Goal: Entertainment & Leisure: Browse casually

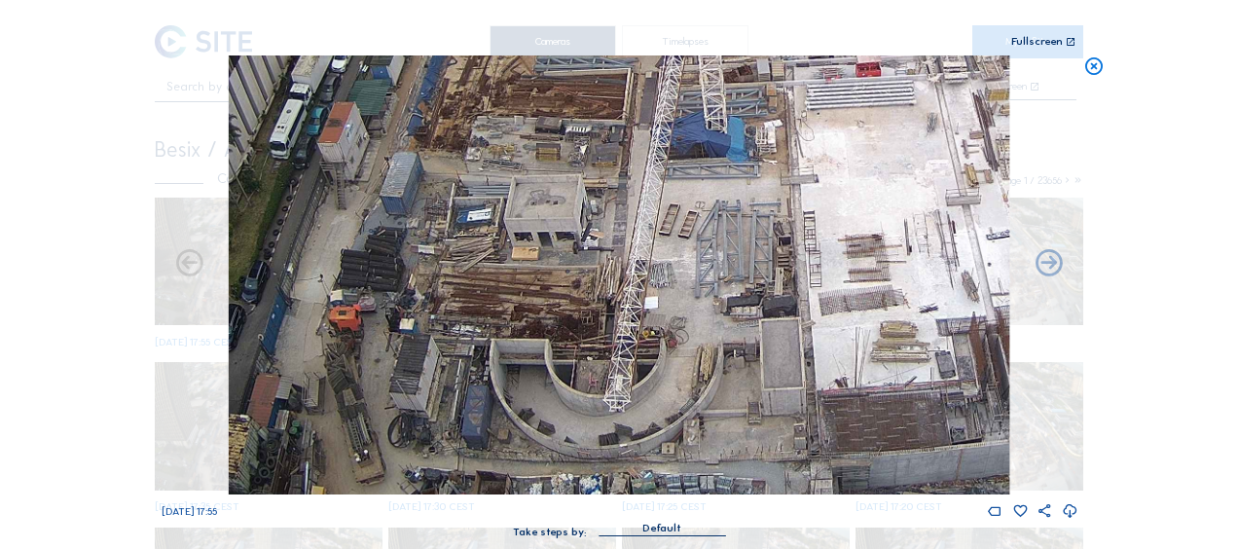
click at [1091, 64] on icon at bounding box center [1093, 66] width 21 height 22
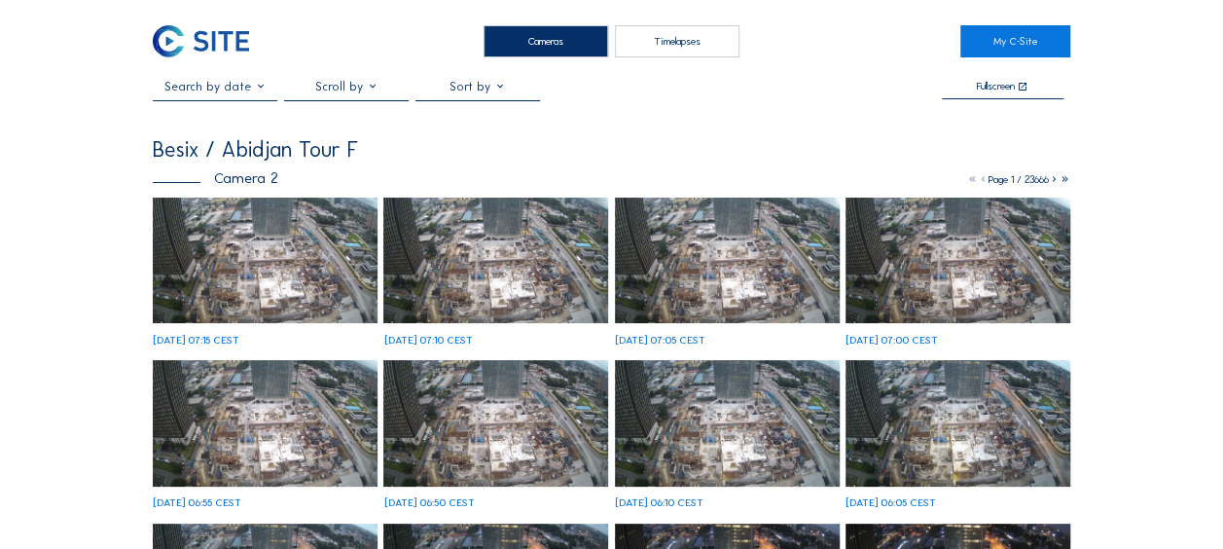
click at [267, 239] on img at bounding box center [265, 261] width 225 height 126
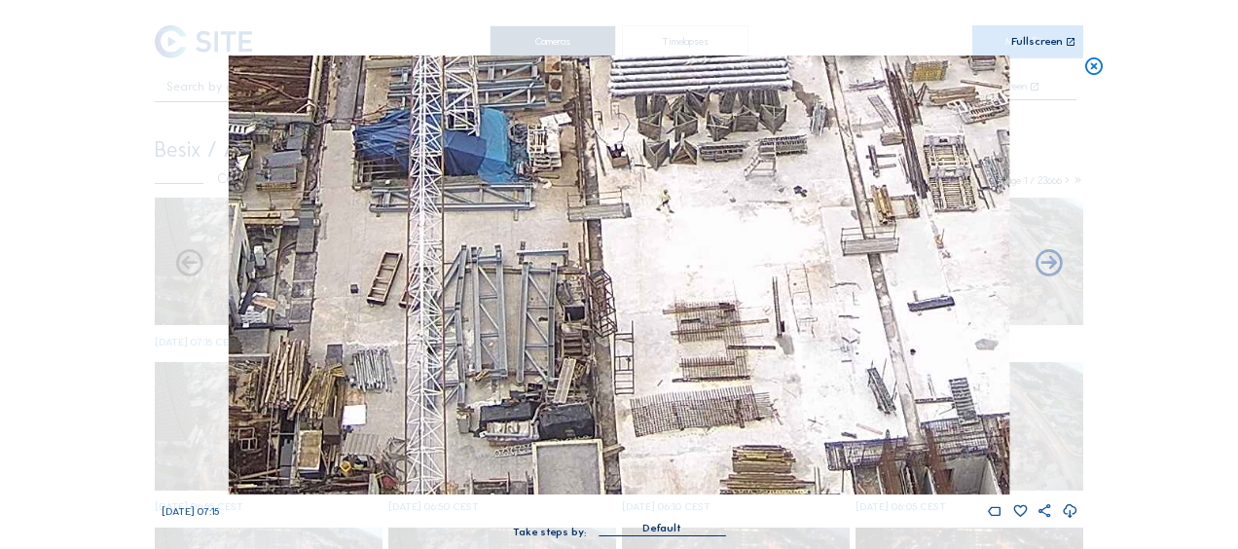
drag, startPoint x: 442, startPoint y: 310, endPoint x: 473, endPoint y: 317, distance: 31.9
click at [510, 222] on img at bounding box center [619, 274] width 780 height 439
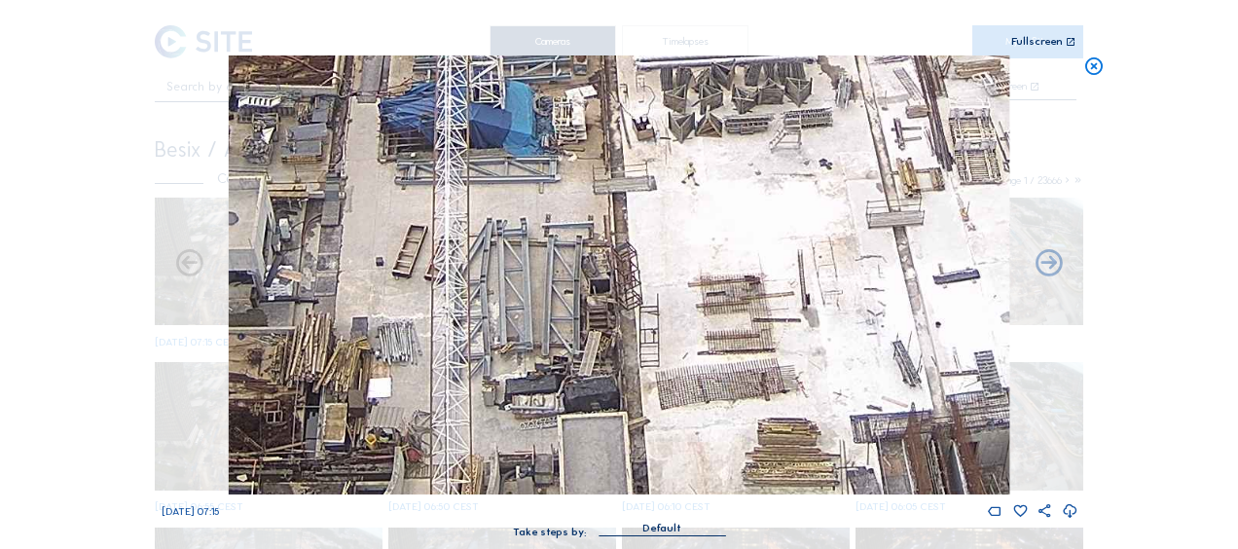
drag, startPoint x: 449, startPoint y: 352, endPoint x: 531, endPoint y: 251, distance: 130.7
click at [531, 251] on img at bounding box center [619, 274] width 780 height 439
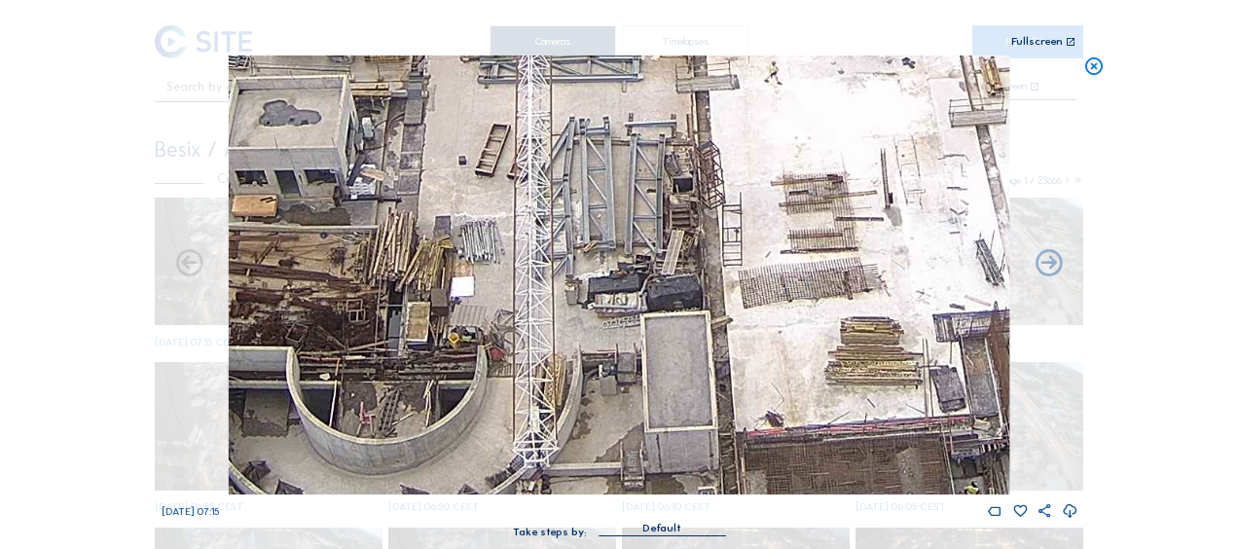
drag, startPoint x: 461, startPoint y: 344, endPoint x: 584, endPoint y: 235, distance: 164.0
click at [584, 235] on img at bounding box center [619, 274] width 780 height 439
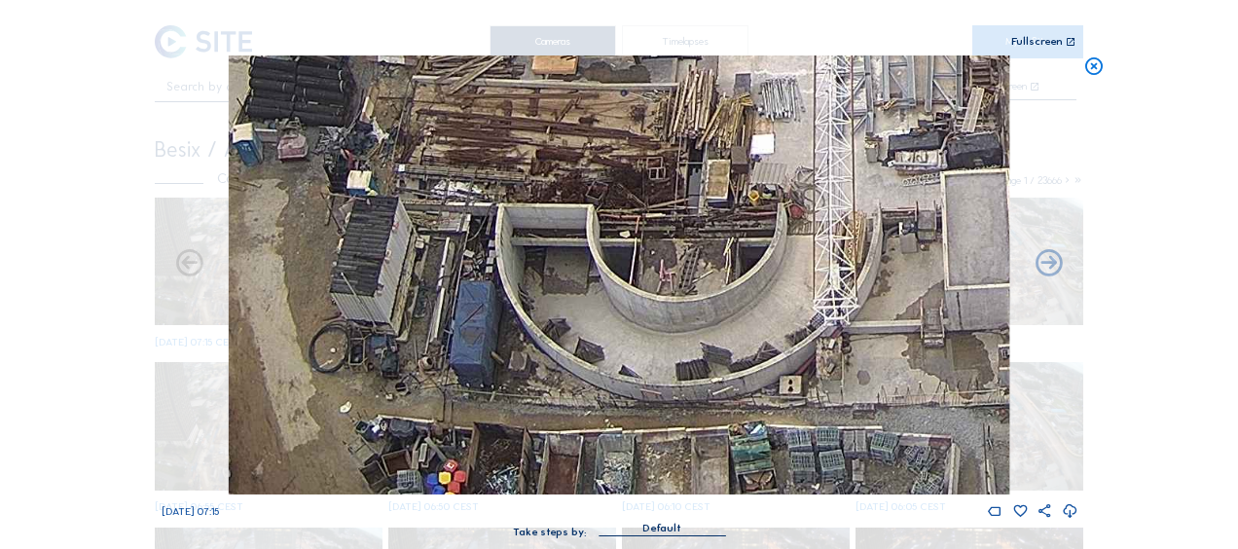
drag, startPoint x: 656, startPoint y: 325, endPoint x: 839, endPoint y: 191, distance: 226.9
click at [839, 191] on img at bounding box center [619, 274] width 780 height 439
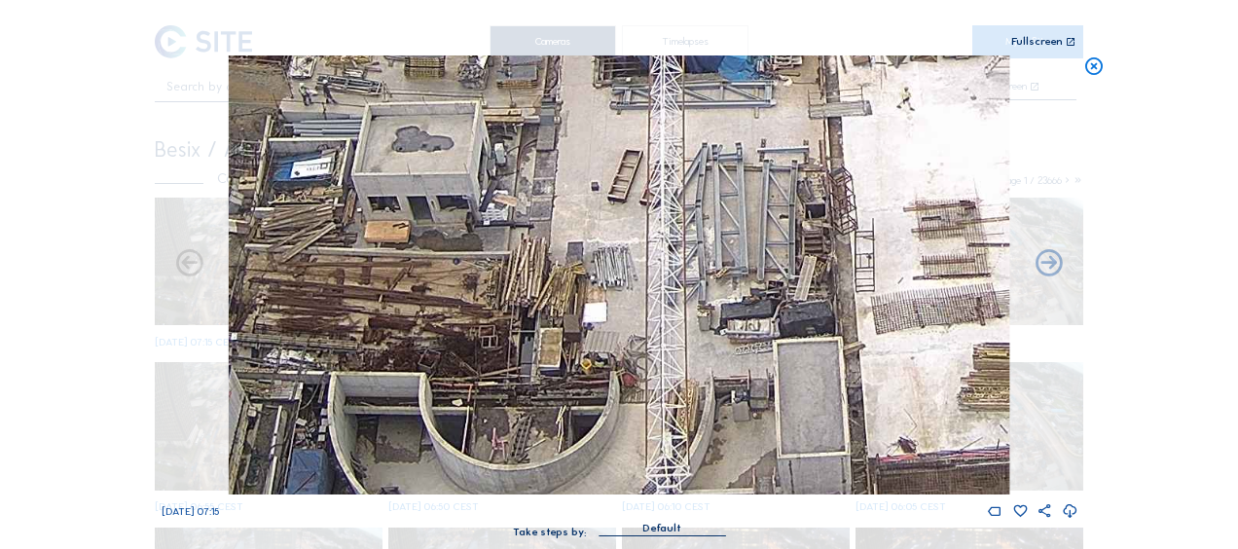
drag, startPoint x: 592, startPoint y: 365, endPoint x: 561, endPoint y: 375, distance: 31.7
click at [545, 394] on img at bounding box center [619, 274] width 780 height 439
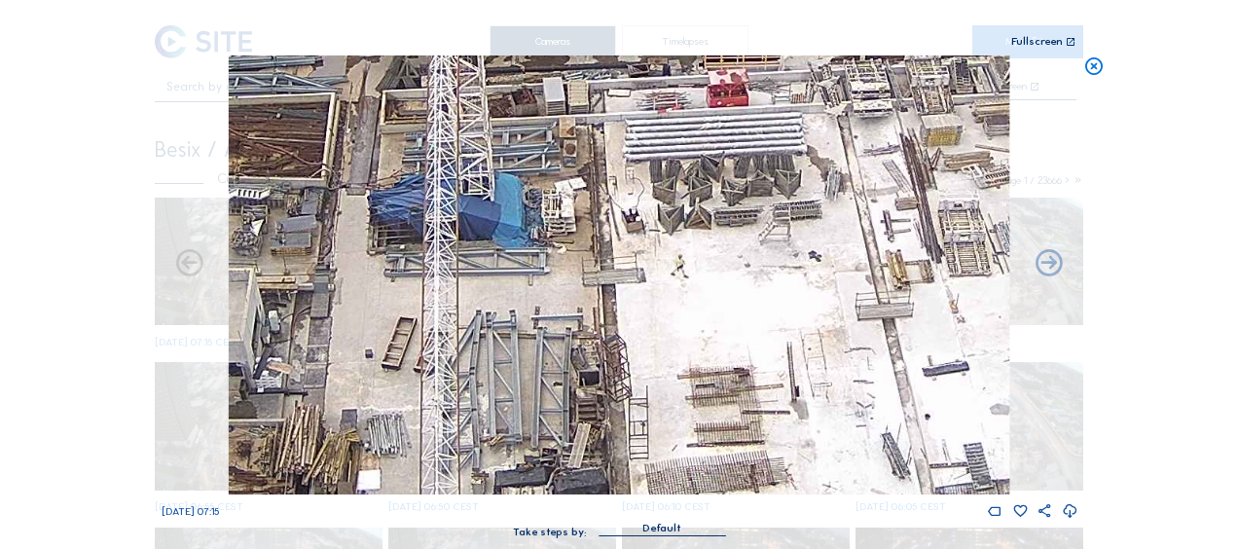
drag, startPoint x: 578, startPoint y: 353, endPoint x: 455, endPoint y: 444, distance: 152.4
click at [455, 444] on img at bounding box center [619, 274] width 780 height 439
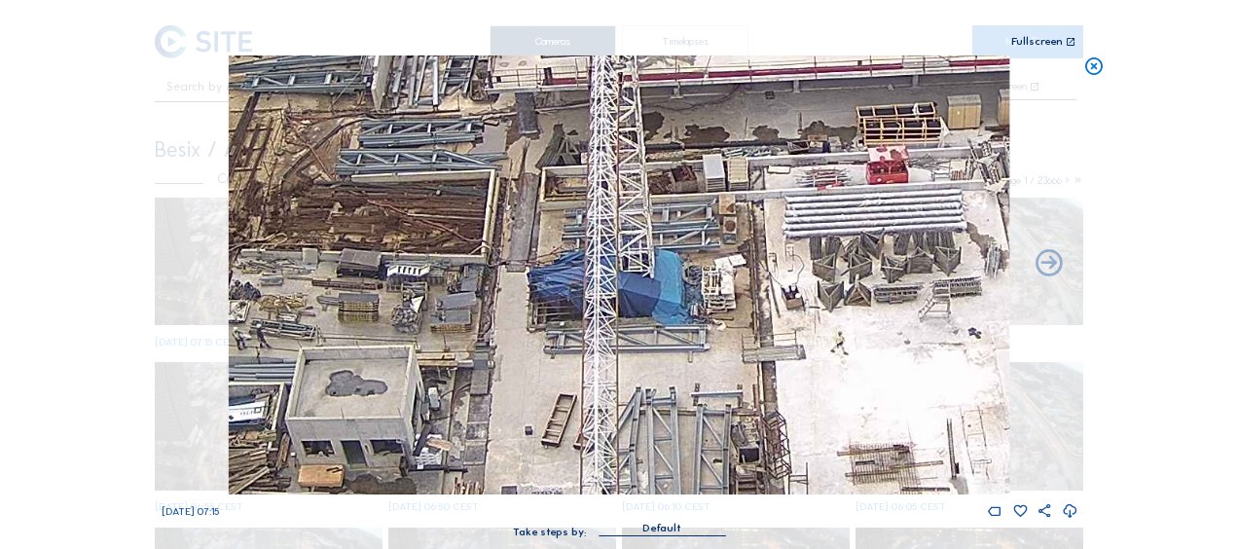
drag, startPoint x: 457, startPoint y: 204, endPoint x: 617, endPoint y: 281, distance: 177.1
click at [617, 281] on img at bounding box center [619, 274] width 780 height 439
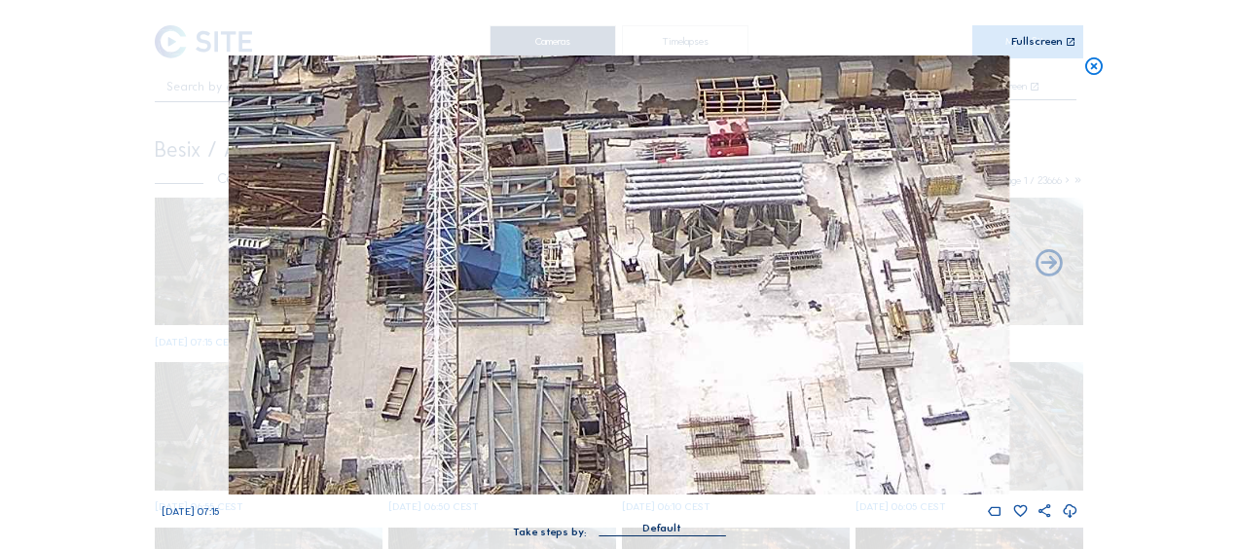
drag, startPoint x: 747, startPoint y: 342, endPoint x: 566, endPoint y: 325, distance: 181.8
click at [568, 324] on img at bounding box center [619, 274] width 780 height 439
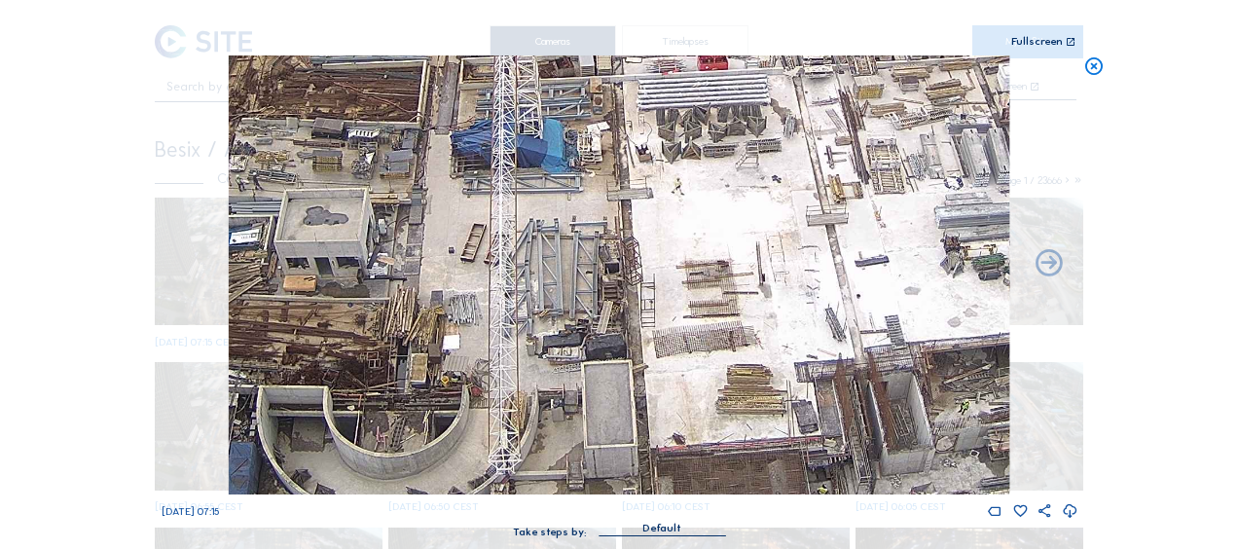
drag, startPoint x: 470, startPoint y: 307, endPoint x: 471, endPoint y: 265, distance: 42.8
click at [471, 265] on img at bounding box center [619, 274] width 780 height 439
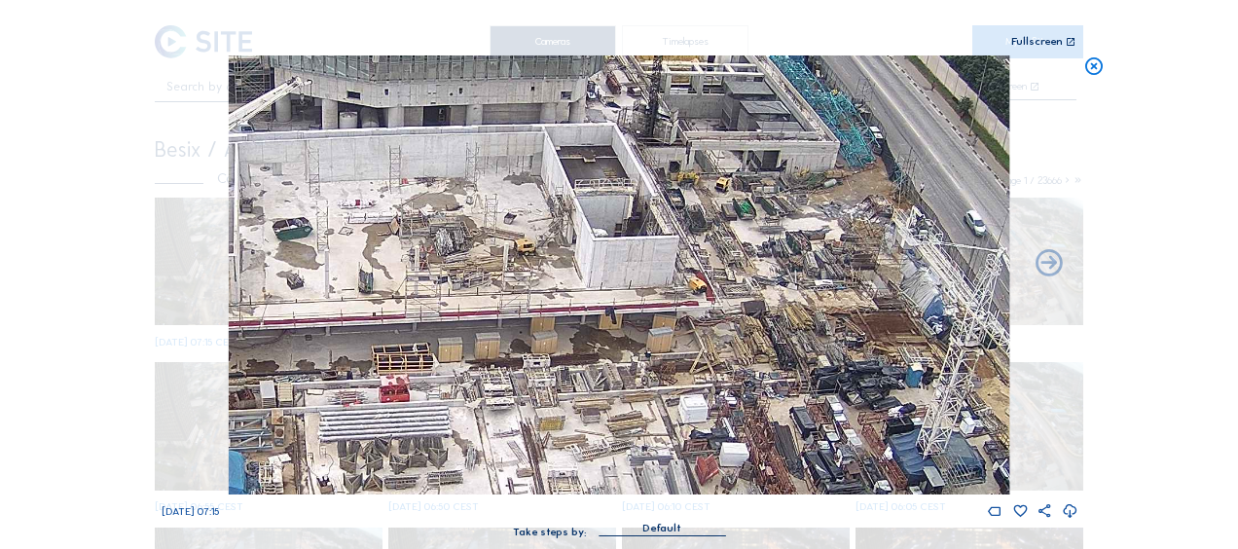
drag, startPoint x: 467, startPoint y: 267, endPoint x: 149, endPoint y: 598, distance: 459.7
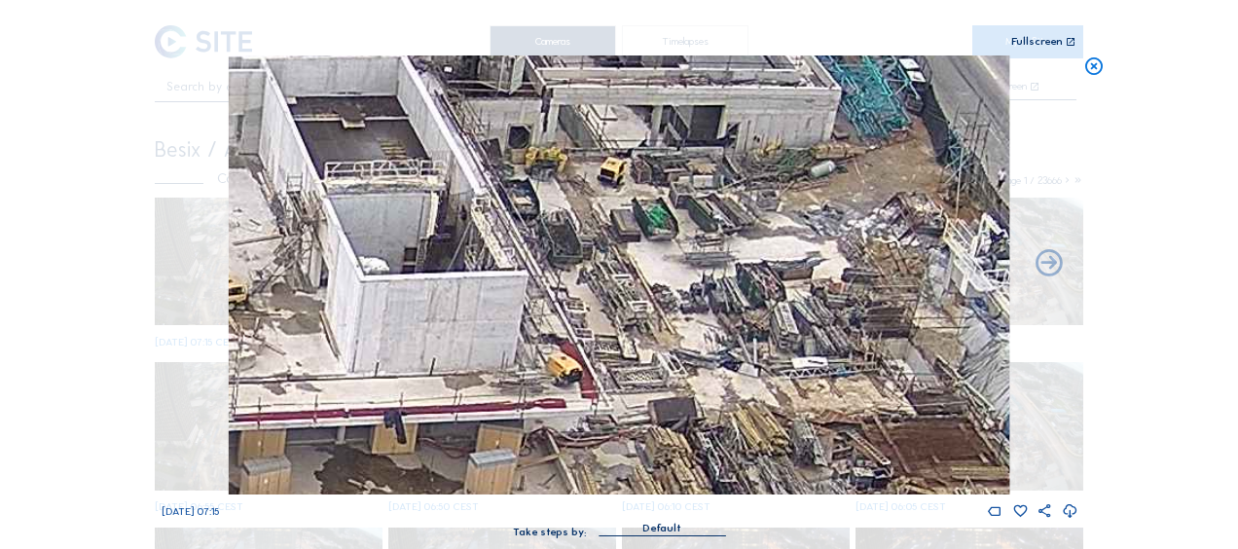
drag, startPoint x: 809, startPoint y: 250, endPoint x: 748, endPoint y: 334, distance: 103.7
click at [748, 334] on img at bounding box center [619, 274] width 780 height 439
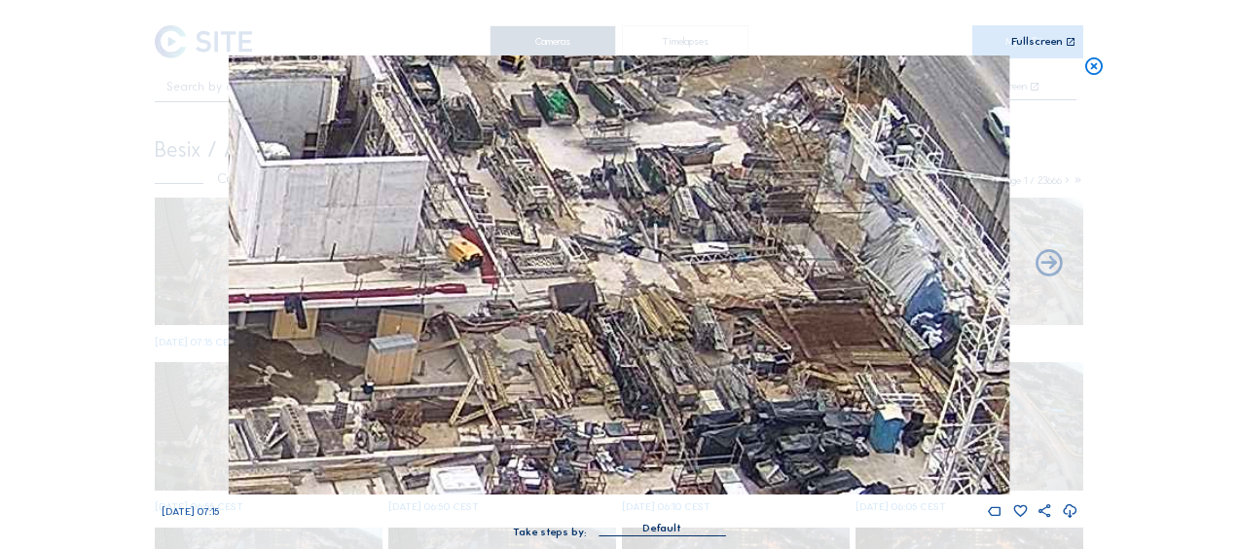
drag, startPoint x: 730, startPoint y: 379, endPoint x: 630, endPoint y: 266, distance: 151.0
click at [630, 266] on img at bounding box center [619, 274] width 780 height 439
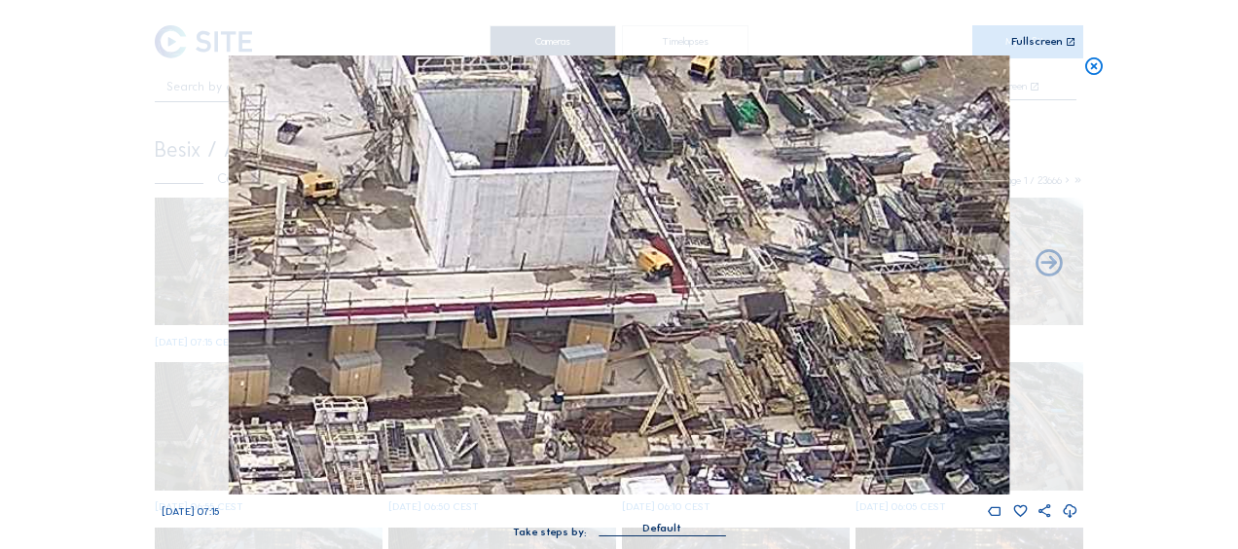
drag, startPoint x: 390, startPoint y: 265, endPoint x: 746, endPoint y: 290, distance: 357.0
click at [782, 280] on img at bounding box center [619, 274] width 780 height 439
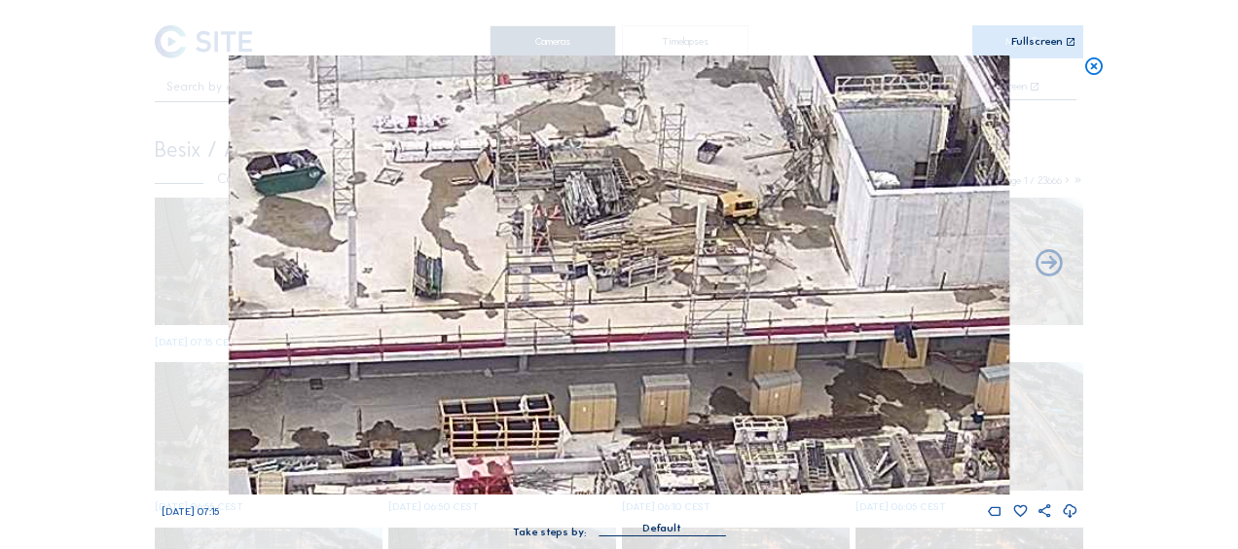
drag, startPoint x: 659, startPoint y: 308, endPoint x: 791, endPoint y: 317, distance: 132.6
click at [791, 317] on img at bounding box center [619, 274] width 780 height 439
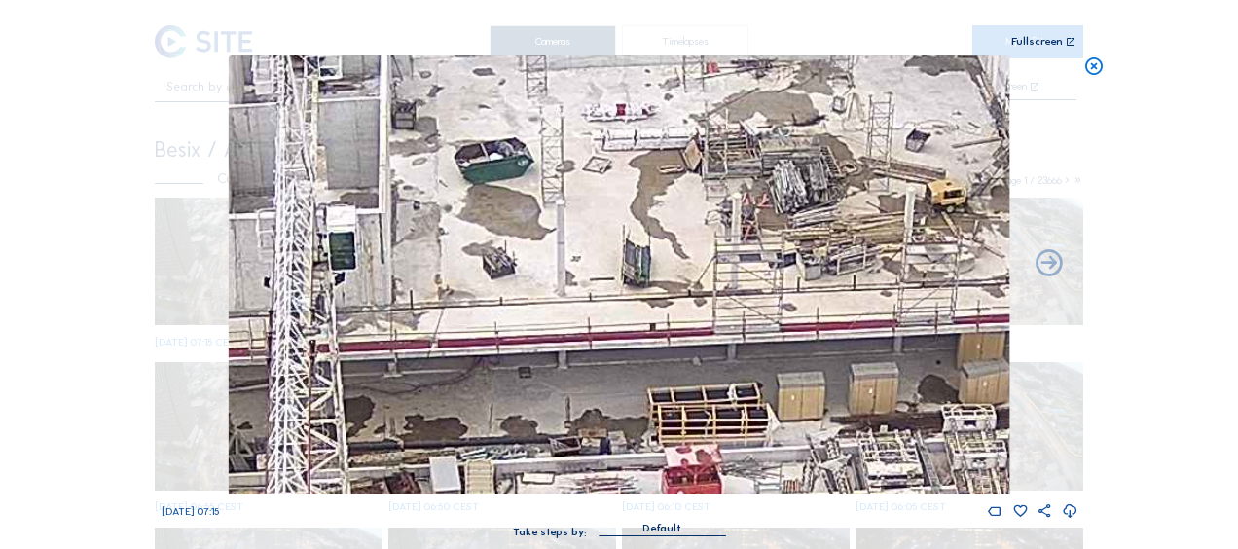
drag, startPoint x: 528, startPoint y: 282, endPoint x: 734, endPoint y: 270, distance: 205.6
click at [734, 270] on img at bounding box center [619, 274] width 780 height 439
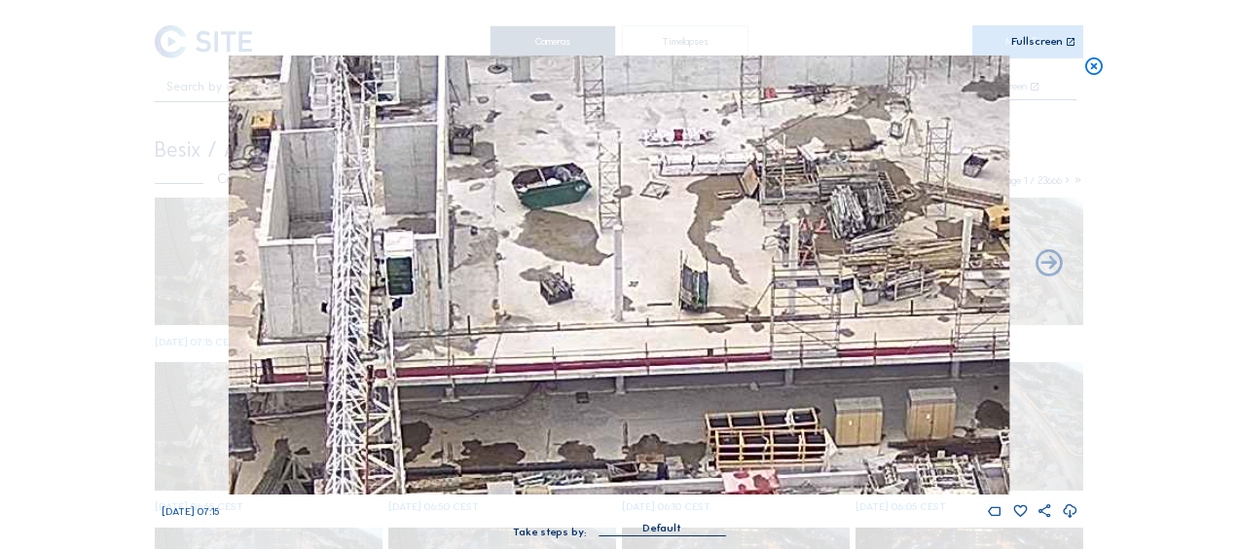
drag, startPoint x: 555, startPoint y: 274, endPoint x: 812, endPoint y: 373, distance: 275.9
click at [814, 373] on img at bounding box center [619, 274] width 780 height 439
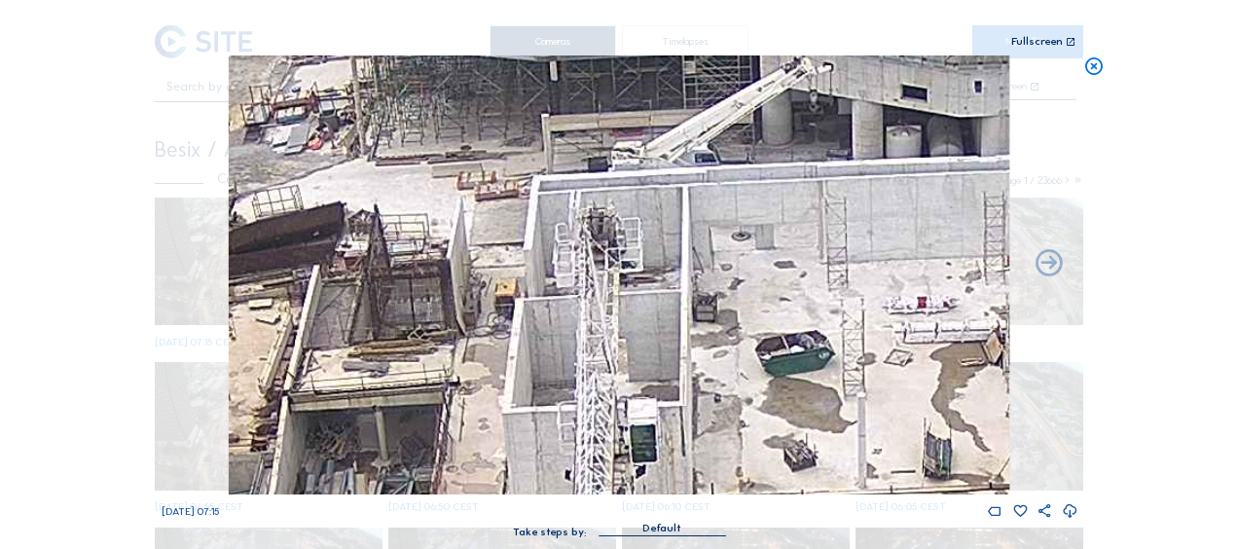
drag, startPoint x: 797, startPoint y: 402, endPoint x: 808, endPoint y: 426, distance: 26.6
click at [827, 465] on img at bounding box center [619, 274] width 780 height 439
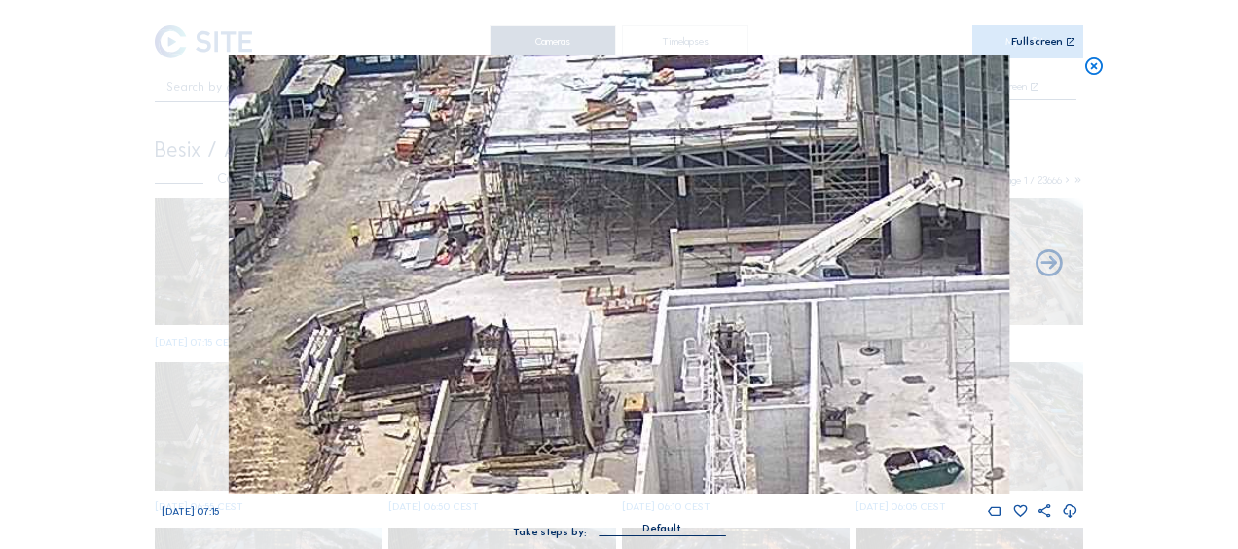
drag, startPoint x: 642, startPoint y: 294, endPoint x: 747, endPoint y: 368, distance: 128.5
click at [747, 368] on img at bounding box center [619, 274] width 780 height 439
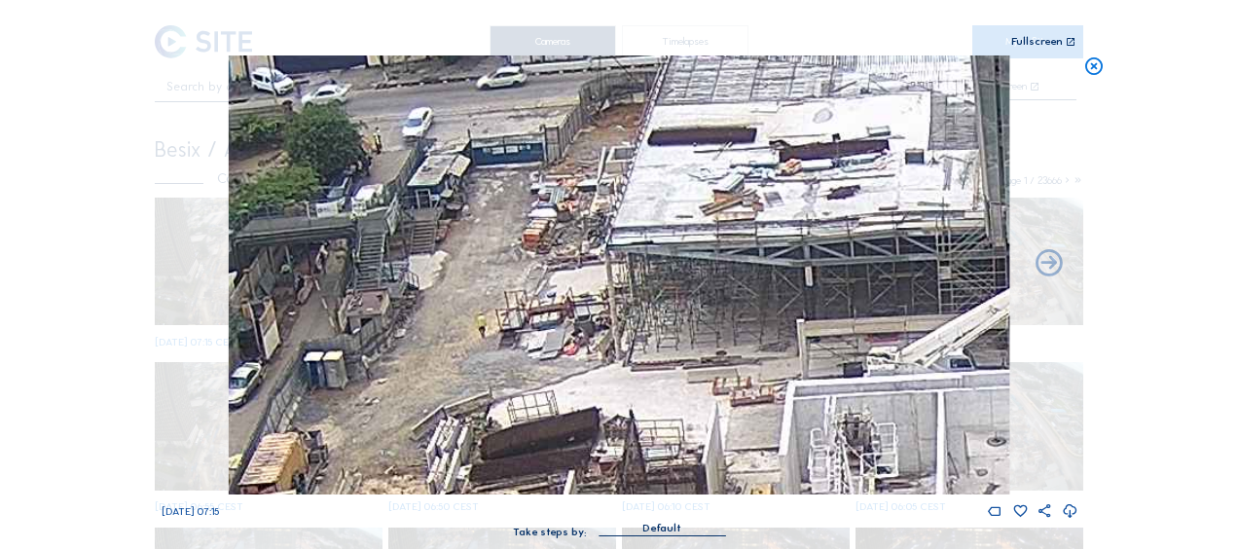
drag, startPoint x: 446, startPoint y: 253, endPoint x: 572, endPoint y: 343, distance: 155.5
click at [572, 343] on img at bounding box center [619, 274] width 780 height 439
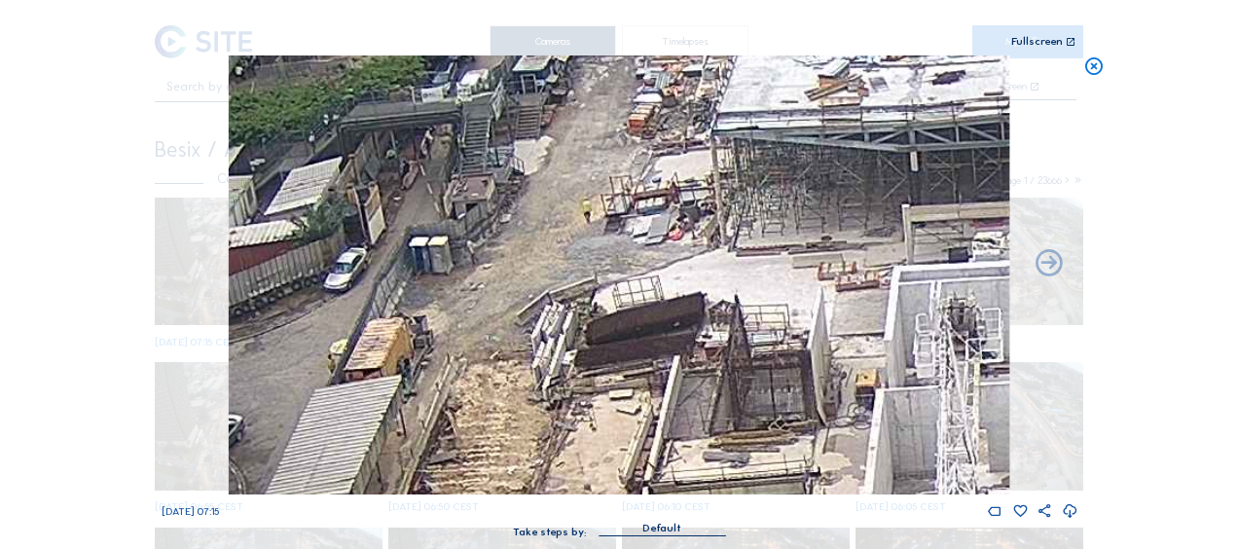
drag, startPoint x: 423, startPoint y: 336, endPoint x: 527, endPoint y: 221, distance: 155.0
click at [527, 221] on img at bounding box center [619, 274] width 780 height 439
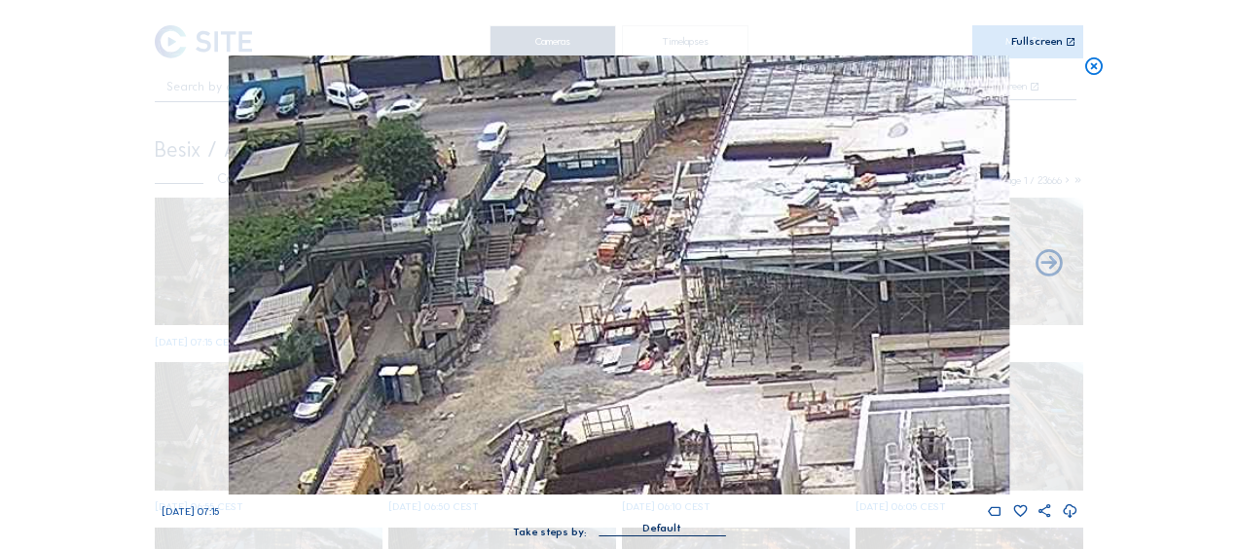
drag, startPoint x: 587, startPoint y: 92, endPoint x: 593, endPoint y: 223, distance: 130.5
click at [557, 223] on img at bounding box center [619, 274] width 780 height 439
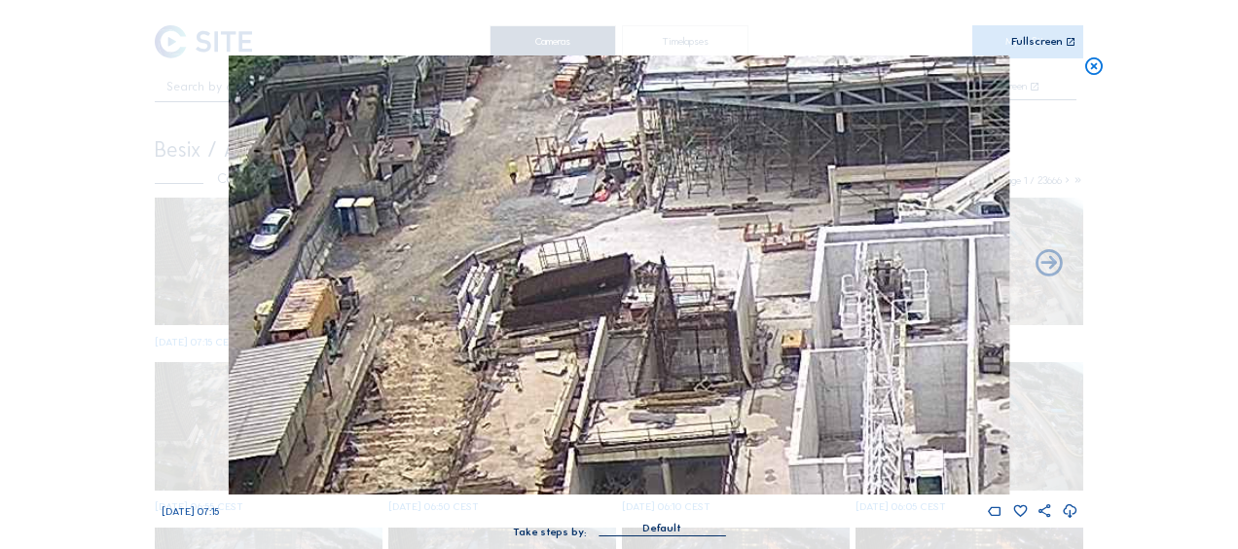
drag, startPoint x: 552, startPoint y: 411, endPoint x: 499, endPoint y: 331, distance: 95.5
click at [508, 241] on img at bounding box center [619, 274] width 780 height 439
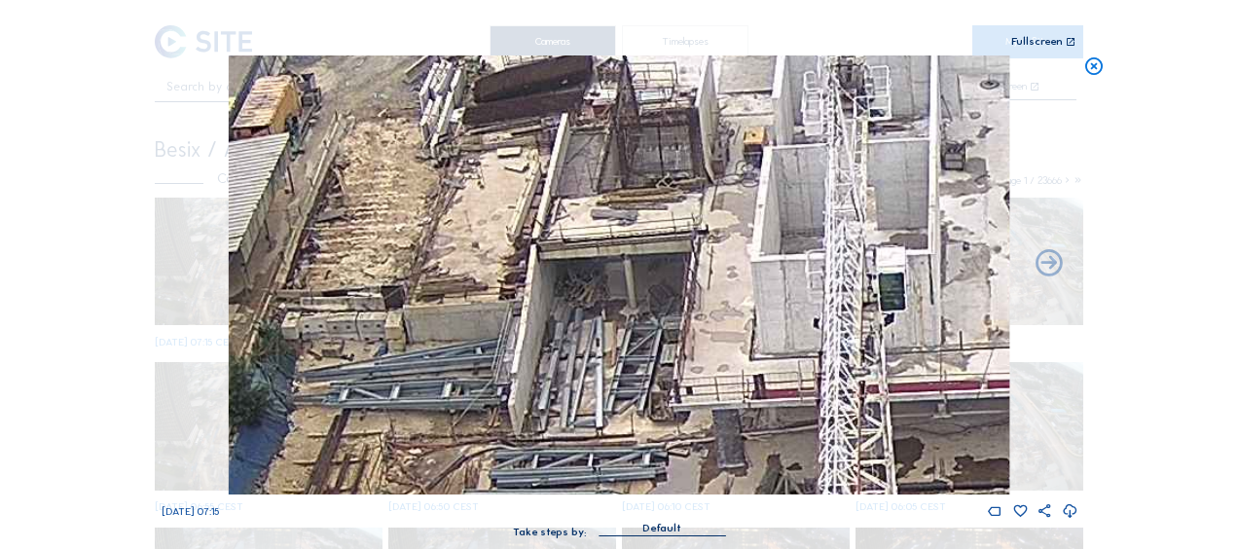
drag, startPoint x: 504, startPoint y: 337, endPoint x: 466, endPoint y: 133, distance: 206.9
click at [466, 133] on img at bounding box center [619, 274] width 780 height 439
drag, startPoint x: 469, startPoint y: 297, endPoint x: 424, endPoint y: 202, distance: 104.4
click at [424, 202] on img at bounding box center [619, 274] width 780 height 439
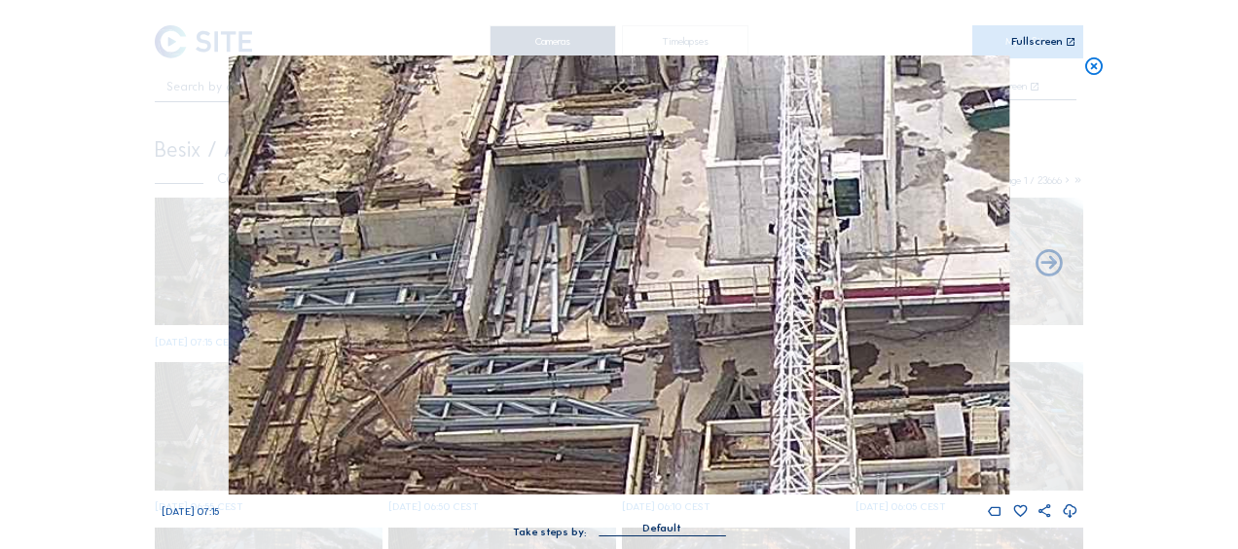
drag, startPoint x: 446, startPoint y: 317, endPoint x: 414, endPoint y: 166, distance: 154.0
click at [414, 166] on img at bounding box center [619, 274] width 780 height 439
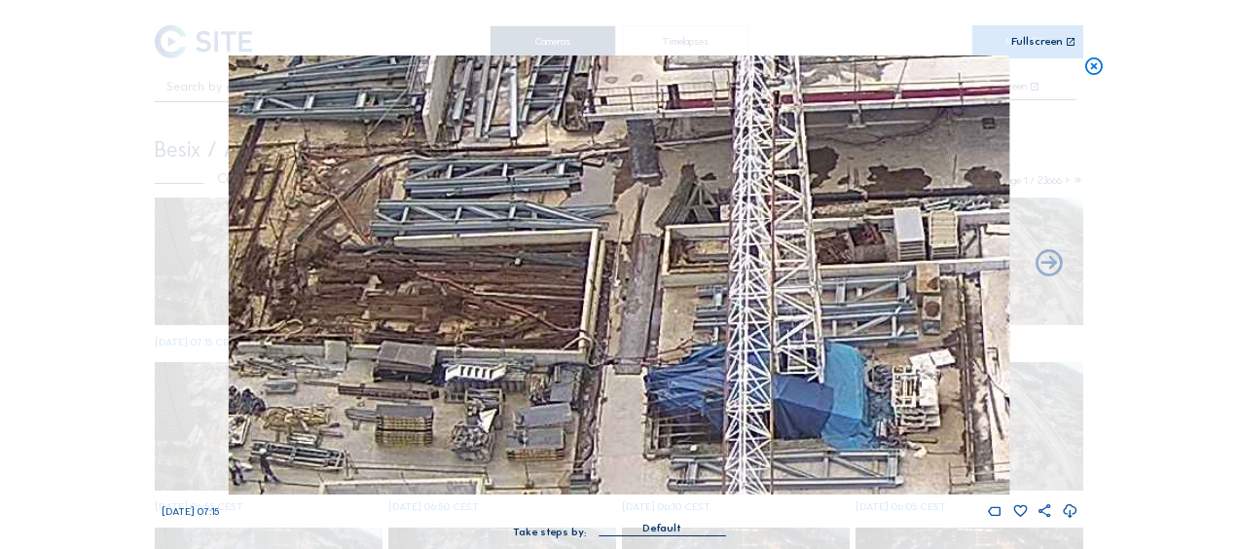
drag, startPoint x: 416, startPoint y: 284, endPoint x: 388, endPoint y: 178, distance: 109.7
click at [388, 181] on img at bounding box center [619, 274] width 780 height 439
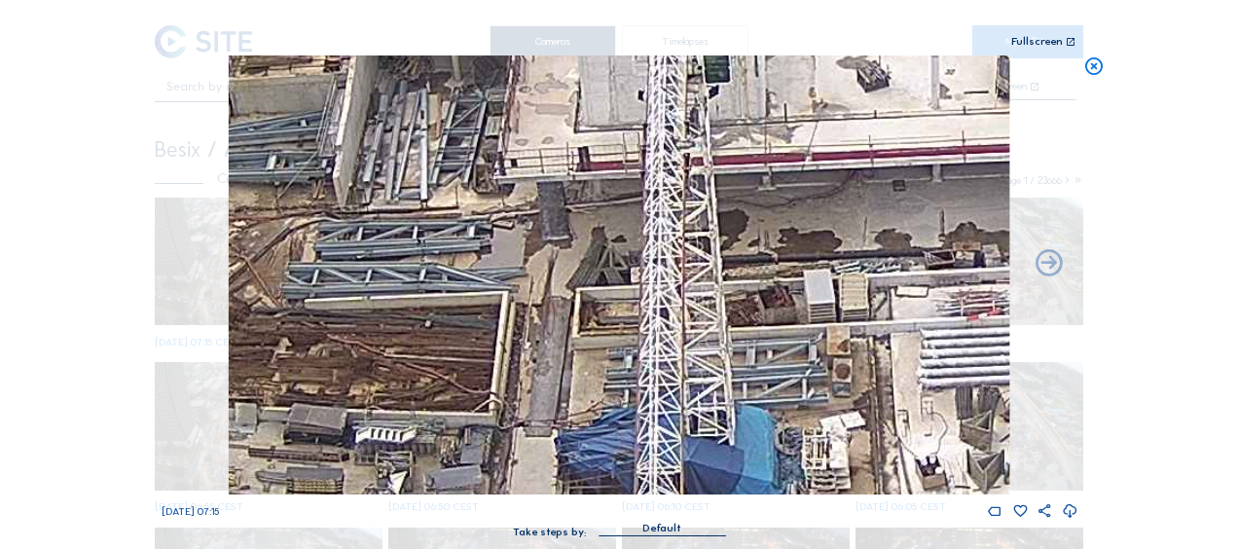
drag, startPoint x: 427, startPoint y: 278, endPoint x: 366, endPoint y: 444, distance: 176.4
click at [366, 444] on img at bounding box center [619, 274] width 780 height 439
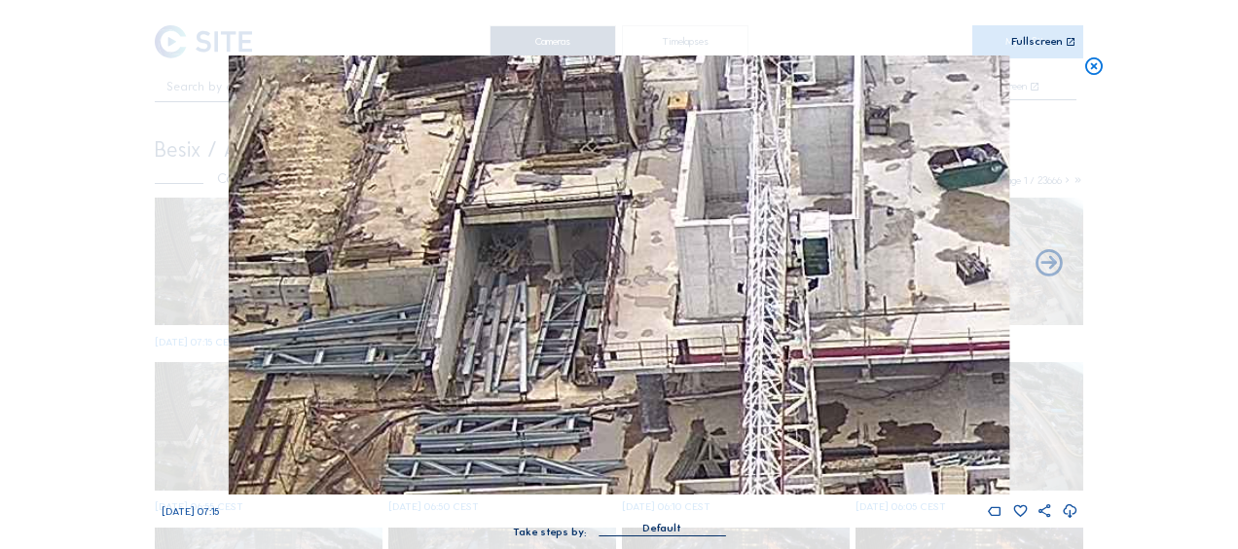
drag, startPoint x: 305, startPoint y: 208, endPoint x: 405, endPoint y: 401, distance: 216.7
click at [405, 401] on img at bounding box center [619, 274] width 780 height 439
click at [449, 383] on img at bounding box center [619, 274] width 780 height 439
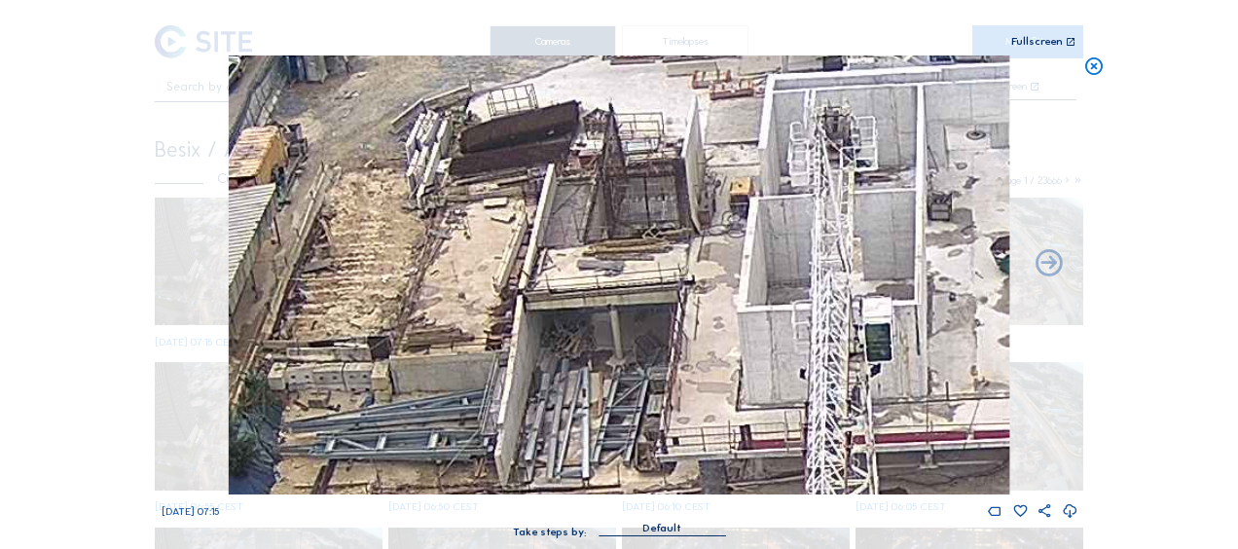
click at [480, 331] on img at bounding box center [619, 274] width 780 height 439
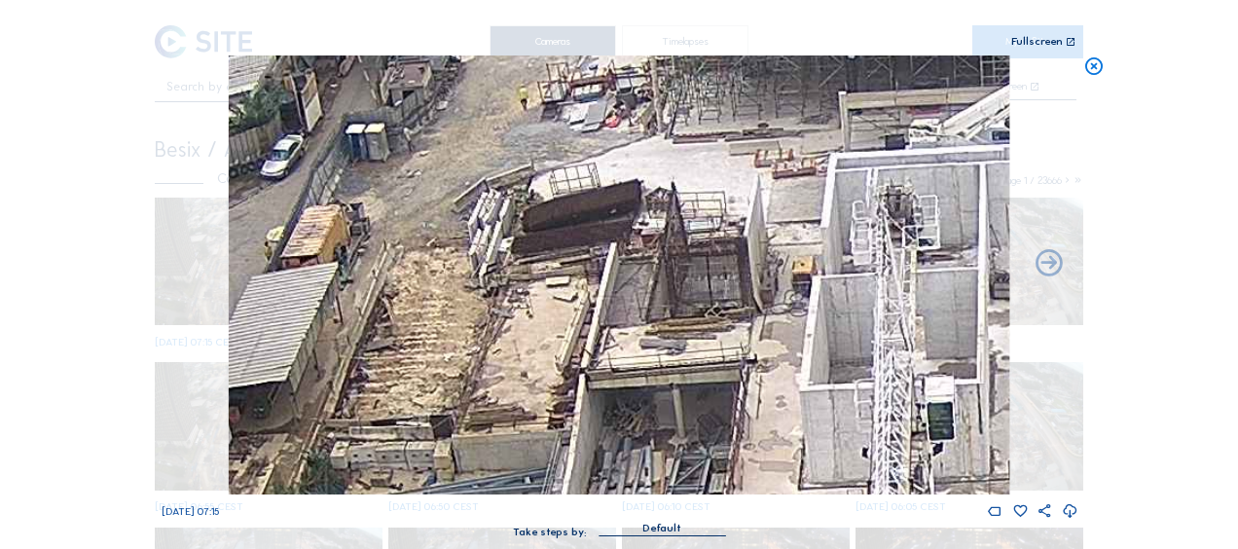
drag, startPoint x: 545, startPoint y: 119, endPoint x: 572, endPoint y: 237, distance: 121.8
click at [572, 237] on img at bounding box center [619, 274] width 780 height 439
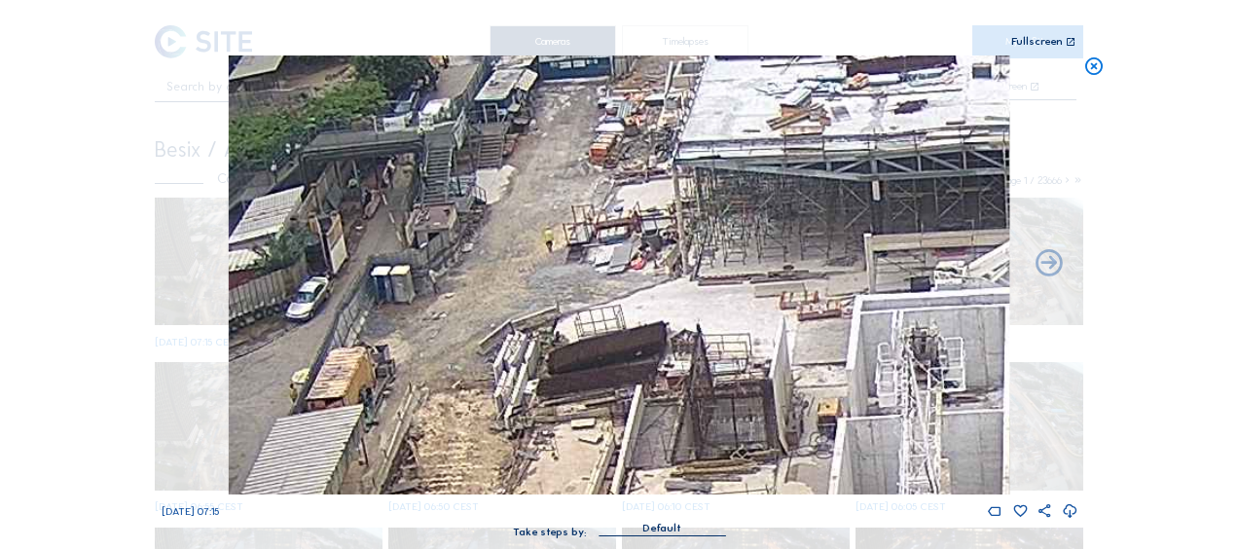
drag, startPoint x: 541, startPoint y: 181, endPoint x: 517, endPoint y: 304, distance: 125.0
click at [517, 304] on img at bounding box center [619, 274] width 780 height 439
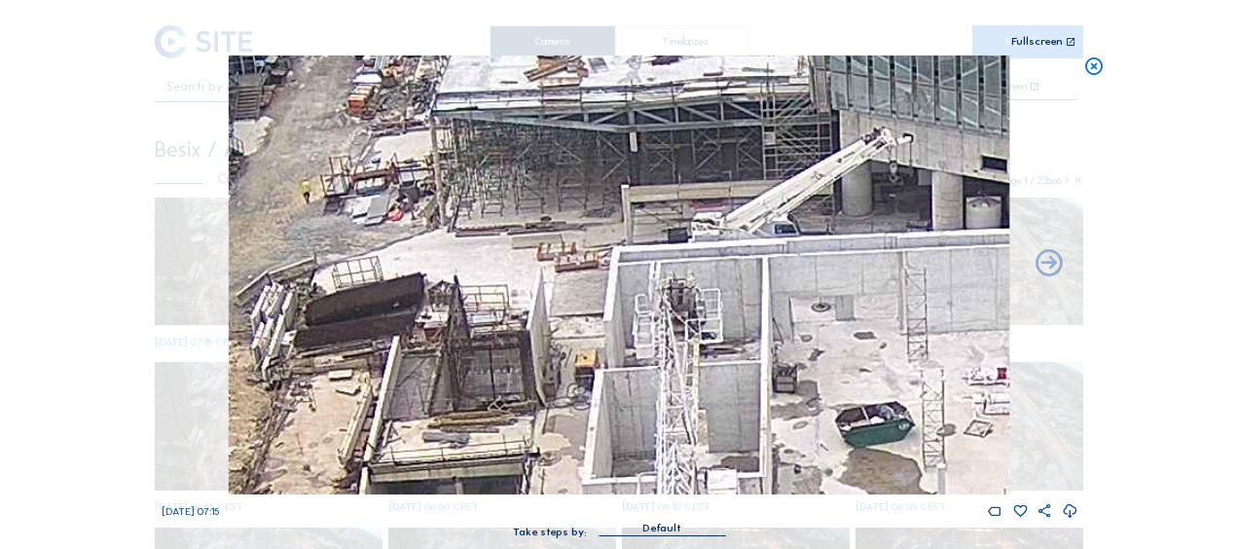
drag, startPoint x: 675, startPoint y: 370, endPoint x: 455, endPoint y: 222, distance: 265.0
click at [455, 222] on img at bounding box center [619, 274] width 780 height 439
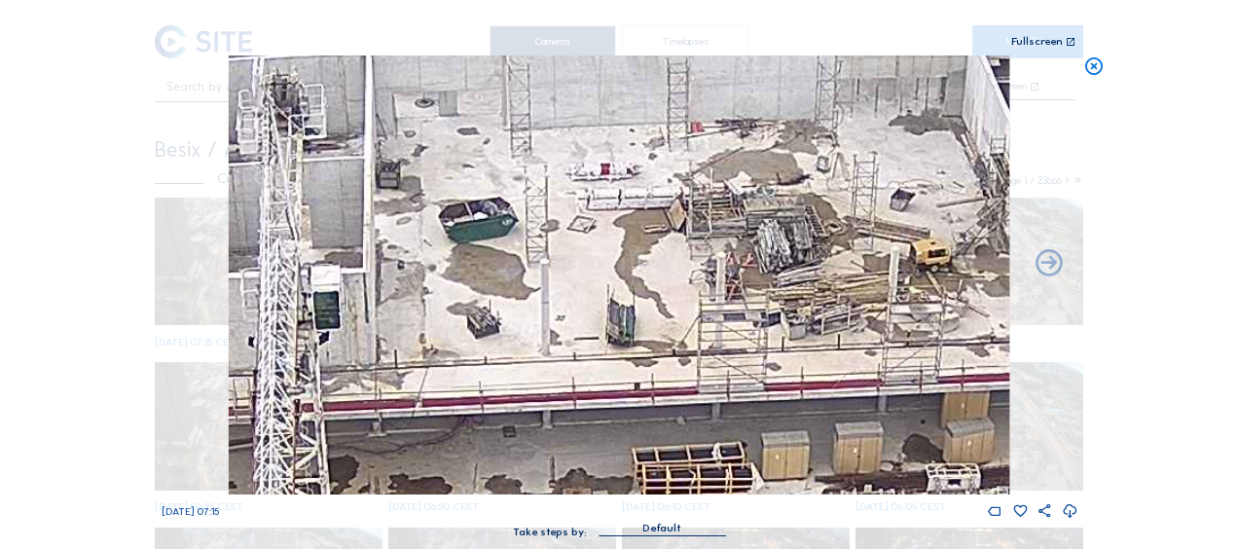
drag, startPoint x: 412, startPoint y: 241, endPoint x: 212, endPoint y: 130, distance: 228.2
click at [200, 121] on div "We 08 Oct 2025 07:15" at bounding box center [620, 287] width 916 height 464
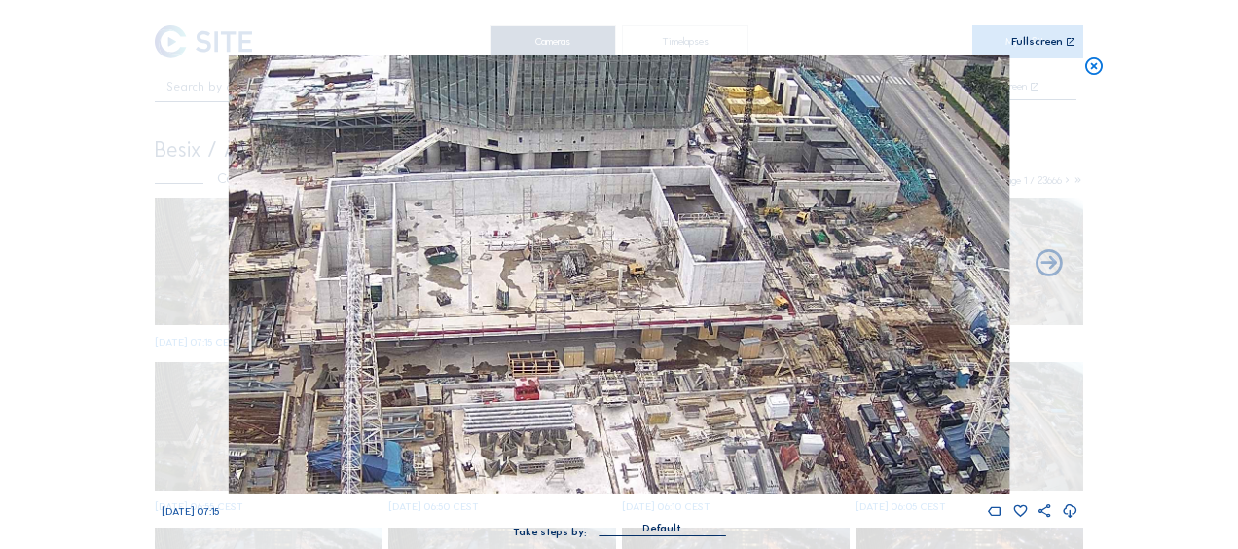
drag, startPoint x: 780, startPoint y: 367, endPoint x: 374, endPoint y: 276, distance: 416.6
click at [374, 276] on img at bounding box center [619, 274] width 780 height 439
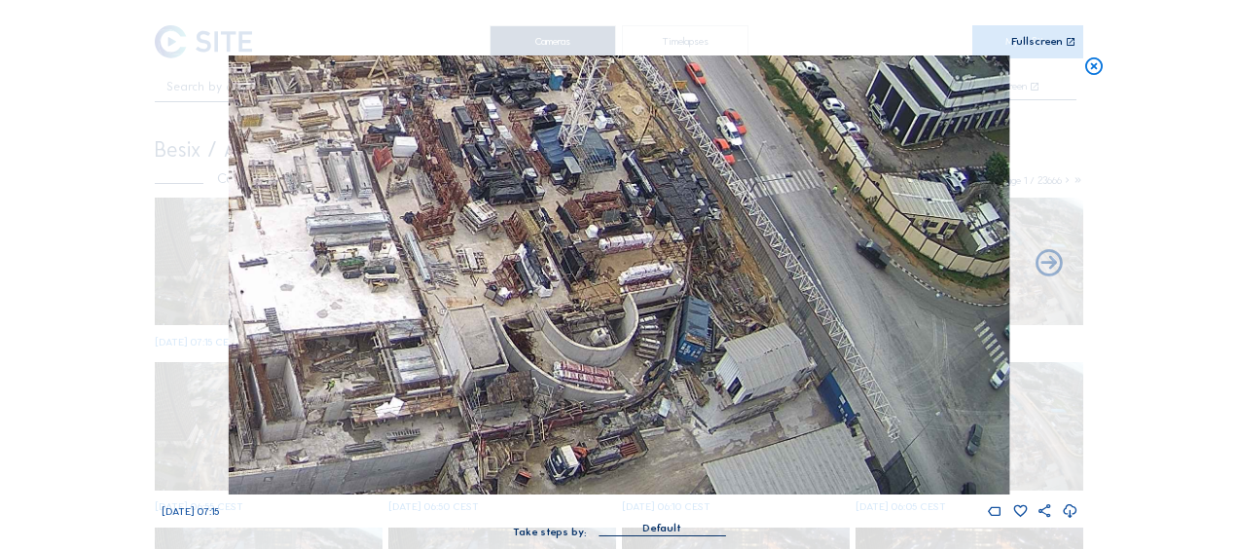
drag, startPoint x: 485, startPoint y: 164, endPoint x: 467, endPoint y: 136, distance: 33.7
click at [468, 136] on img at bounding box center [619, 274] width 780 height 439
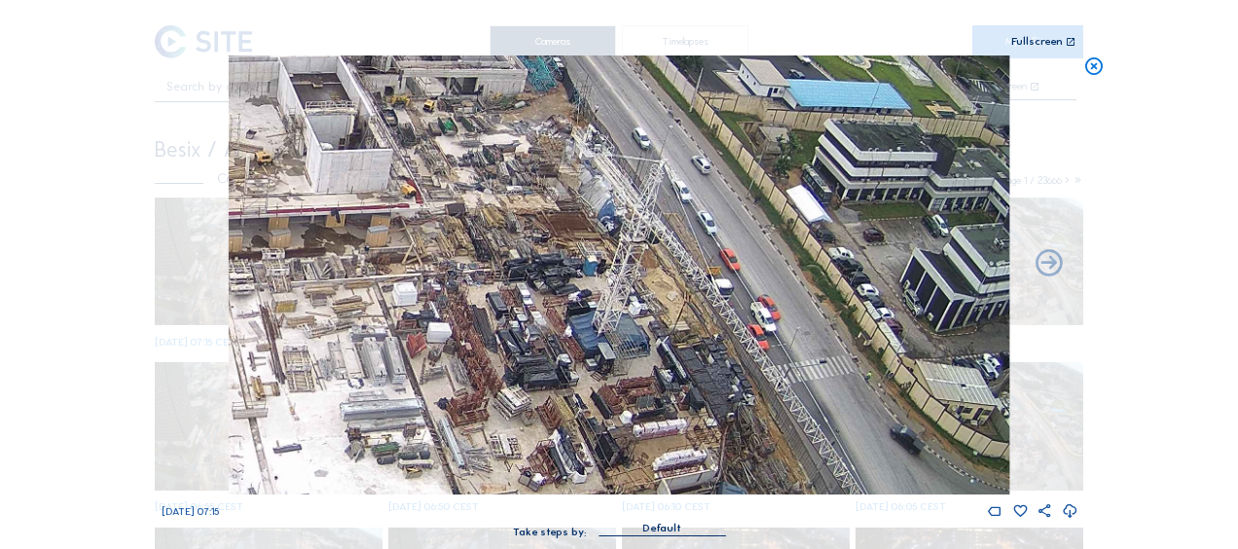
drag, startPoint x: 568, startPoint y: 127, endPoint x: 602, endPoint y: 317, distance: 192.8
click at [602, 317] on img at bounding box center [619, 274] width 780 height 439
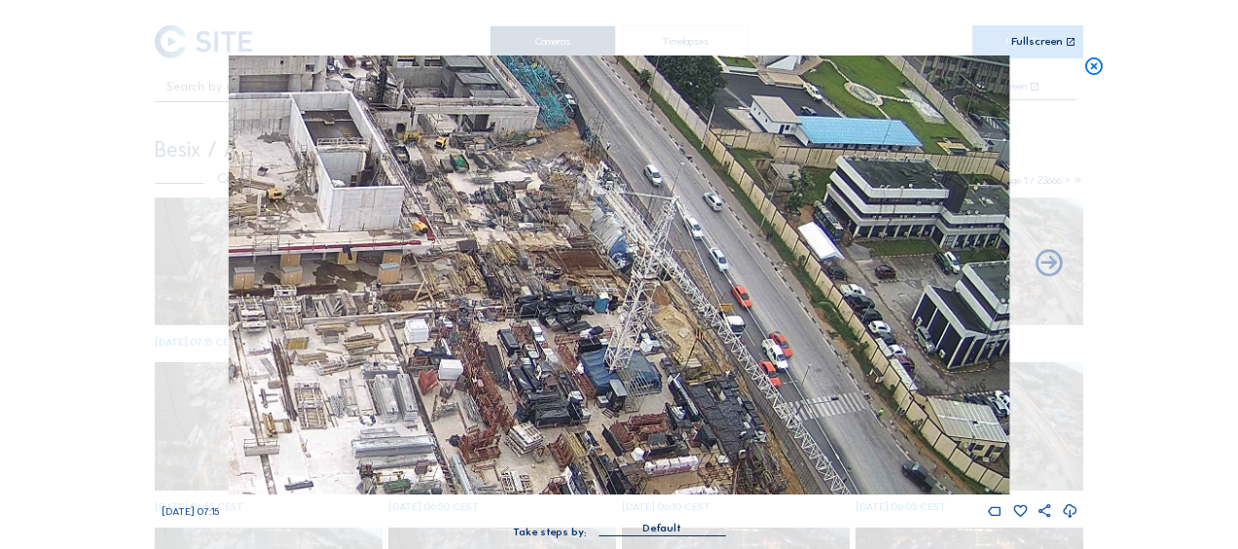
drag, startPoint x: 456, startPoint y: 288, endPoint x: 463, endPoint y: 302, distance: 15.2
click at [463, 302] on img at bounding box center [619, 274] width 780 height 439
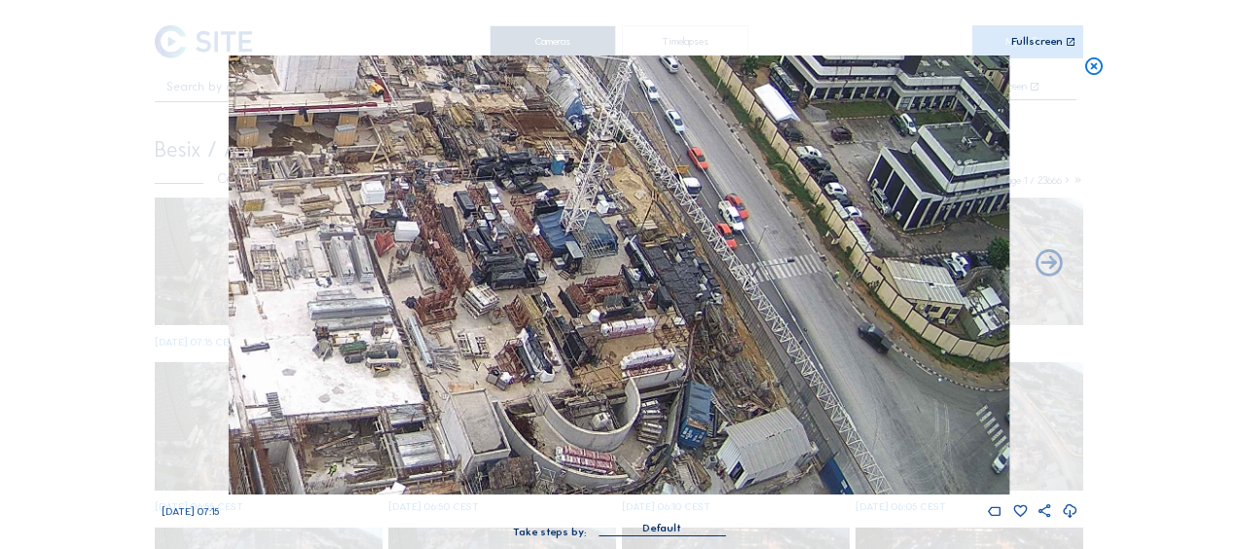
drag, startPoint x: 531, startPoint y: 295, endPoint x: 518, endPoint y: 208, distance: 87.7
click at [499, 145] on img at bounding box center [619, 274] width 780 height 439
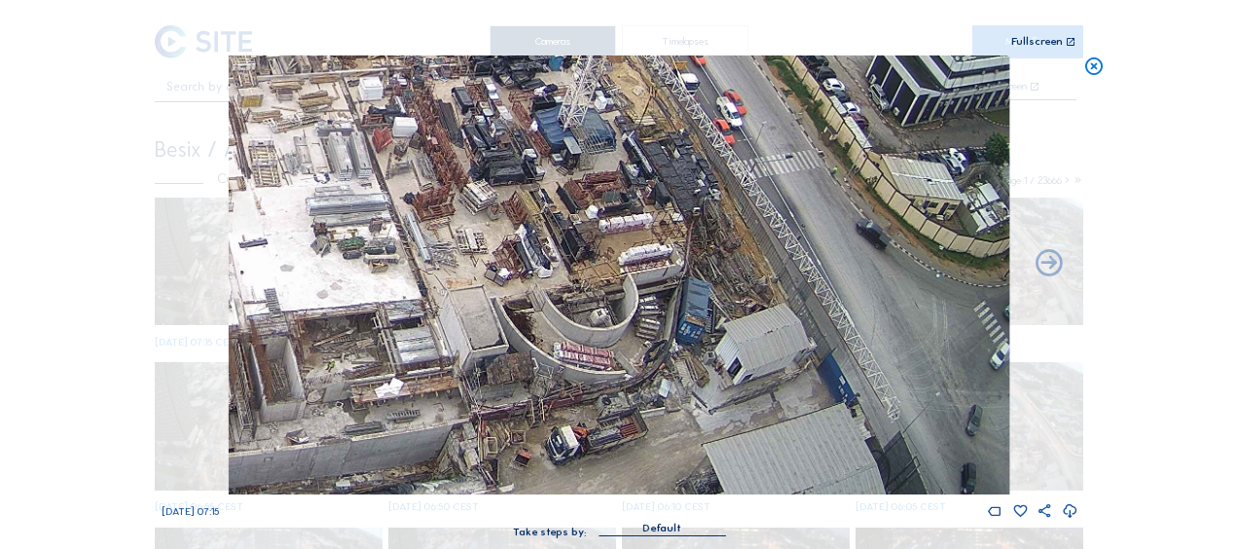
drag, startPoint x: 518, startPoint y: 246, endPoint x: 510, endPoint y: 198, distance: 48.3
click at [510, 198] on img at bounding box center [619, 274] width 780 height 439
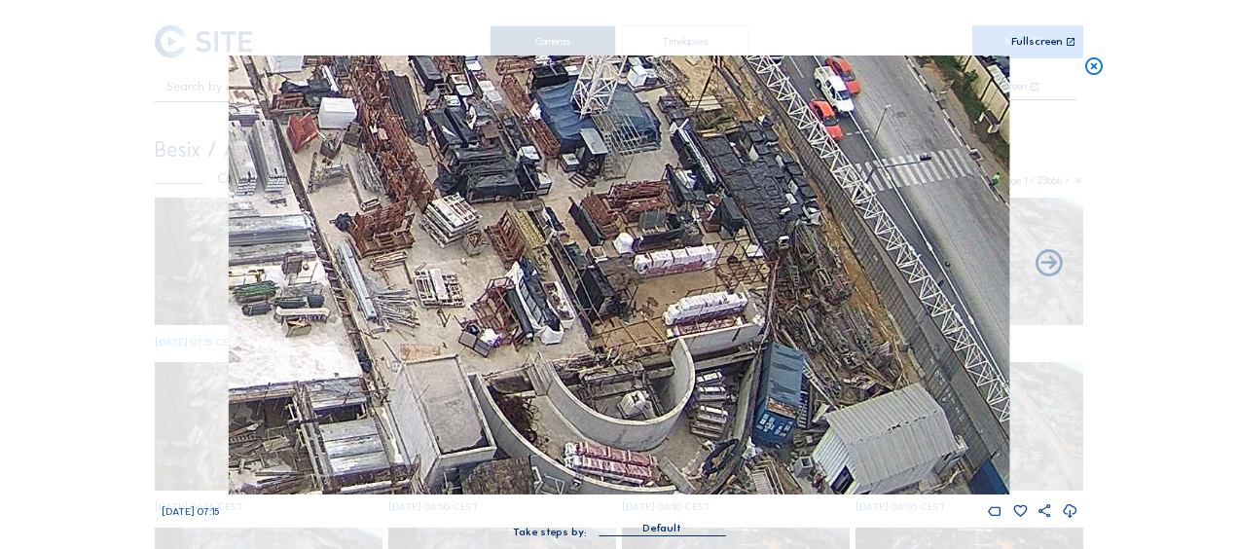
drag, startPoint x: 534, startPoint y: 210, endPoint x: 580, endPoint y: 439, distance: 233.2
click at [580, 439] on img at bounding box center [619, 274] width 780 height 439
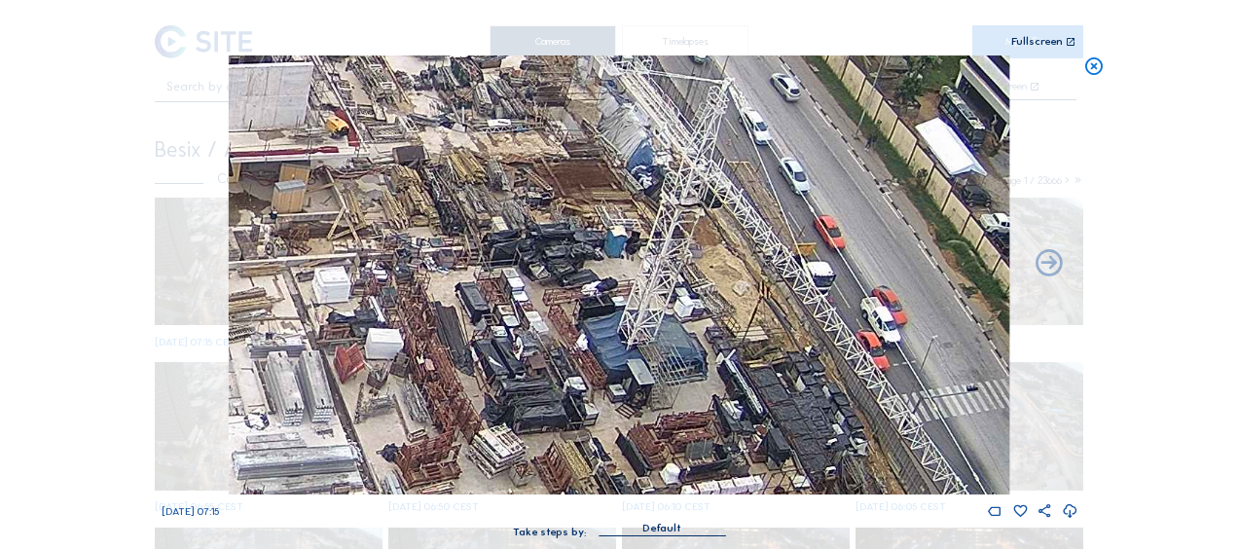
drag, startPoint x: 543, startPoint y: 220, endPoint x: 583, endPoint y: 434, distance: 217.7
click at [583, 434] on img at bounding box center [619, 274] width 780 height 439
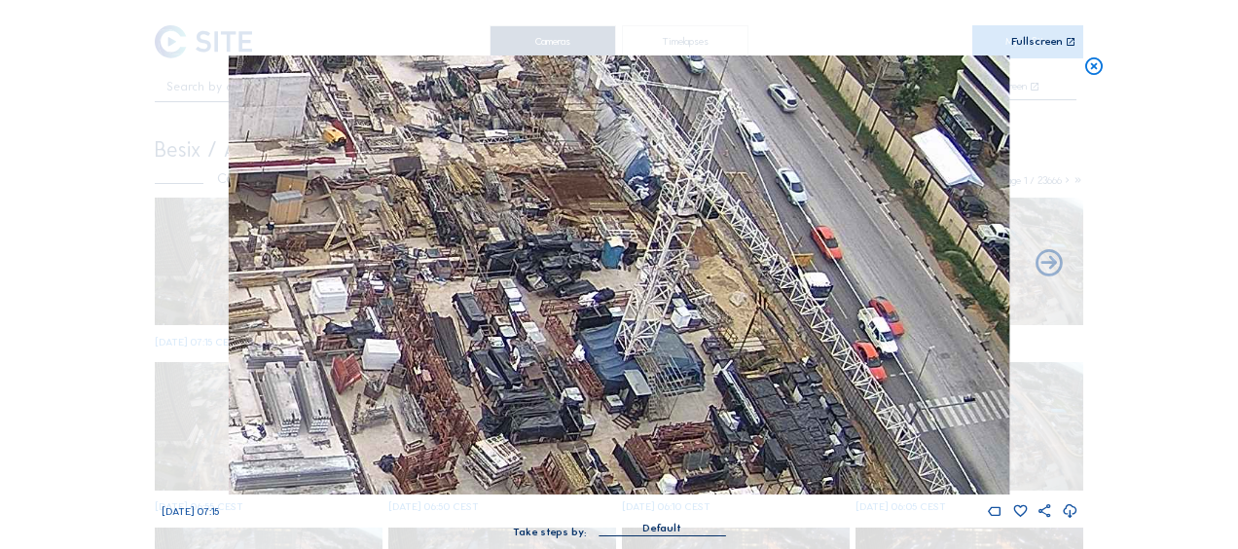
drag, startPoint x: 547, startPoint y: 155, endPoint x: 564, endPoint y: 257, distance: 103.6
click at [564, 258] on img at bounding box center [619, 274] width 780 height 439
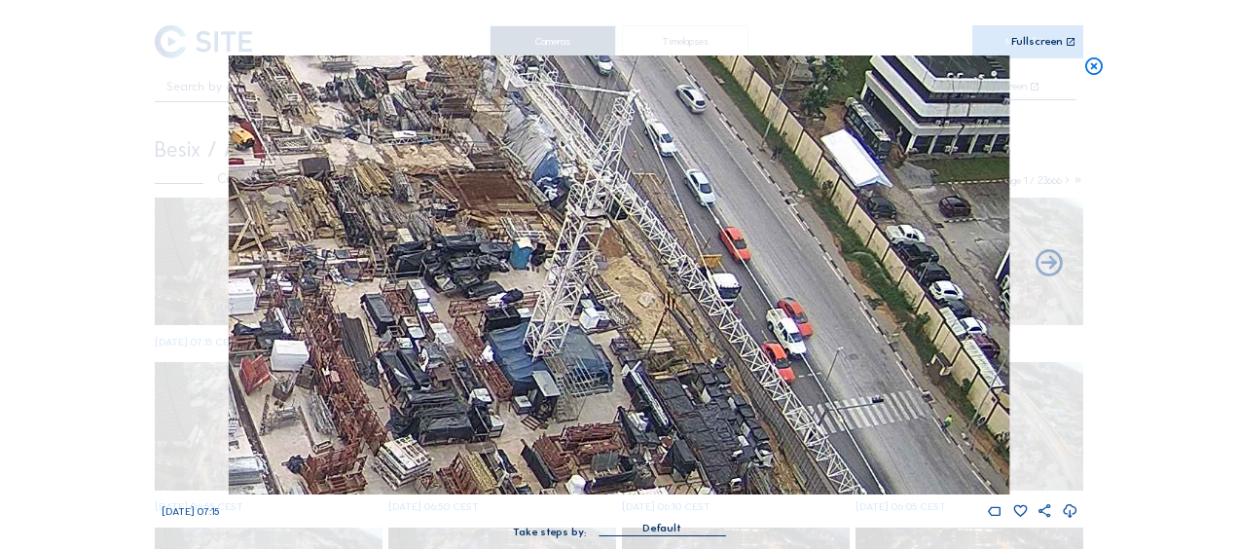
drag, startPoint x: 690, startPoint y: 402, endPoint x: 580, endPoint y: 300, distance: 150.1
click at [580, 300] on img at bounding box center [619, 274] width 780 height 439
drag, startPoint x: 559, startPoint y: 359, endPoint x: 477, endPoint y: 163, distance: 212.3
click at [488, 169] on img at bounding box center [619, 274] width 780 height 439
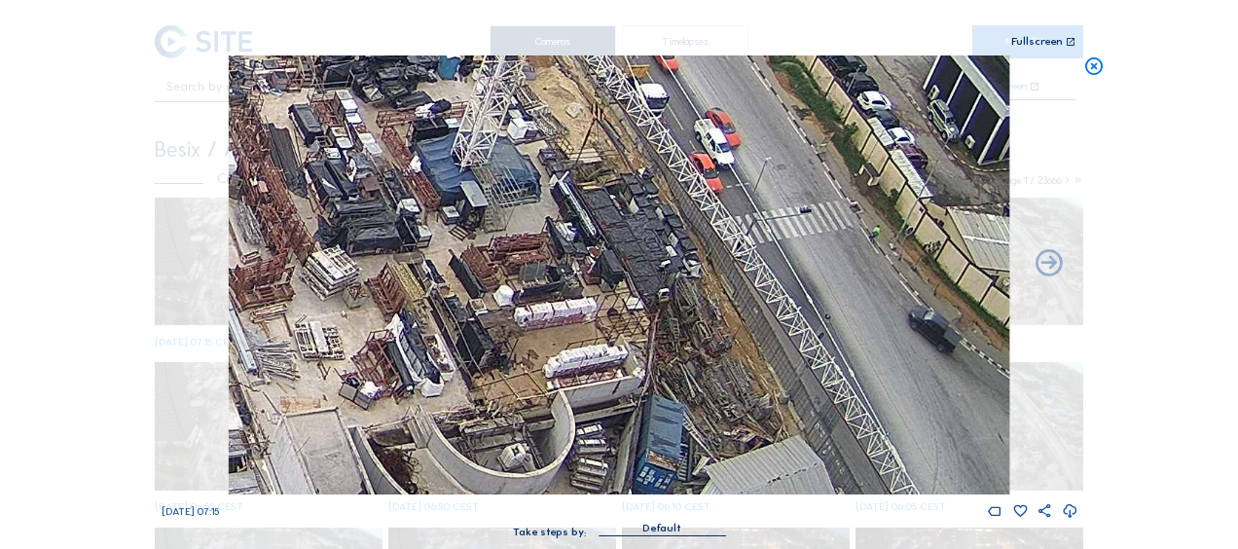
drag, startPoint x: 523, startPoint y: 305, endPoint x: 450, endPoint y: 176, distance: 147.7
click at [450, 176] on img at bounding box center [619, 274] width 780 height 439
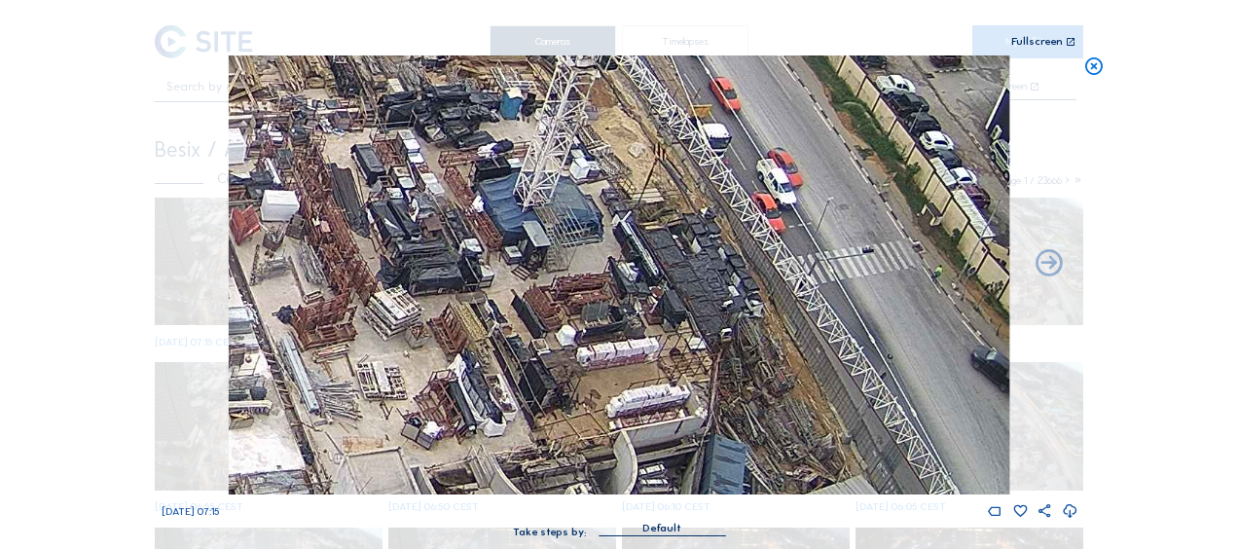
drag, startPoint x: 465, startPoint y: 206, endPoint x: 577, endPoint y: 341, distance: 175.5
click at [577, 341] on img at bounding box center [619, 274] width 780 height 439
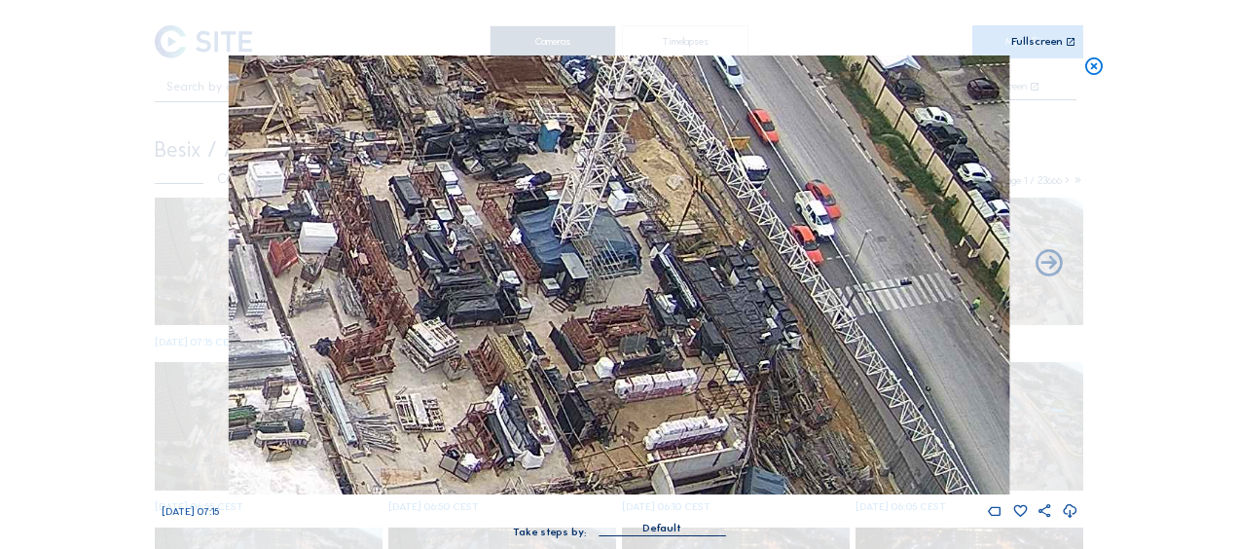
drag, startPoint x: 448, startPoint y: 212, endPoint x: 500, endPoint y: 261, distance: 71.6
click at [500, 261] on img at bounding box center [619, 274] width 780 height 439
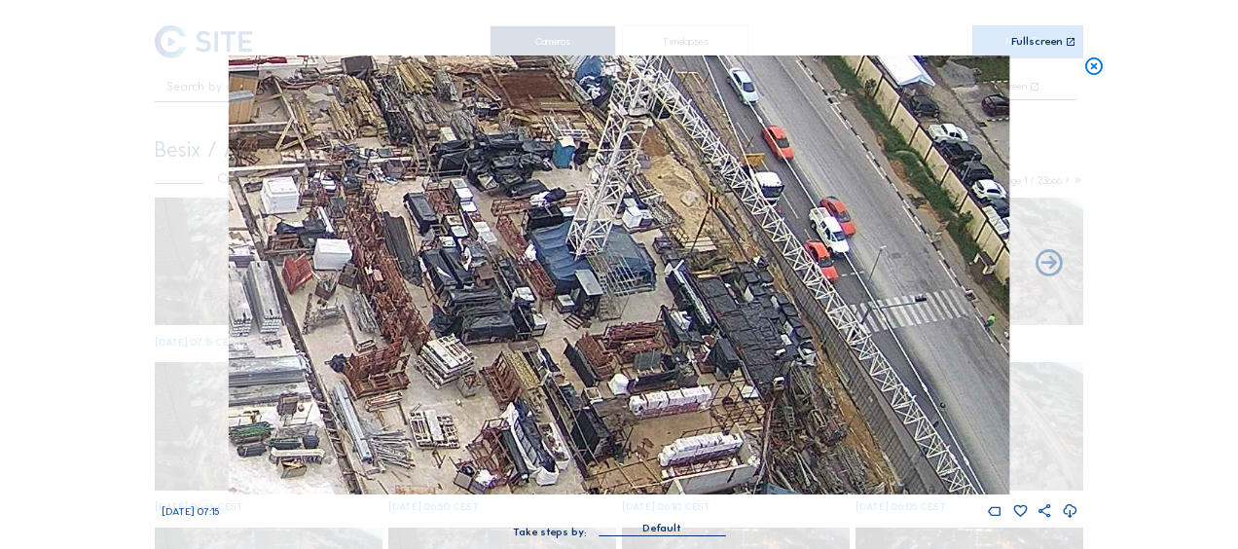
drag, startPoint x: 380, startPoint y: 163, endPoint x: 560, endPoint y: 337, distance: 249.8
click at [560, 337] on img at bounding box center [619, 274] width 780 height 439
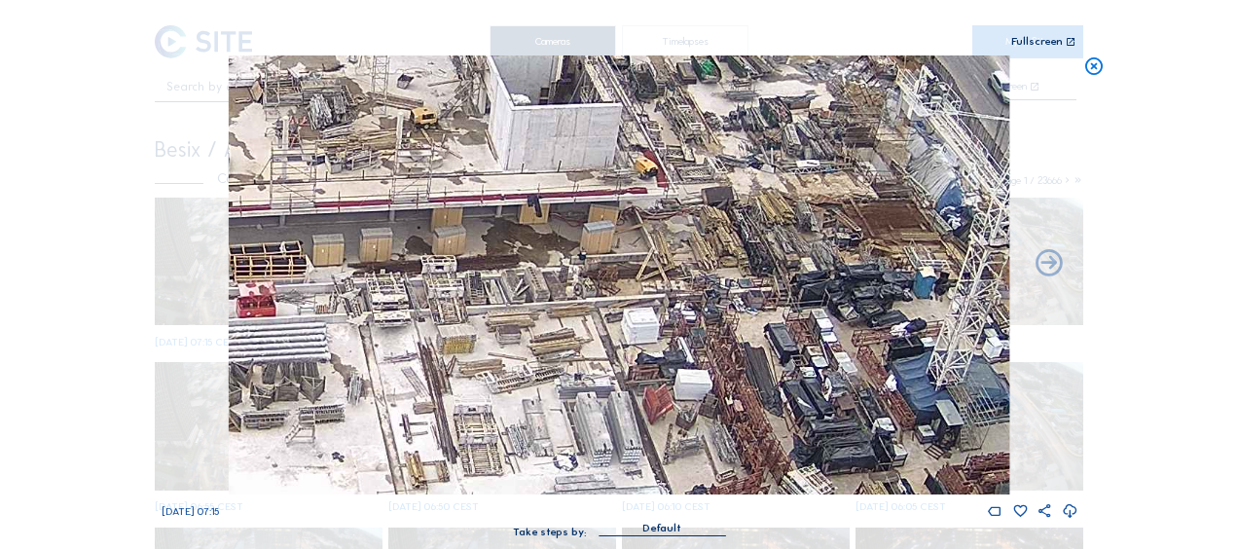
drag, startPoint x: 306, startPoint y: 434, endPoint x: 480, endPoint y: 391, distance: 178.4
click at [480, 391] on img at bounding box center [619, 274] width 780 height 439
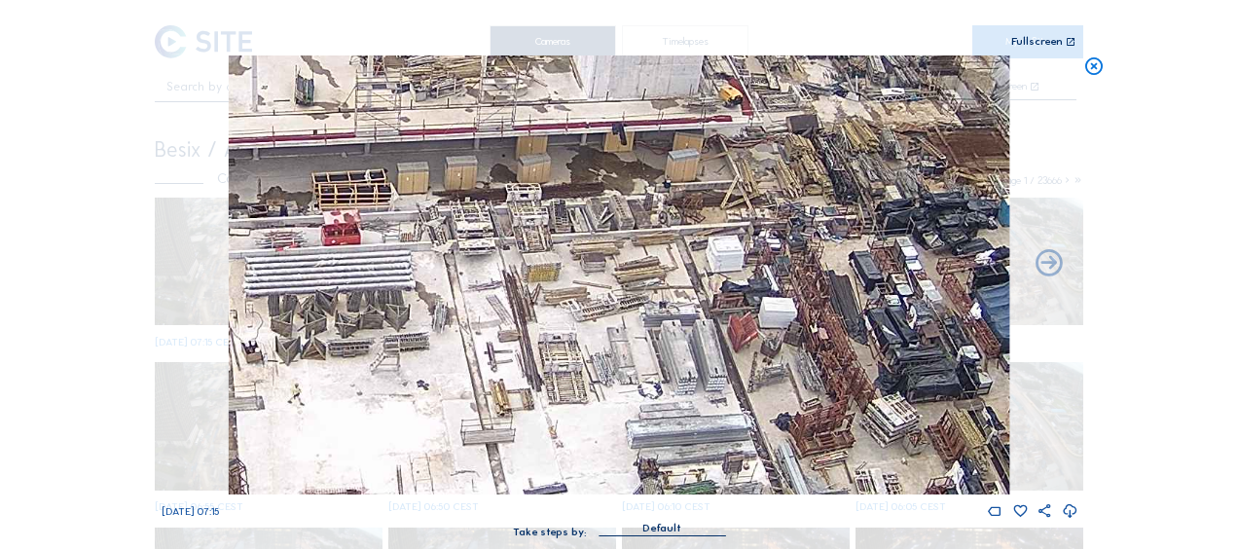
drag, startPoint x: 482, startPoint y: 387, endPoint x: 528, endPoint y: 350, distance: 59.6
click at [528, 349] on img at bounding box center [619, 274] width 780 height 439
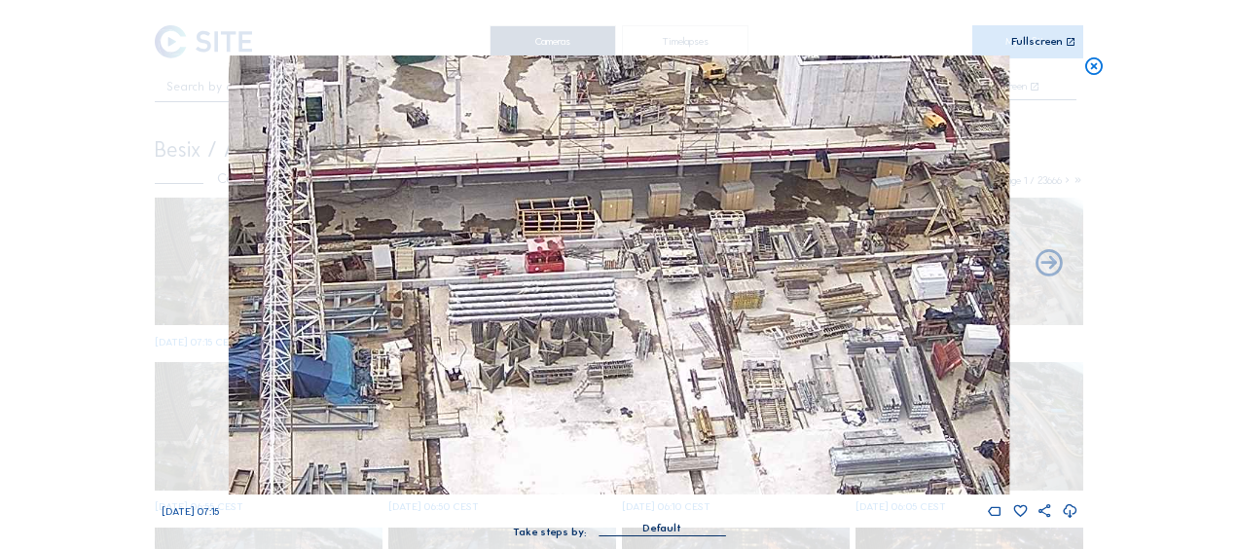
drag, startPoint x: 400, startPoint y: 390, endPoint x: 599, endPoint y: 422, distance: 202.0
click at [599, 422] on img at bounding box center [619, 274] width 780 height 439
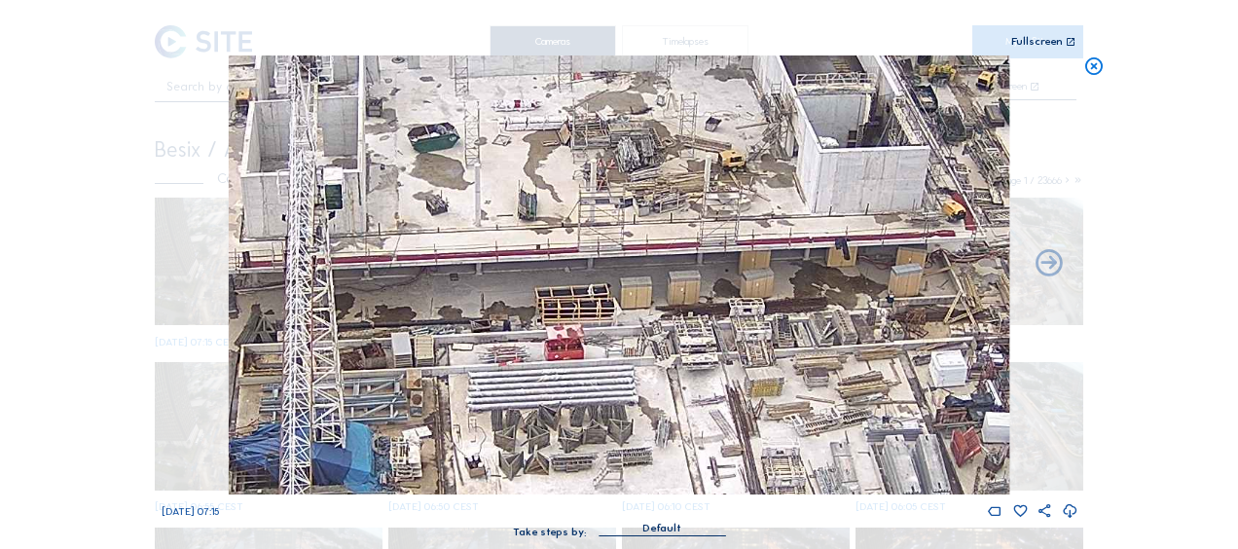
drag, startPoint x: 662, startPoint y: 247, endPoint x: 685, endPoint y: 339, distance: 94.4
click at [685, 339] on img at bounding box center [619, 274] width 780 height 439
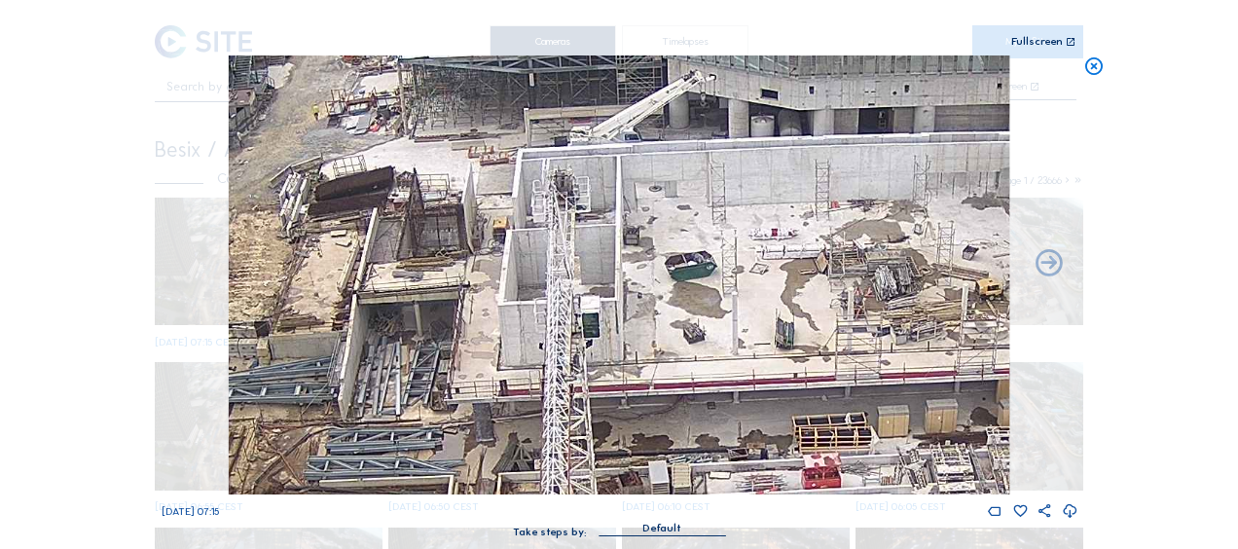
drag, startPoint x: 576, startPoint y: 296, endPoint x: 828, endPoint y: 422, distance: 281.9
click at [829, 421] on img at bounding box center [619, 274] width 780 height 439
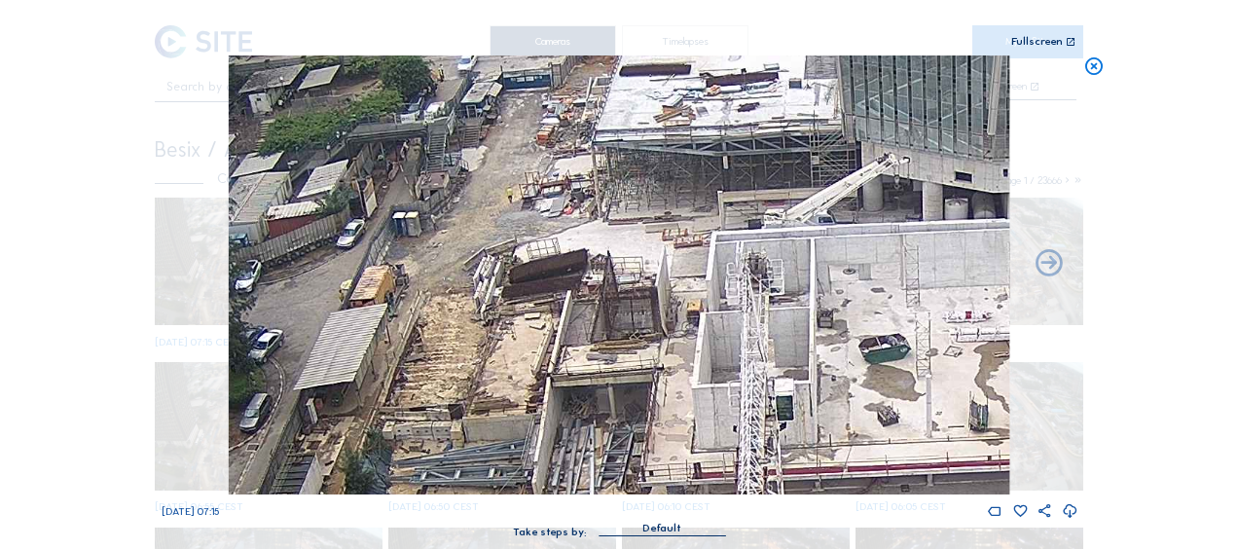
drag, startPoint x: 559, startPoint y: 390, endPoint x: 688, endPoint y: 492, distance: 164.1
click at [688, 492] on img at bounding box center [619, 274] width 780 height 439
click at [691, 495] on div "We 08 Oct 2025 07:15" at bounding box center [620, 287] width 916 height 464
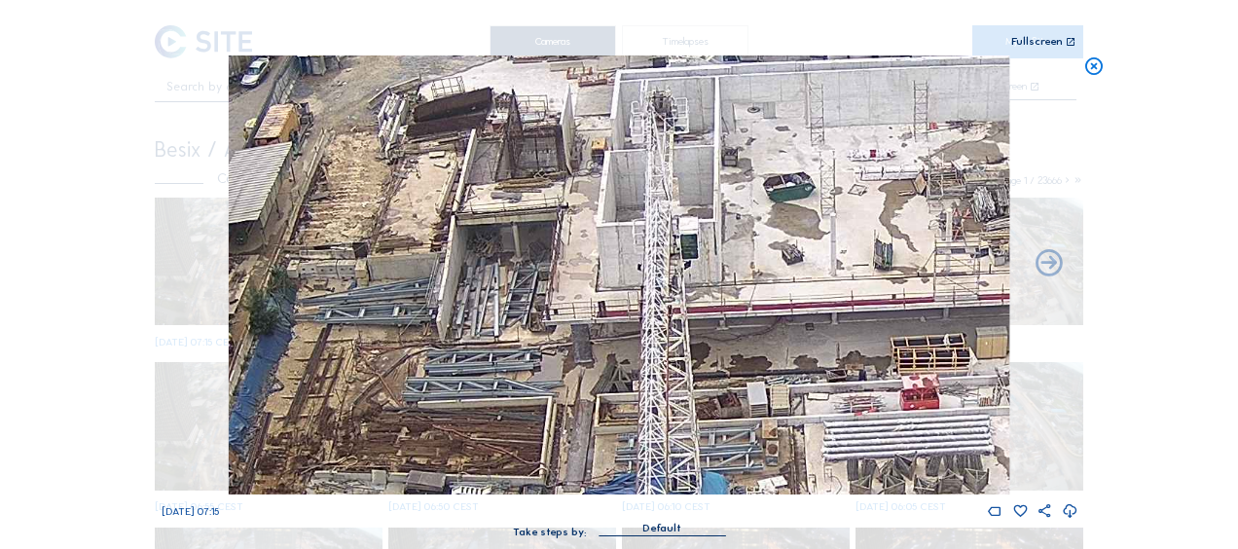
drag, startPoint x: 533, startPoint y: 274, endPoint x: 610, endPoint y: 269, distance: 77.1
click at [437, 113] on img at bounding box center [619, 274] width 780 height 439
click at [456, 154] on img at bounding box center [619, 274] width 780 height 439
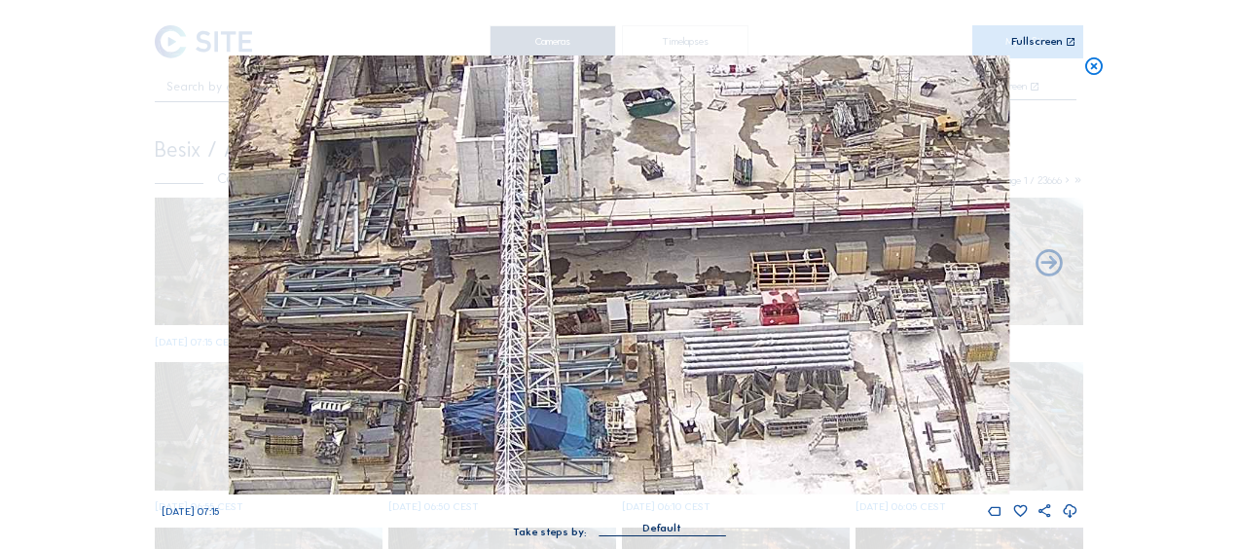
drag, startPoint x: 673, startPoint y: 252, endPoint x: 307, endPoint y: 257, distance: 365.9
click at [384, 243] on img at bounding box center [619, 274] width 780 height 439
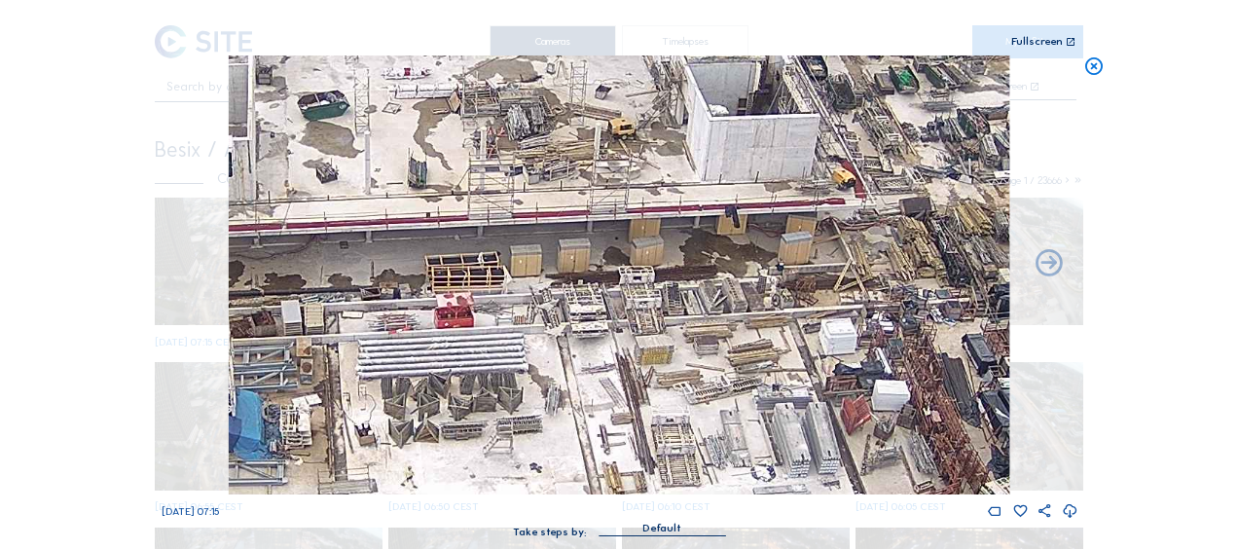
drag, startPoint x: 566, startPoint y: 325, endPoint x: 482, endPoint y: 352, distance: 88.9
click at [485, 350] on img at bounding box center [619, 274] width 780 height 439
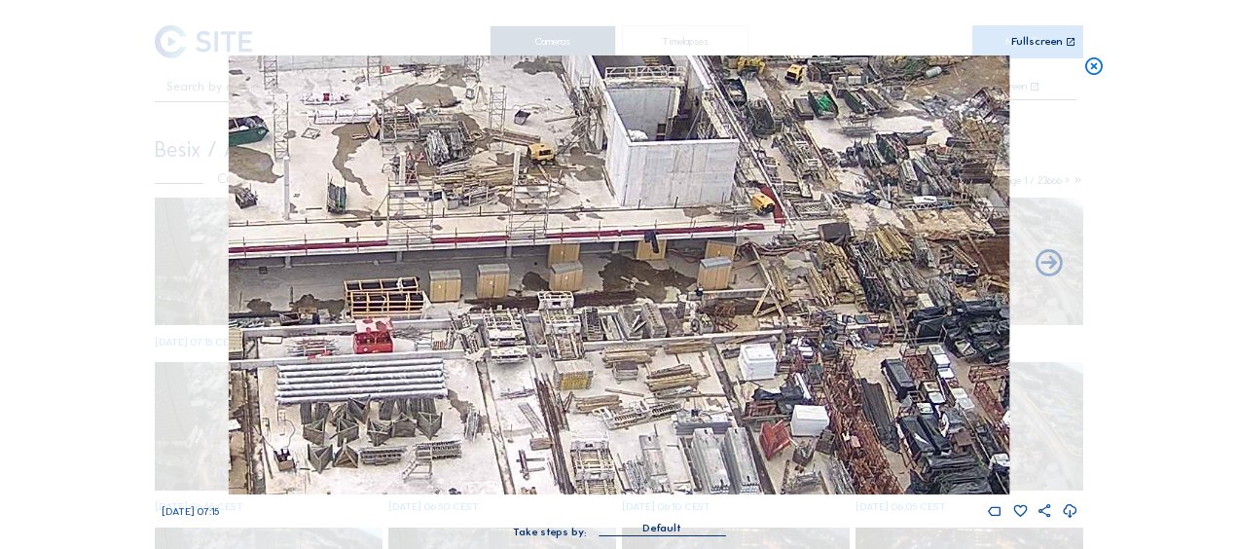
drag, startPoint x: 748, startPoint y: 426, endPoint x: 673, endPoint y: 432, distance: 75.1
click at [673, 432] on img at bounding box center [619, 274] width 780 height 439
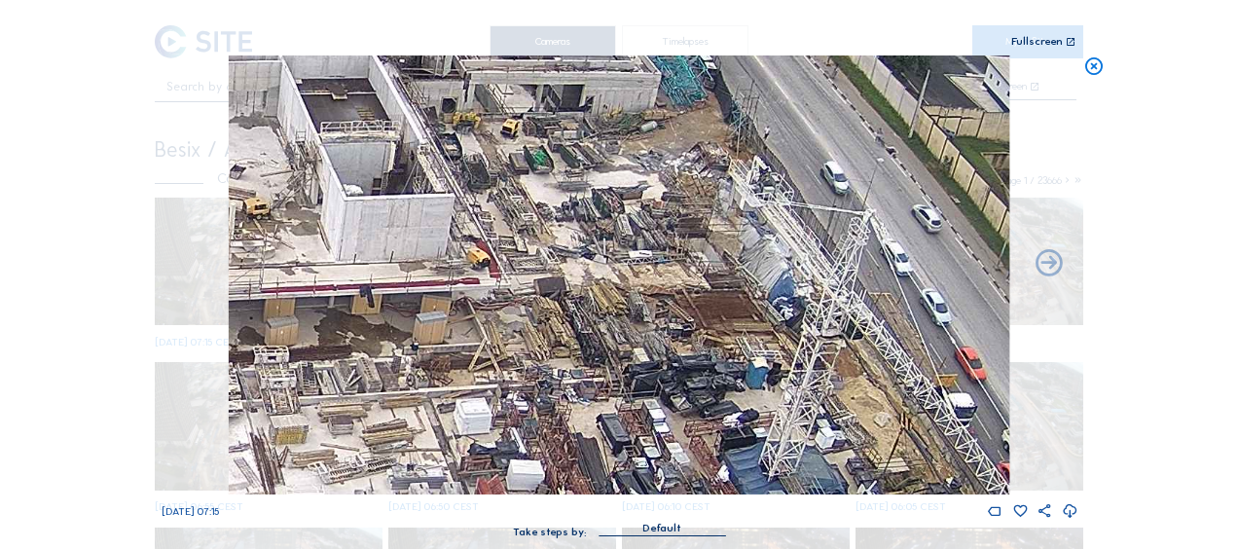
drag, startPoint x: 730, startPoint y: 202, endPoint x: 522, endPoint y: 261, distance: 215.3
click at [522, 261] on img at bounding box center [619, 274] width 780 height 439
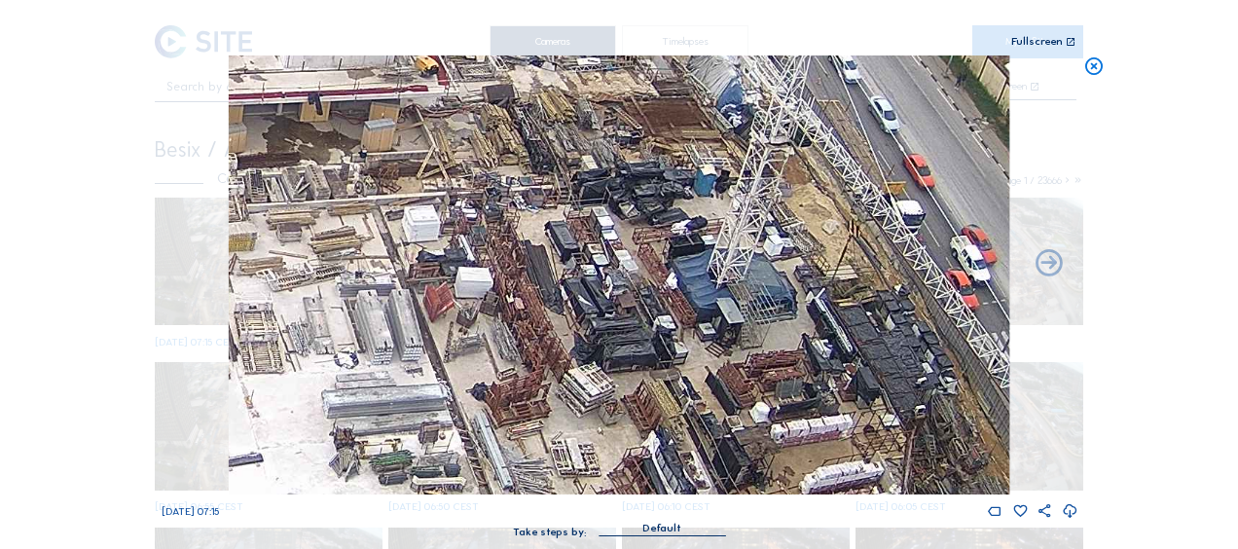
drag, startPoint x: 595, startPoint y: 370, endPoint x: 564, endPoint y: 167, distance: 204.7
click at [564, 167] on img at bounding box center [619, 274] width 780 height 439
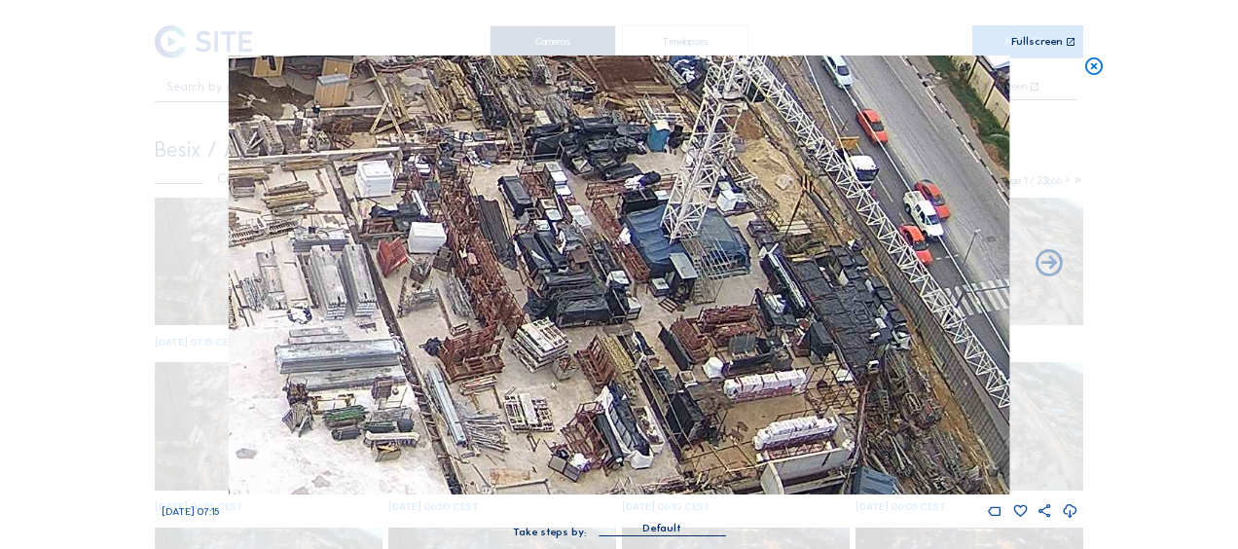
drag, startPoint x: 584, startPoint y: 284, endPoint x: 546, endPoint y: 185, distance: 106.2
click at [546, 185] on img at bounding box center [619, 274] width 780 height 439
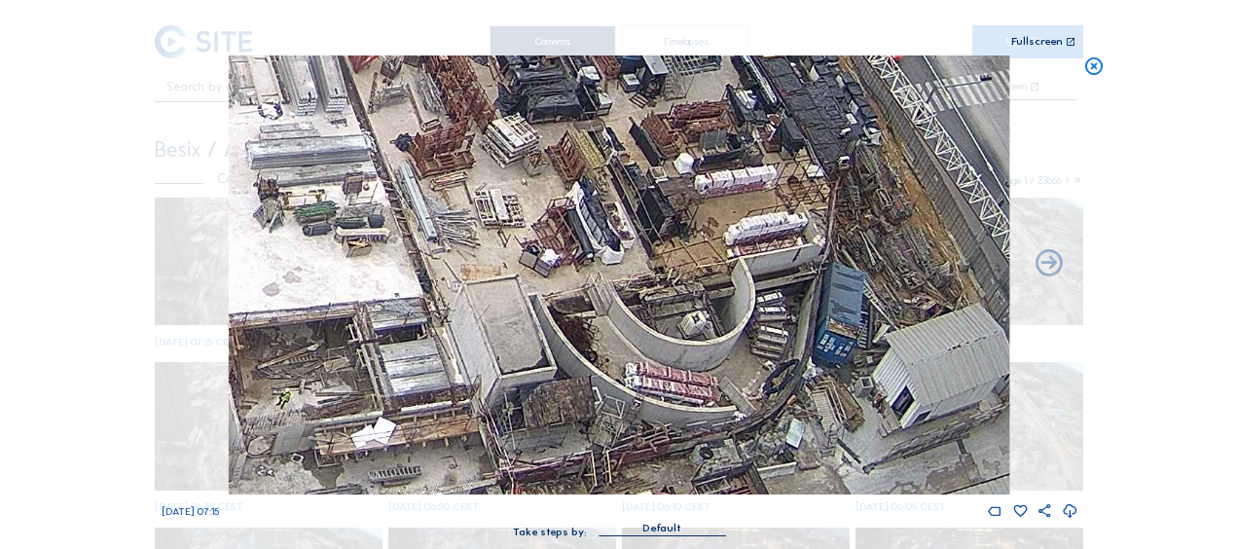
drag, startPoint x: 544, startPoint y: 185, endPoint x: 527, endPoint y: 53, distance: 133.3
click at [529, 53] on div "Scroll to travel through time | Press 'Alt' Button + Scroll to Zoom | Click and…" at bounding box center [620, 278] width 916 height 557
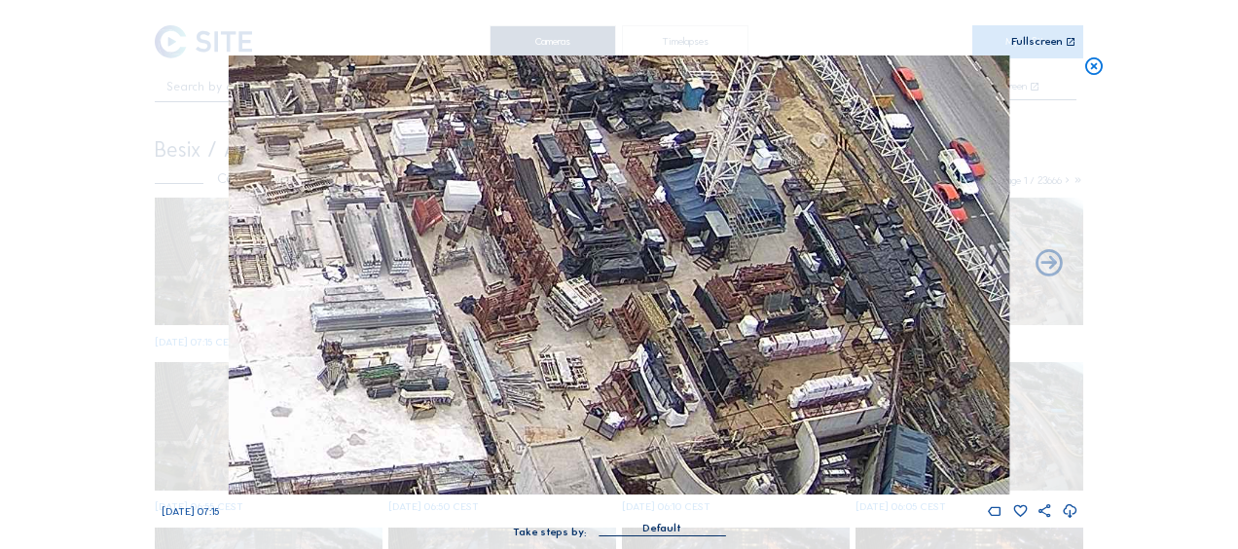
drag, startPoint x: 577, startPoint y: 294, endPoint x: 594, endPoint y: 349, distance: 58.2
click at [594, 349] on img at bounding box center [619, 274] width 780 height 439
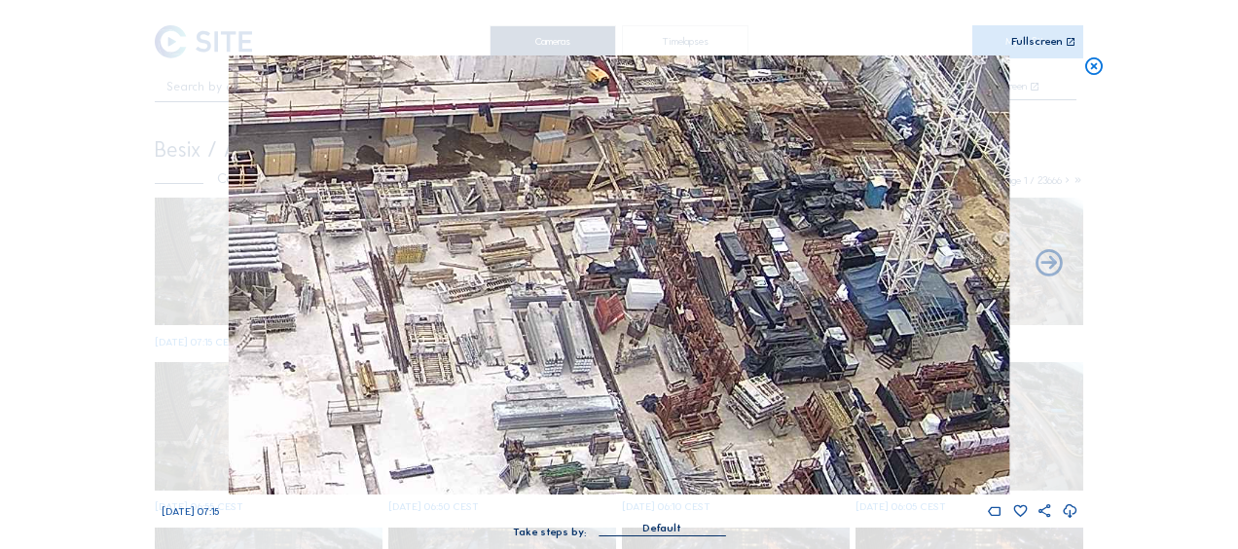
drag, startPoint x: 574, startPoint y: 313, endPoint x: 713, endPoint y: 376, distance: 152.4
click at [737, 397] on img at bounding box center [619, 274] width 780 height 439
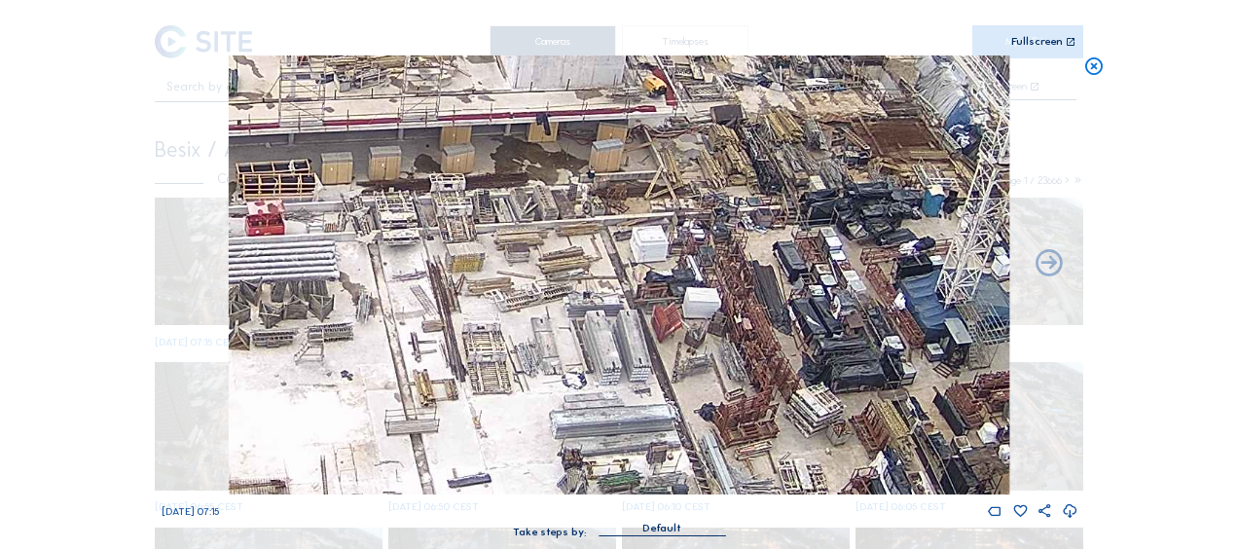
drag, startPoint x: 636, startPoint y: 332, endPoint x: 697, endPoint y: 353, distance: 64.0
click at [705, 358] on img at bounding box center [619, 274] width 780 height 439
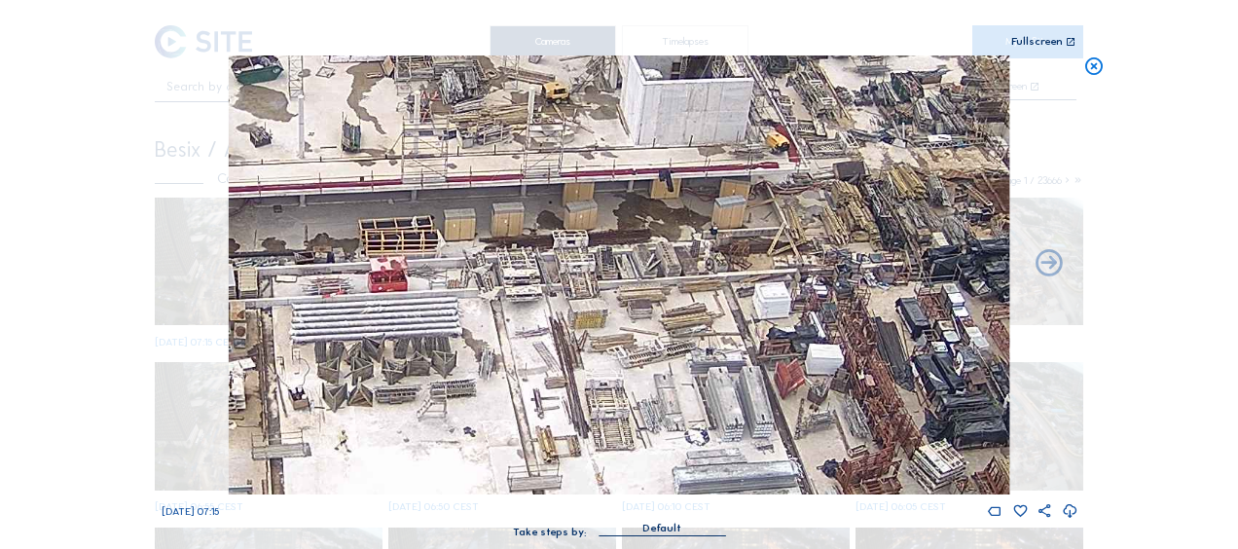
drag, startPoint x: 582, startPoint y: 329, endPoint x: 673, endPoint y: 365, distance: 98.3
click at [673, 365] on img at bounding box center [619, 274] width 780 height 439
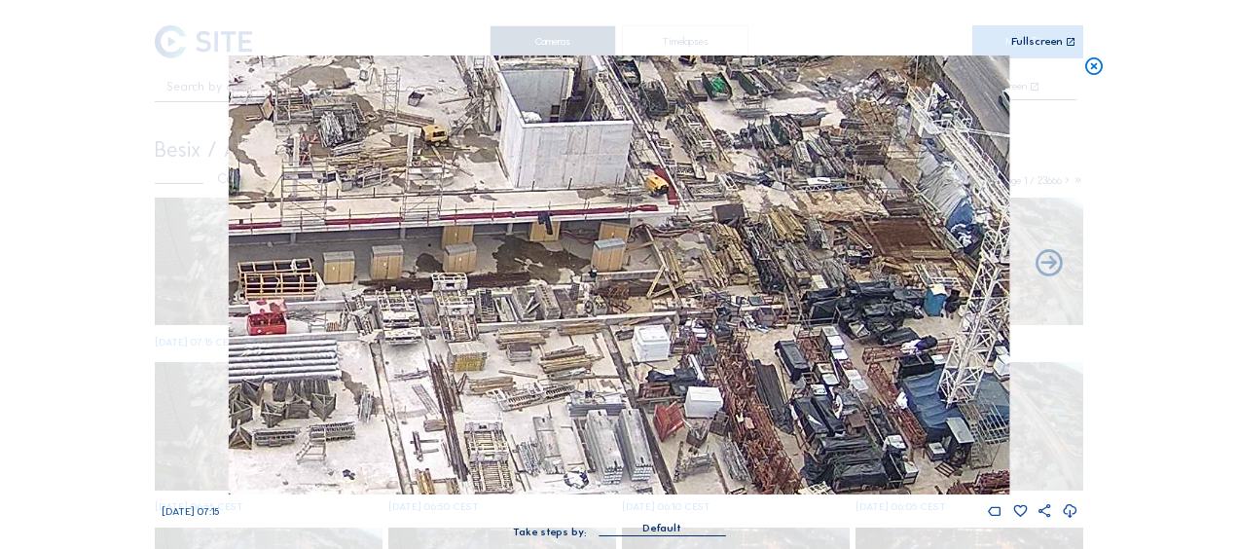
drag, startPoint x: 708, startPoint y: 288, endPoint x: 623, endPoint y: 288, distance: 85.6
click at [587, 331] on img at bounding box center [619, 274] width 780 height 439
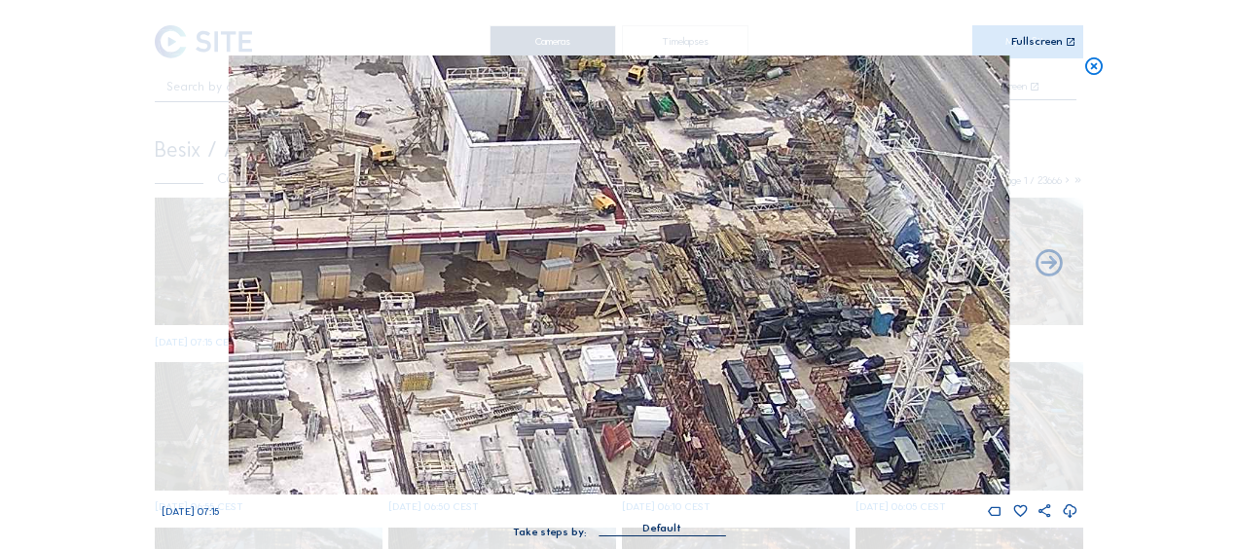
drag, startPoint x: 636, startPoint y: 270, endPoint x: 597, endPoint y: 296, distance: 46.4
click at [566, 307] on img at bounding box center [619, 274] width 780 height 439
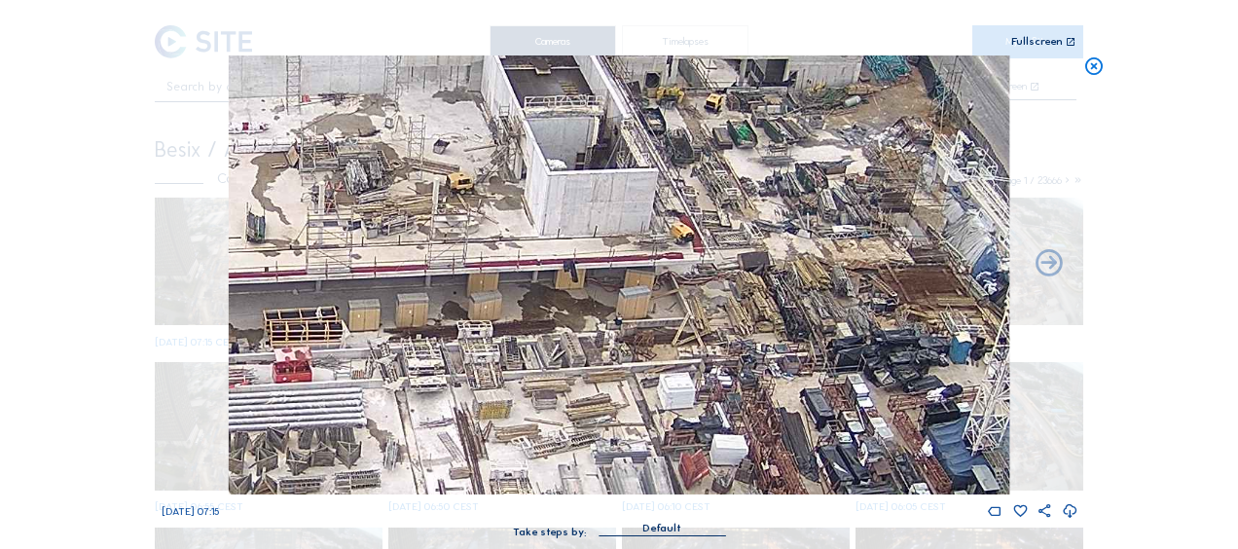
drag, startPoint x: 336, startPoint y: 201, endPoint x: 885, endPoint y: 228, distance: 550.3
click at [885, 228] on img at bounding box center [619, 274] width 780 height 439
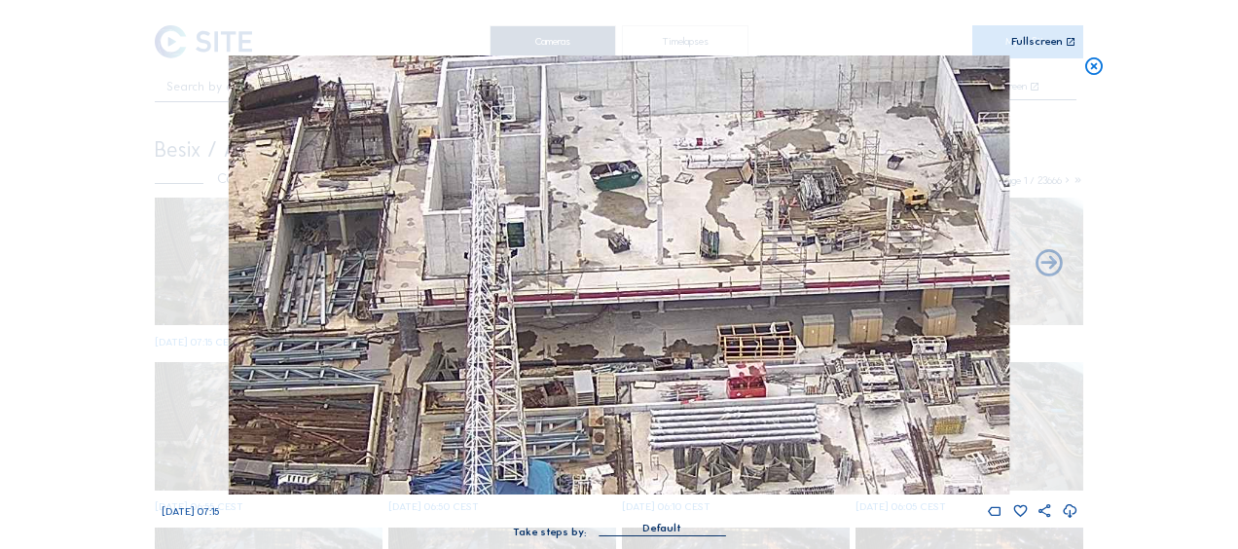
drag, startPoint x: 521, startPoint y: 265, endPoint x: 717, endPoint y: 333, distance: 207.1
click at [717, 333] on img at bounding box center [619, 274] width 780 height 439
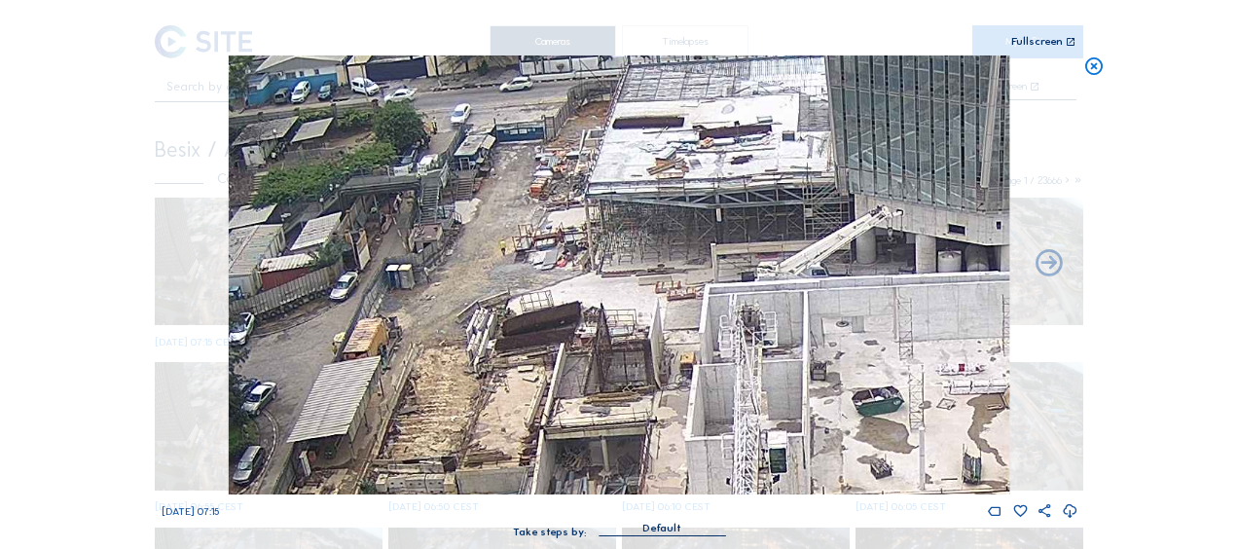
drag, startPoint x: 459, startPoint y: 162, endPoint x: 525, endPoint y: 319, distance: 170.9
click at [525, 319] on img at bounding box center [619, 274] width 780 height 439
drag, startPoint x: 570, startPoint y: 371, endPoint x: 553, endPoint y: 315, distance: 58.2
click at [555, 321] on img at bounding box center [619, 274] width 780 height 439
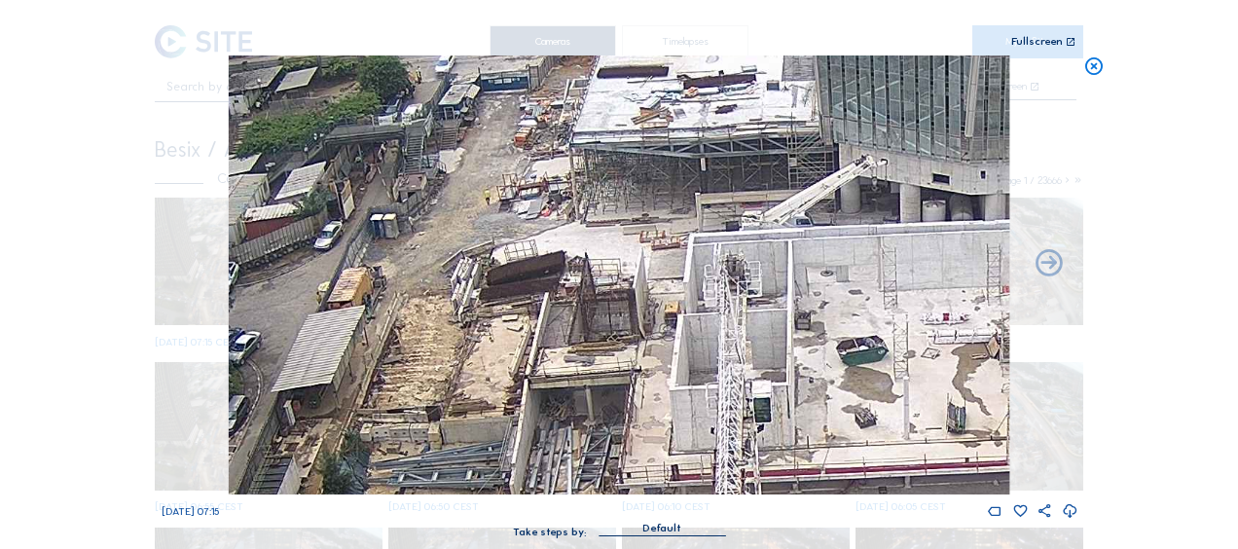
drag, startPoint x: 551, startPoint y: 259, endPoint x: 537, endPoint y: 233, distance: 29.6
click at [537, 233] on img at bounding box center [619, 274] width 780 height 439
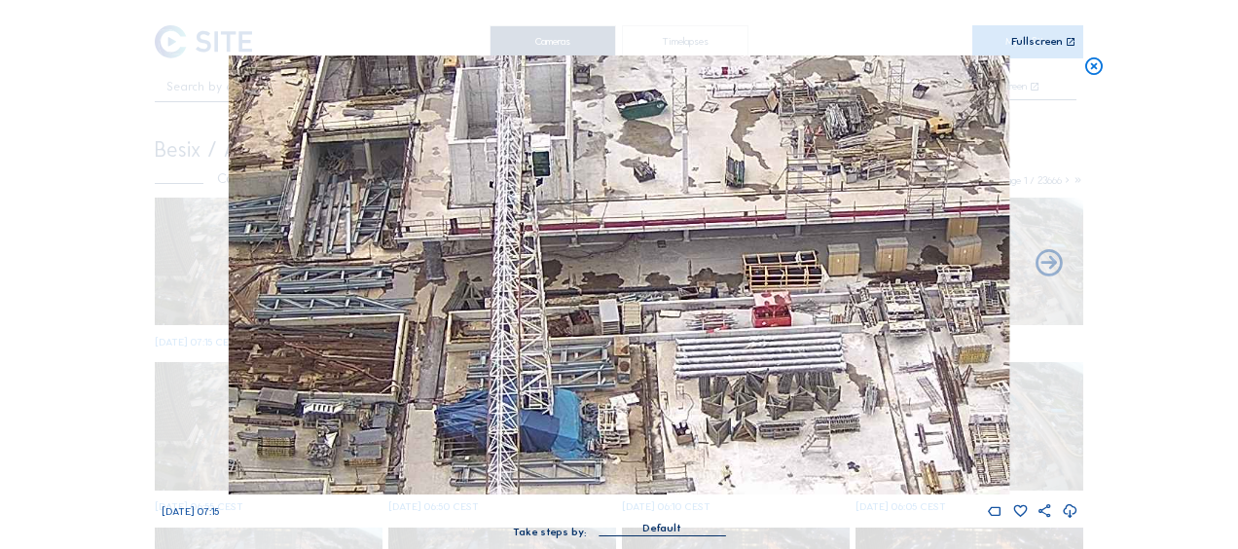
drag, startPoint x: 658, startPoint y: 312, endPoint x: 531, endPoint y: 212, distance: 161.4
click at [531, 212] on img at bounding box center [619, 274] width 780 height 439
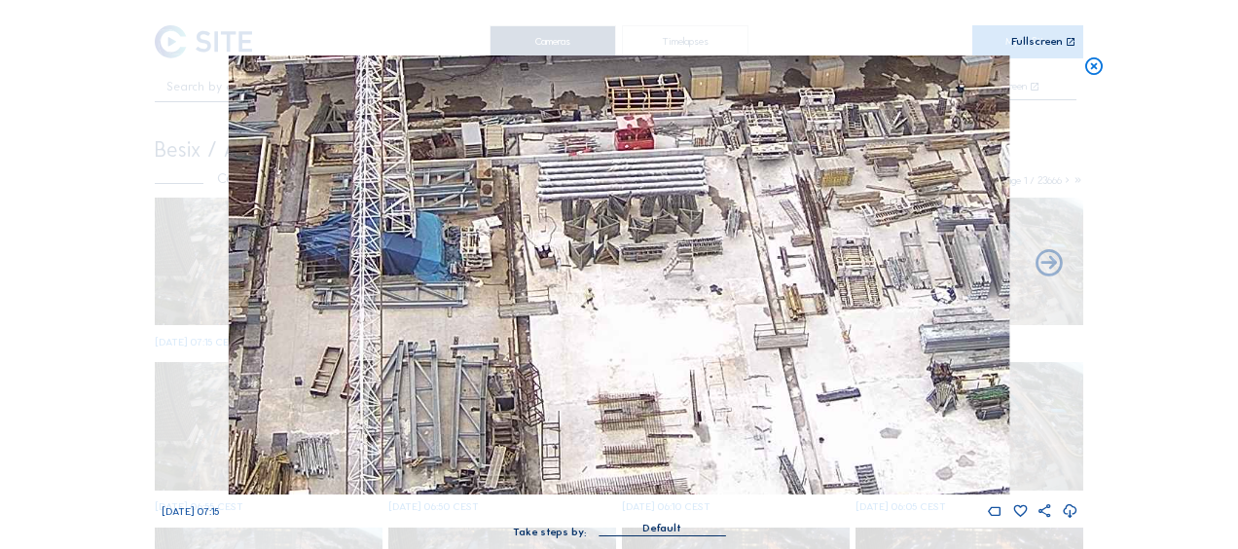
drag, startPoint x: 639, startPoint y: 366, endPoint x: 510, endPoint y: 197, distance: 213.1
click at [502, 188] on img at bounding box center [619, 274] width 780 height 439
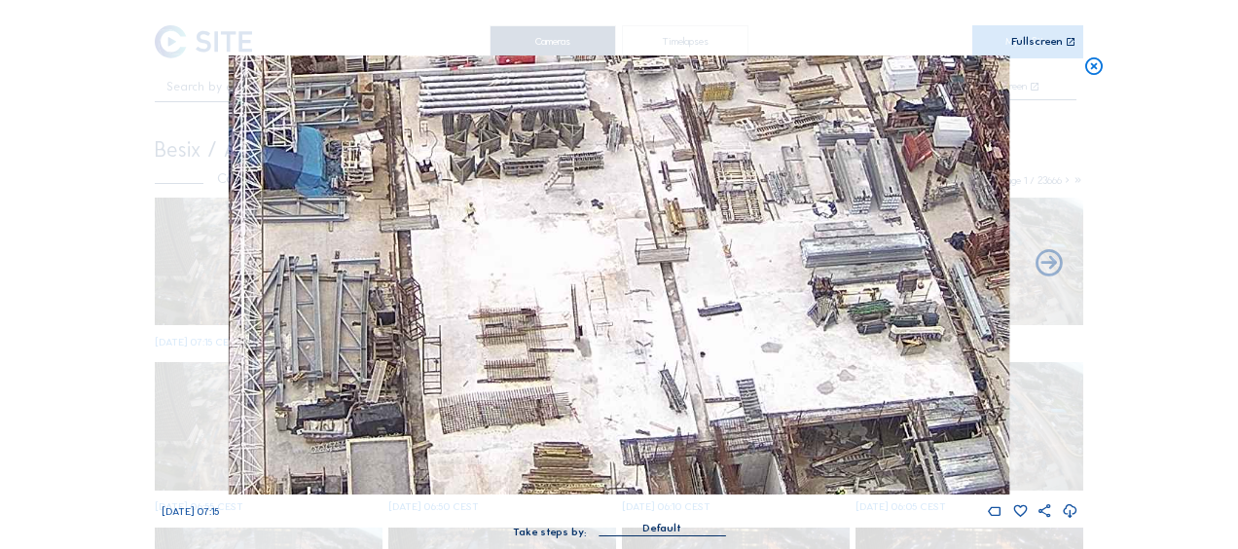
drag, startPoint x: 615, startPoint y: 311, endPoint x: 480, endPoint y: 202, distance: 173.7
click at [458, 182] on img at bounding box center [619, 274] width 780 height 439
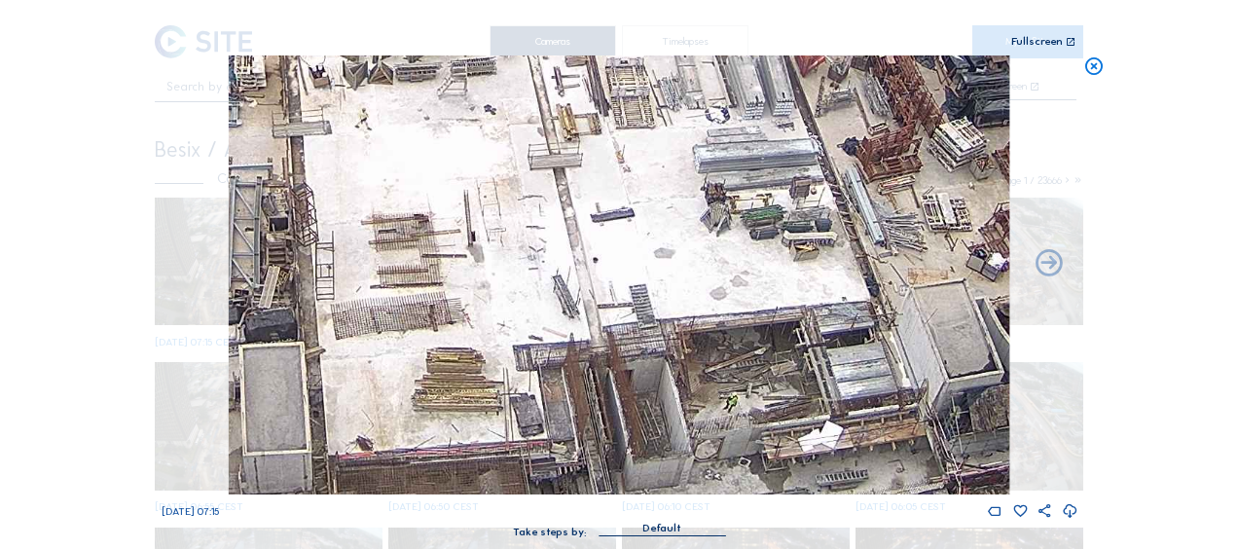
drag, startPoint x: 634, startPoint y: 320, endPoint x: 415, endPoint y: 163, distance: 269.2
click at [415, 164] on img at bounding box center [619, 274] width 780 height 439
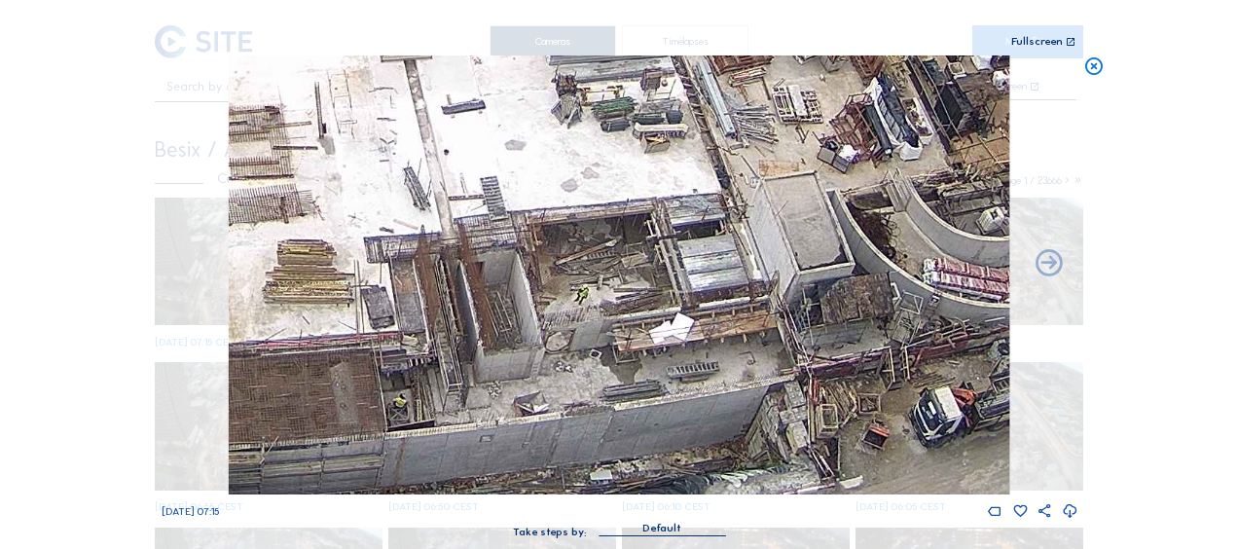
drag, startPoint x: 593, startPoint y: 342, endPoint x: 472, endPoint y: 216, distance: 175.5
click at [472, 217] on img at bounding box center [619, 274] width 780 height 439
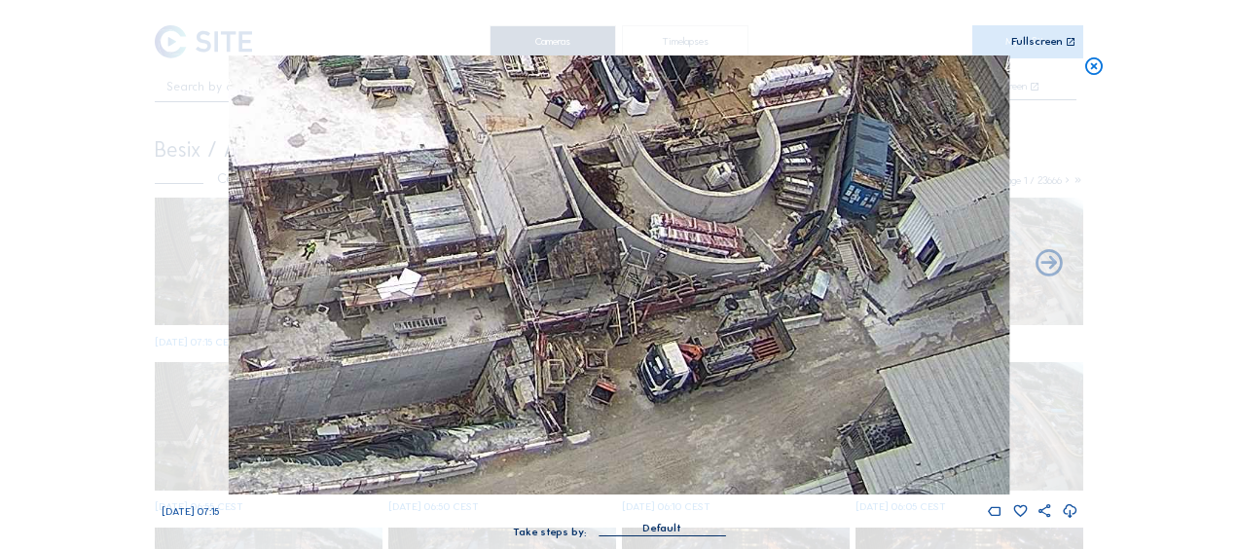
drag, startPoint x: 526, startPoint y: 221, endPoint x: 419, endPoint y: 138, distance: 135.3
click at [419, 138] on img at bounding box center [619, 274] width 780 height 439
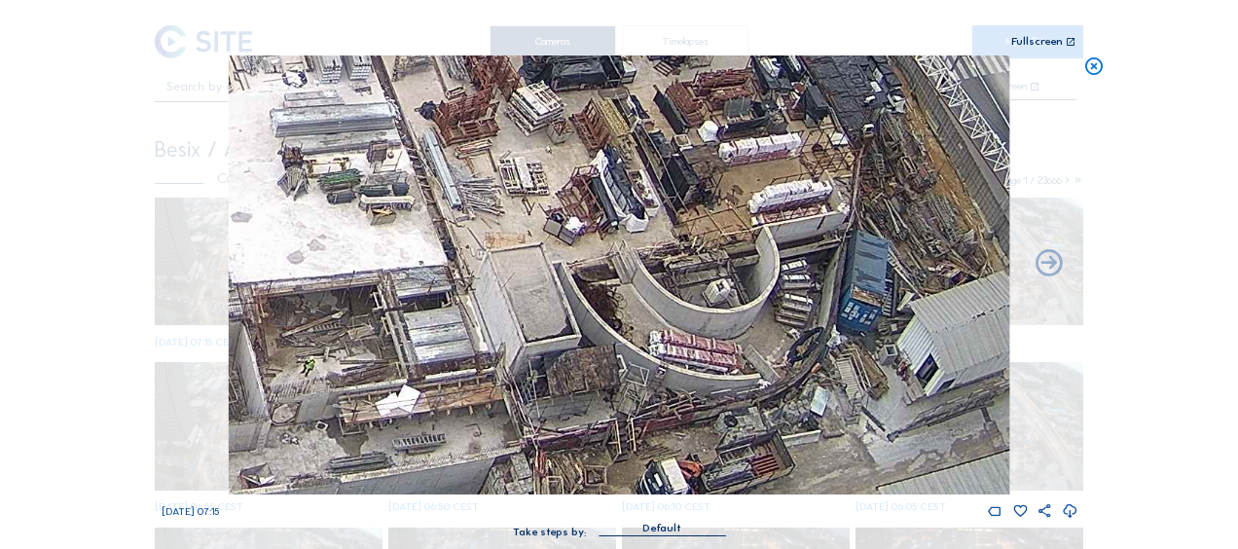
drag, startPoint x: 455, startPoint y: 93, endPoint x: 468, endPoint y: 285, distance: 192.1
click at [468, 284] on img at bounding box center [619, 274] width 780 height 439
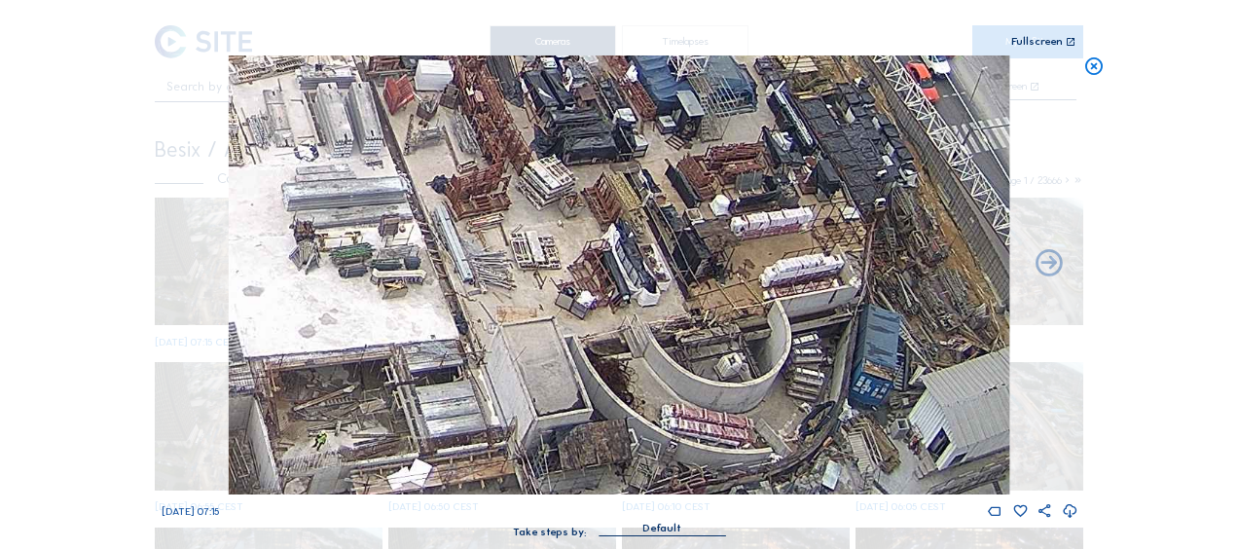
drag, startPoint x: 478, startPoint y: 195, endPoint x: 418, endPoint y: 334, distance: 151.3
click at [418, 334] on img at bounding box center [619, 274] width 780 height 439
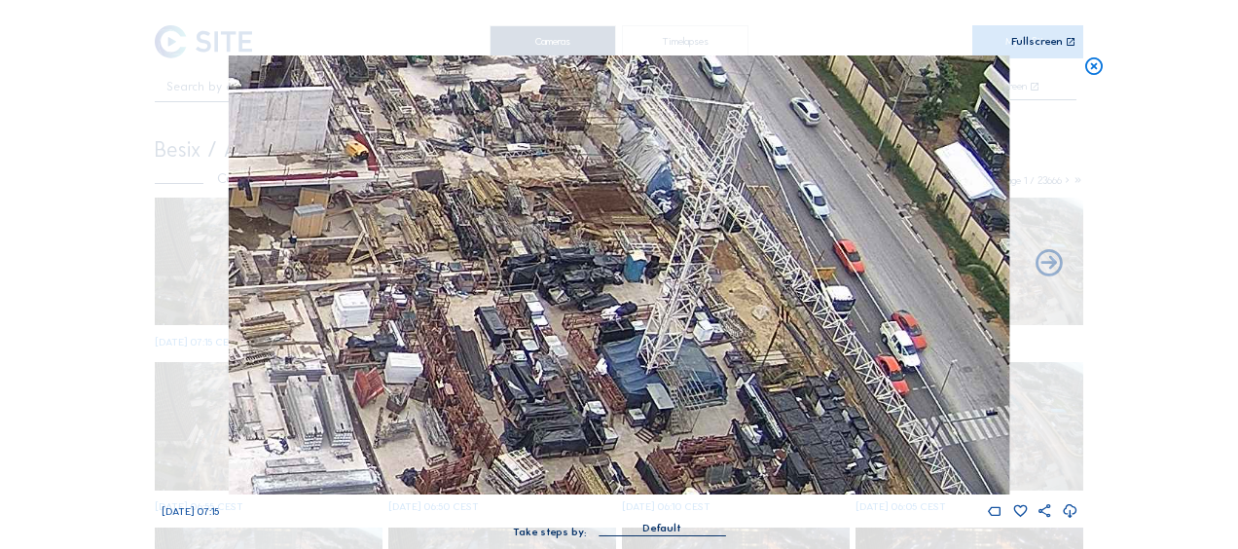
drag, startPoint x: 593, startPoint y: 123, endPoint x: 626, endPoint y: 280, distance: 160.9
click at [626, 280] on img at bounding box center [619, 274] width 780 height 439
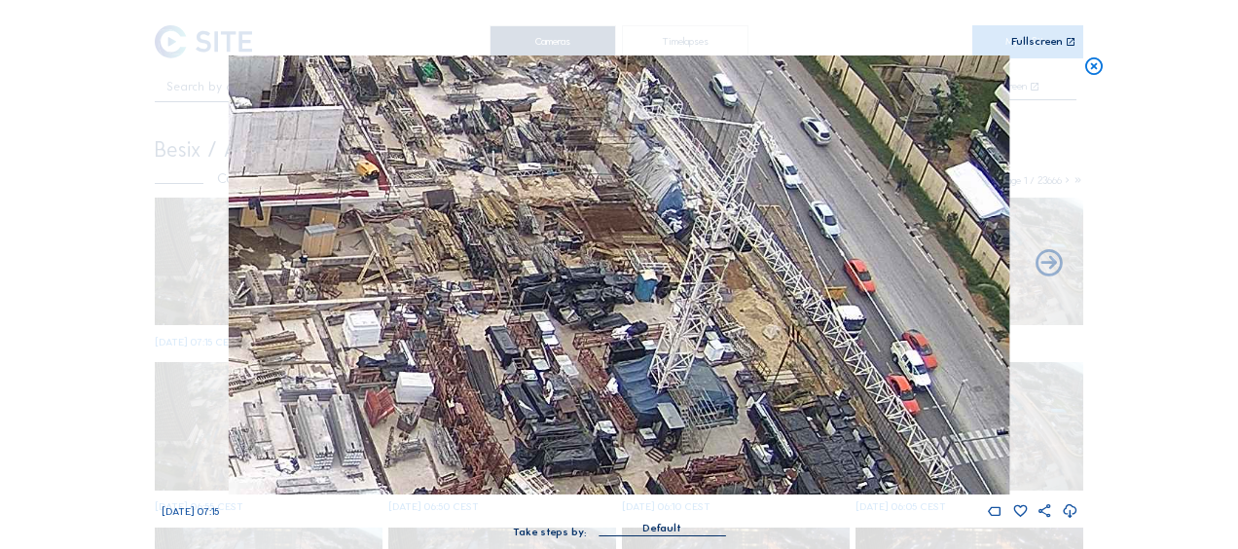
drag, startPoint x: 552, startPoint y: 173, endPoint x: 623, endPoint y: 260, distance: 112.0
click at [623, 260] on img at bounding box center [619, 274] width 780 height 439
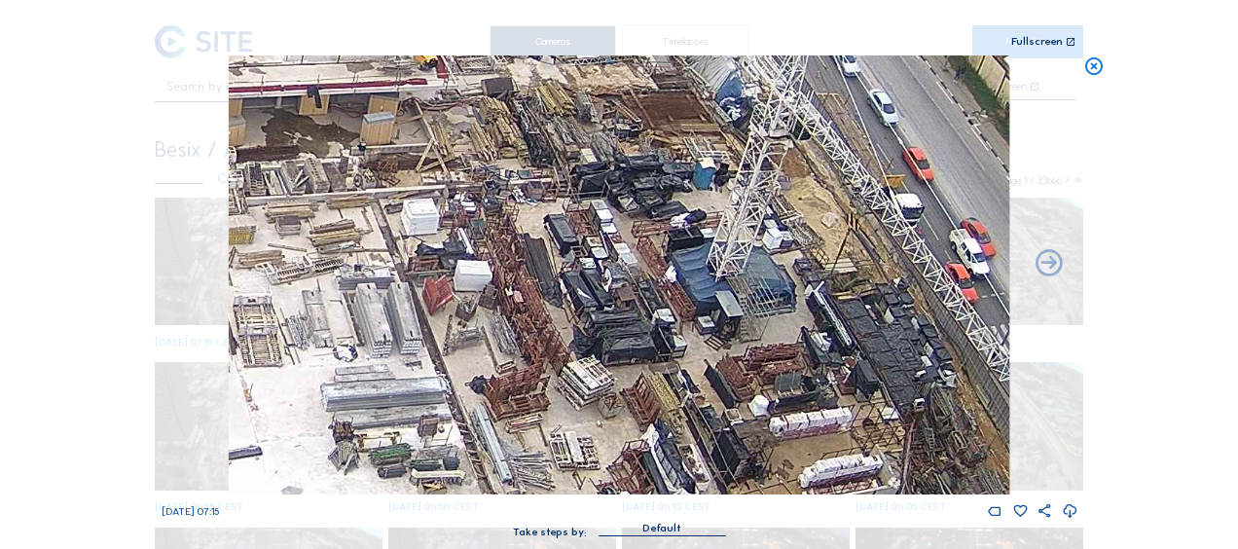
drag, startPoint x: 477, startPoint y: 387, endPoint x: 472, endPoint y: 200, distance: 186.9
click at [472, 200] on img at bounding box center [619, 274] width 780 height 439
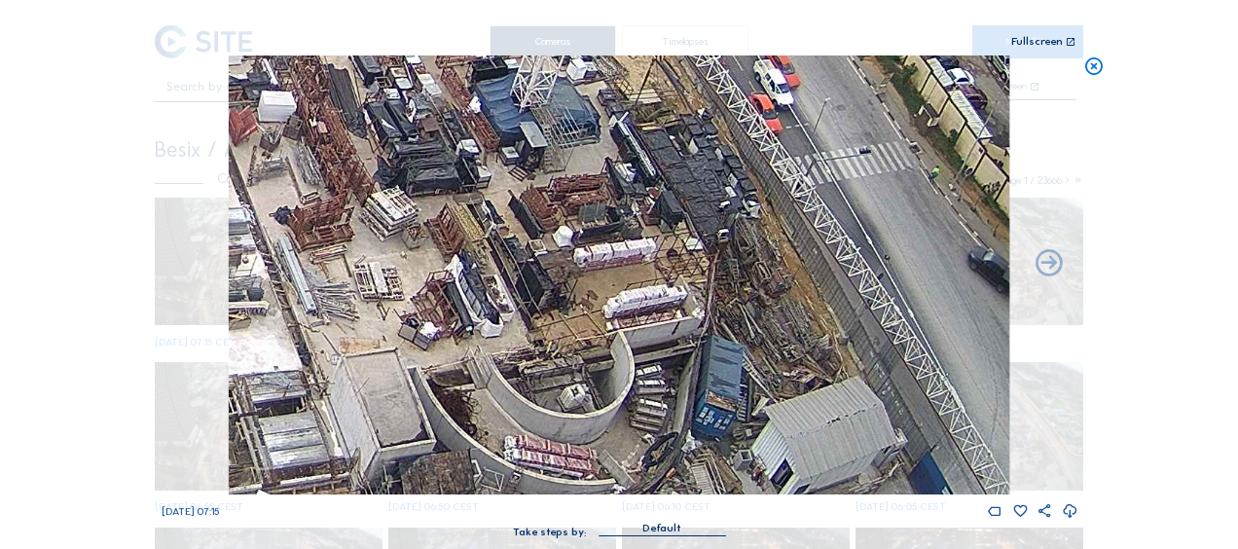
drag, startPoint x: 734, startPoint y: 395, endPoint x: 537, endPoint y: 228, distance: 258.1
click at [537, 228] on img at bounding box center [619, 274] width 780 height 439
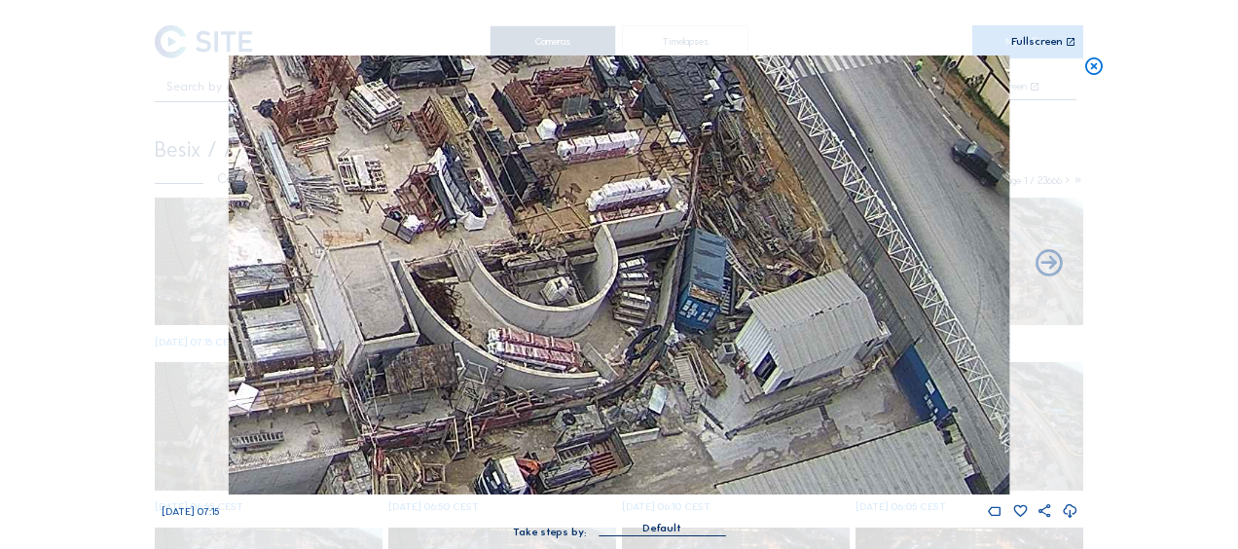
drag, startPoint x: 619, startPoint y: 356, endPoint x: 611, endPoint y: 187, distance: 169.5
click at [611, 187] on img at bounding box center [619, 274] width 780 height 439
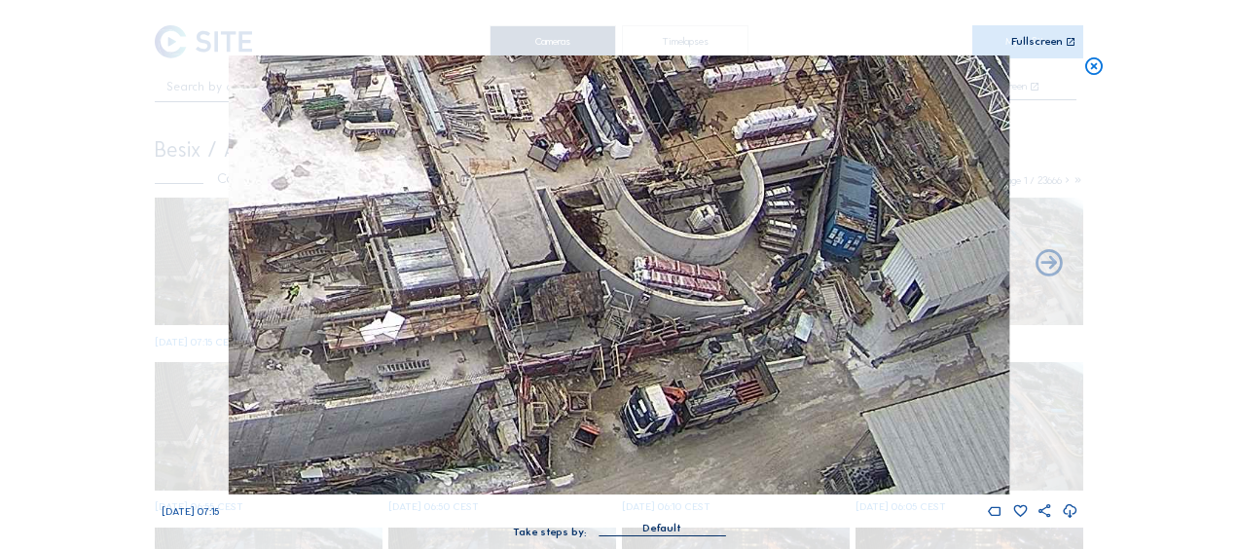
drag, startPoint x: 387, startPoint y: 386, endPoint x: 603, endPoint y: 379, distance: 216.1
click at [669, 344] on img at bounding box center [619, 274] width 780 height 439
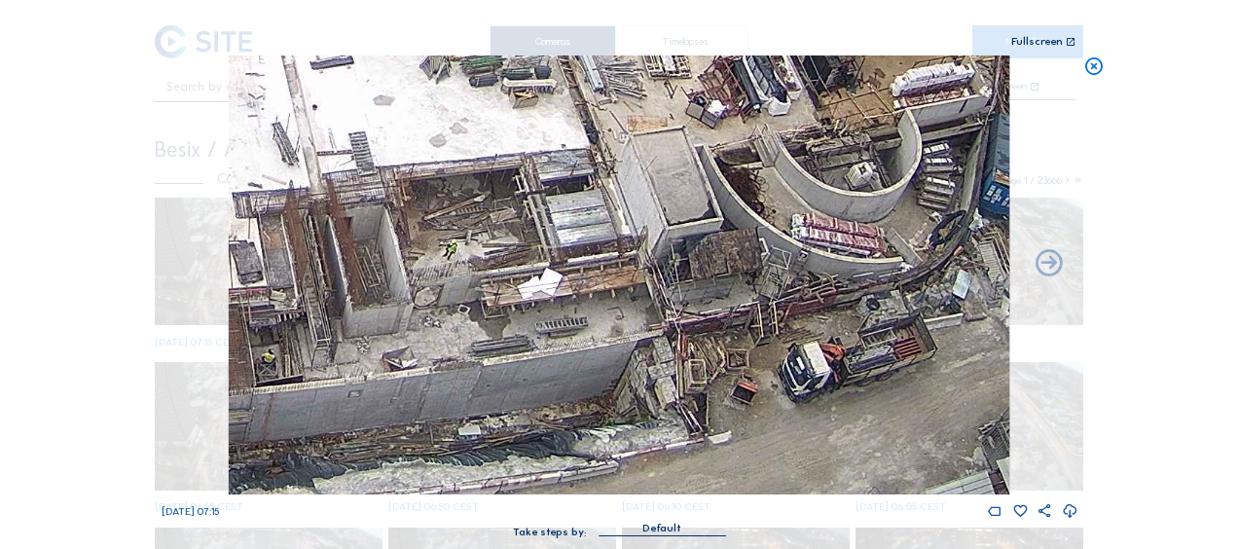
drag, startPoint x: 473, startPoint y: 410, endPoint x: 711, endPoint y: 278, distance: 272.2
click at [761, 239] on img at bounding box center [619, 274] width 780 height 439
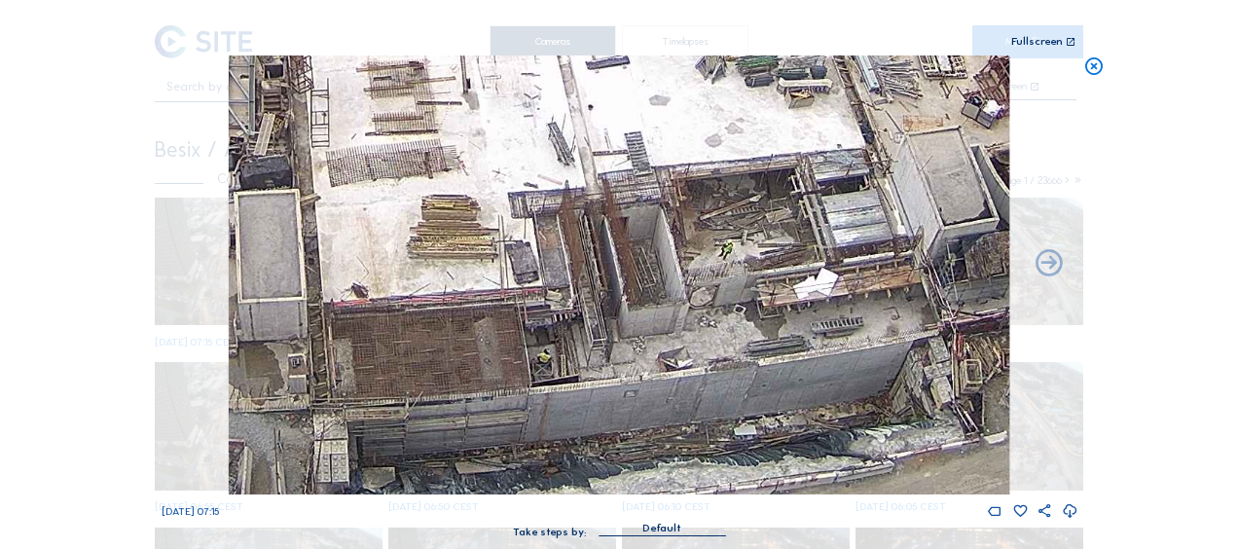
drag, startPoint x: 289, startPoint y: 350, endPoint x: 535, endPoint y: 249, distance: 266.1
click at [535, 249] on img at bounding box center [619, 274] width 780 height 439
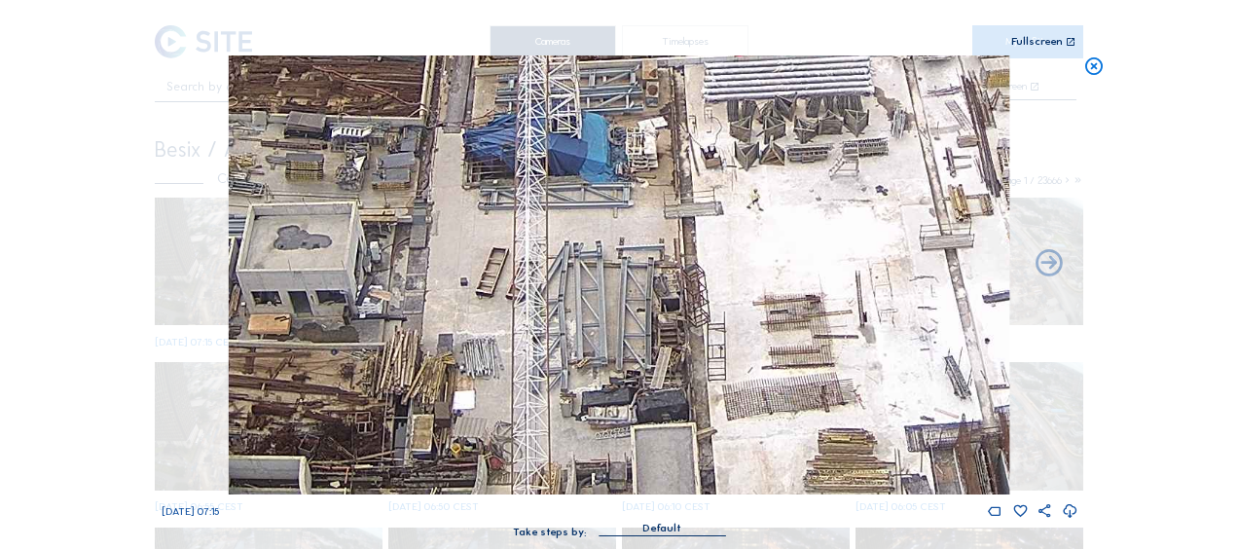
drag, startPoint x: 479, startPoint y: 90, endPoint x: 629, endPoint y: 324, distance: 277.4
click at [629, 324] on img at bounding box center [619, 274] width 780 height 439
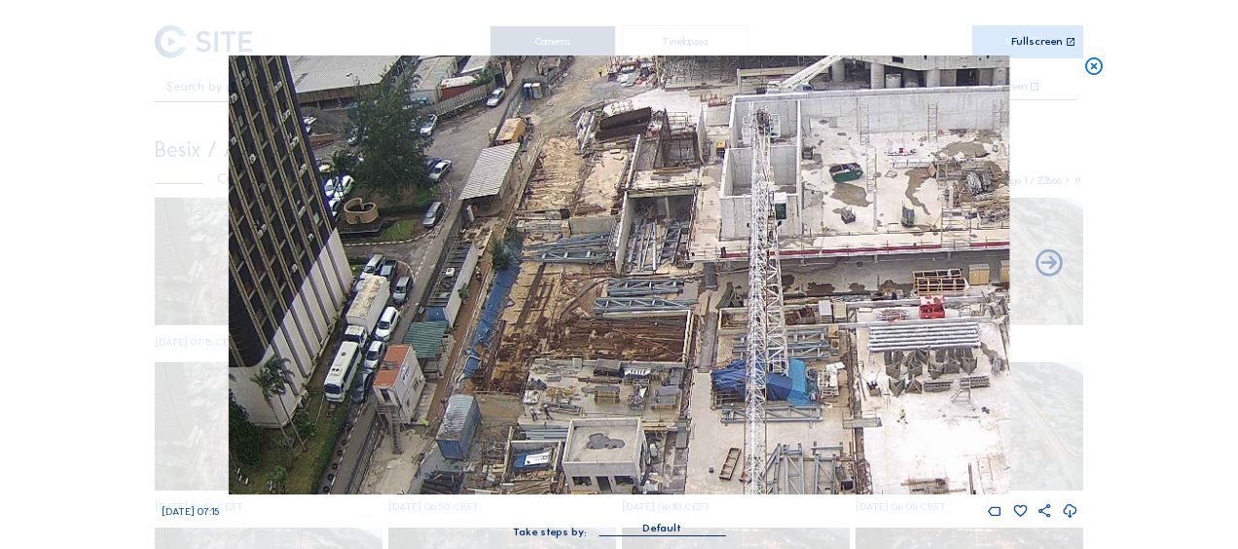
drag, startPoint x: 417, startPoint y: 275, endPoint x: 510, endPoint y: 313, distance: 99.9
click at [510, 313] on img at bounding box center [619, 274] width 780 height 439
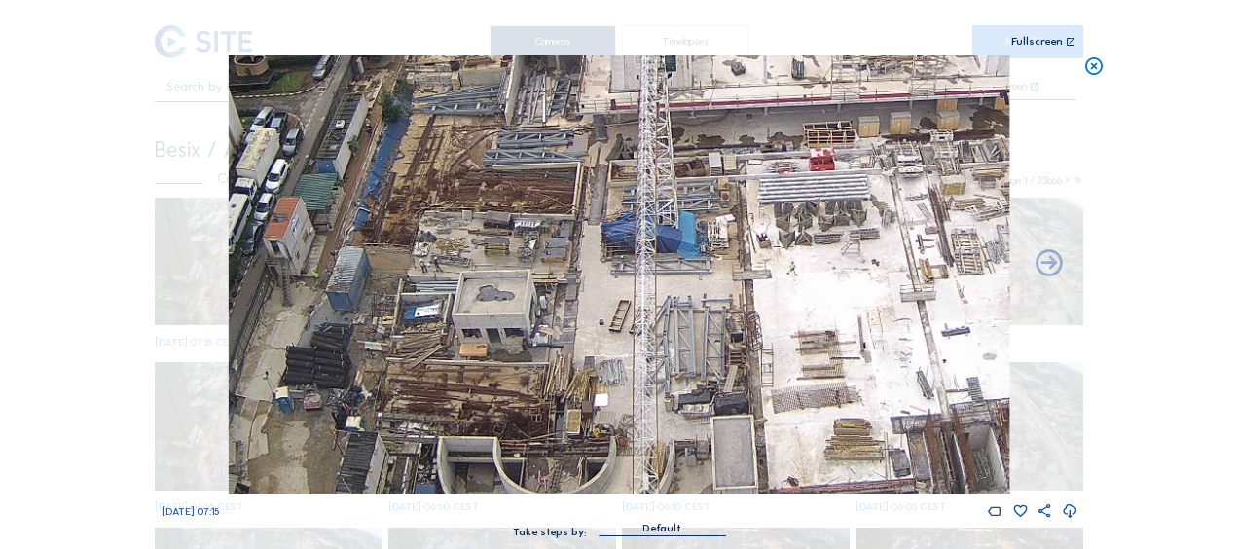
drag, startPoint x: 714, startPoint y: 392, endPoint x: 541, endPoint y: 251, distance: 223.4
click at [541, 251] on img at bounding box center [619, 274] width 780 height 439
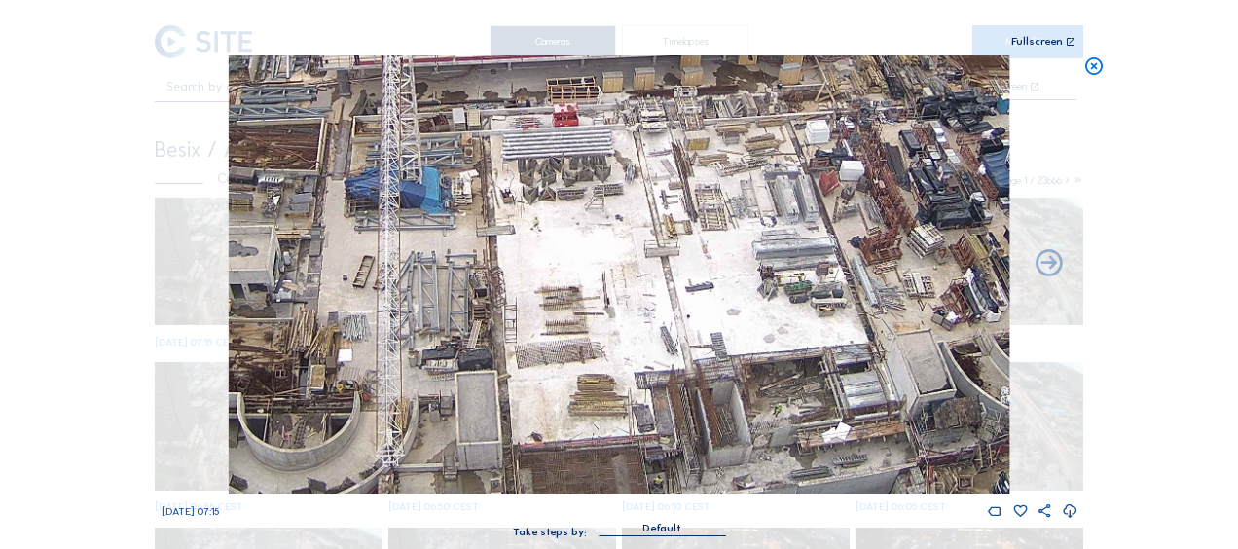
drag, startPoint x: 676, startPoint y: 263, endPoint x: 597, endPoint y: 317, distance: 95.8
click at [597, 317] on img at bounding box center [619, 274] width 780 height 439
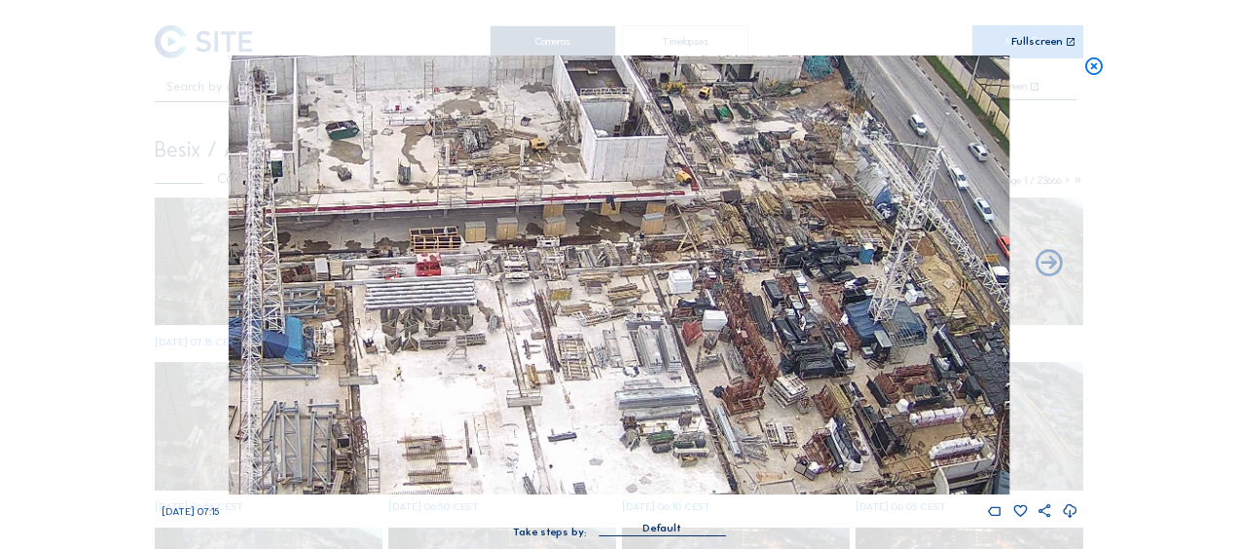
drag, startPoint x: 675, startPoint y: 233, endPoint x: 582, endPoint y: 351, distance: 151.0
click at [582, 351] on img at bounding box center [619, 274] width 780 height 439
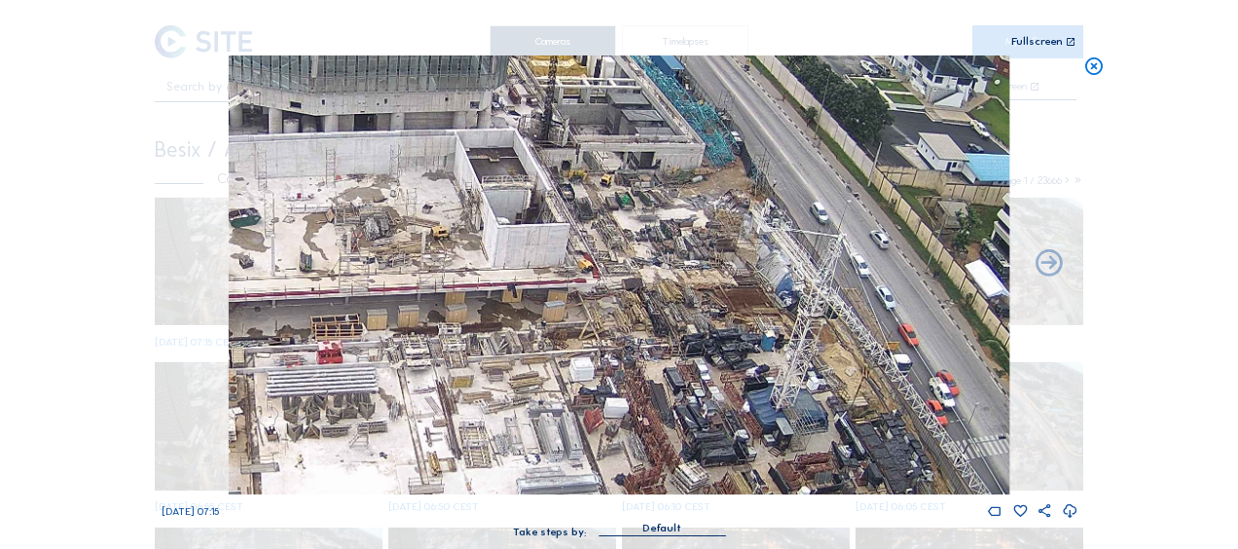
drag, startPoint x: 781, startPoint y: 175, endPoint x: 664, endPoint y: 276, distance: 155.2
click at [665, 276] on img at bounding box center [619, 274] width 780 height 439
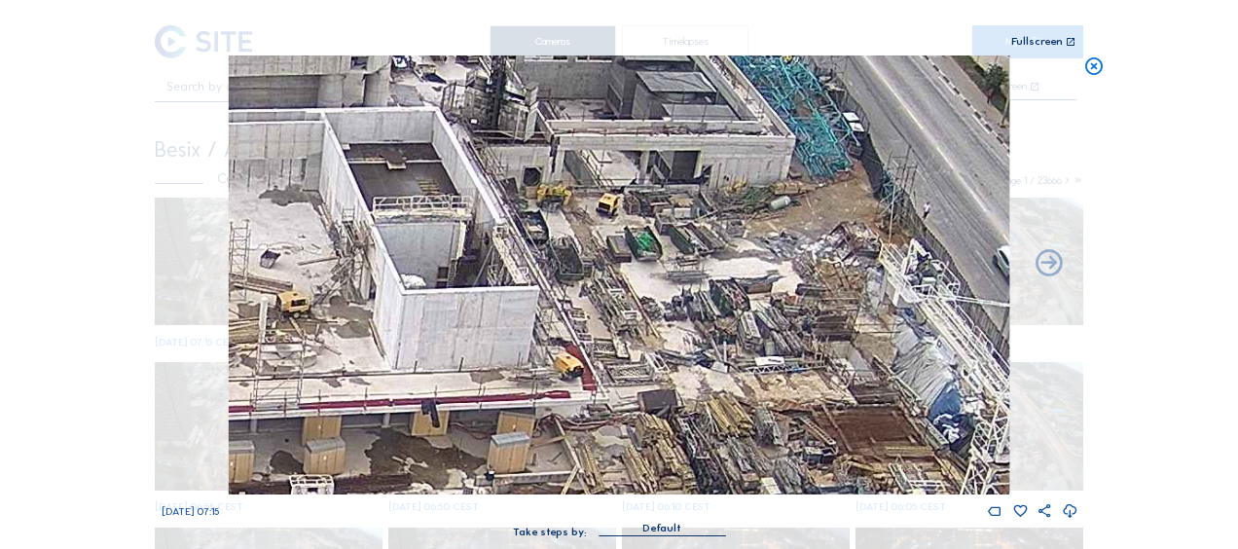
drag, startPoint x: 798, startPoint y: 305, endPoint x: 650, endPoint y: 270, distance: 151.8
click at [650, 270] on img at bounding box center [619, 274] width 780 height 439
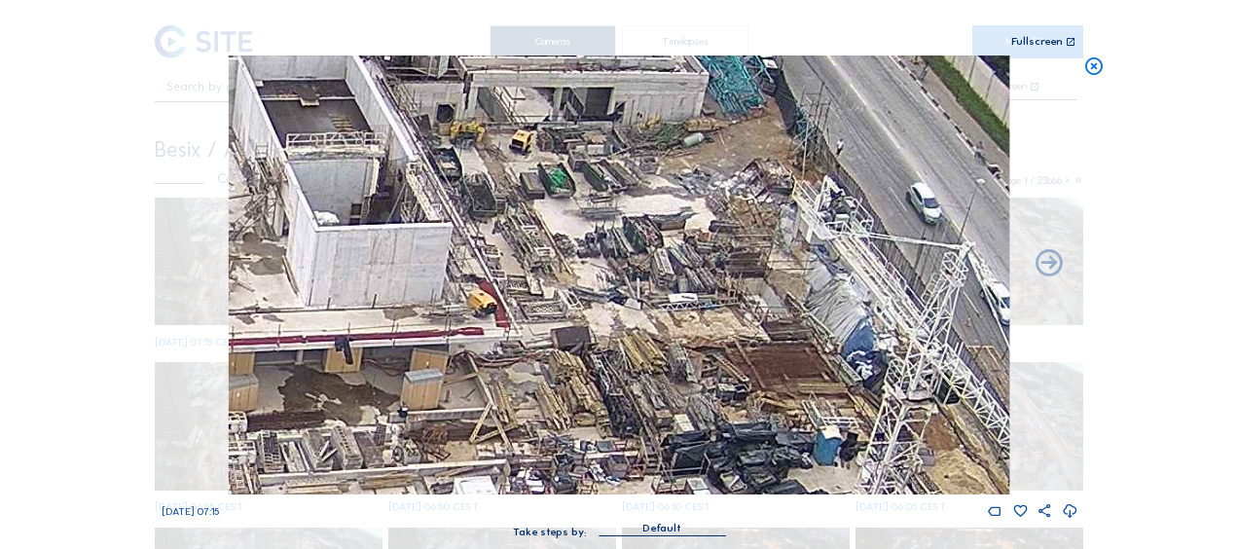
drag, startPoint x: 797, startPoint y: 319, endPoint x: 710, endPoint y: 256, distance: 107.2
click at [710, 256] on img at bounding box center [619, 274] width 780 height 439
